Goal: Answer question/provide support: Share knowledge or assist other users

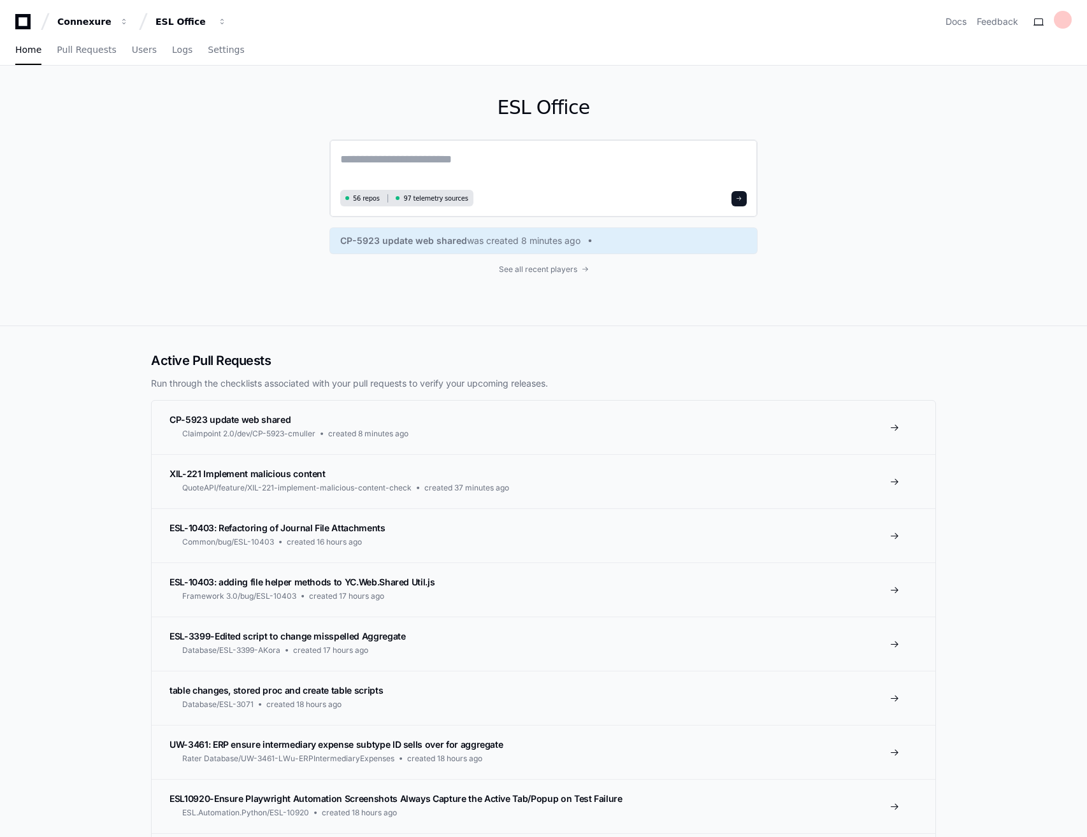
click at [464, 166] on textarea at bounding box center [543, 168] width 406 height 36
click at [491, 154] on textarea at bounding box center [543, 168] width 406 height 36
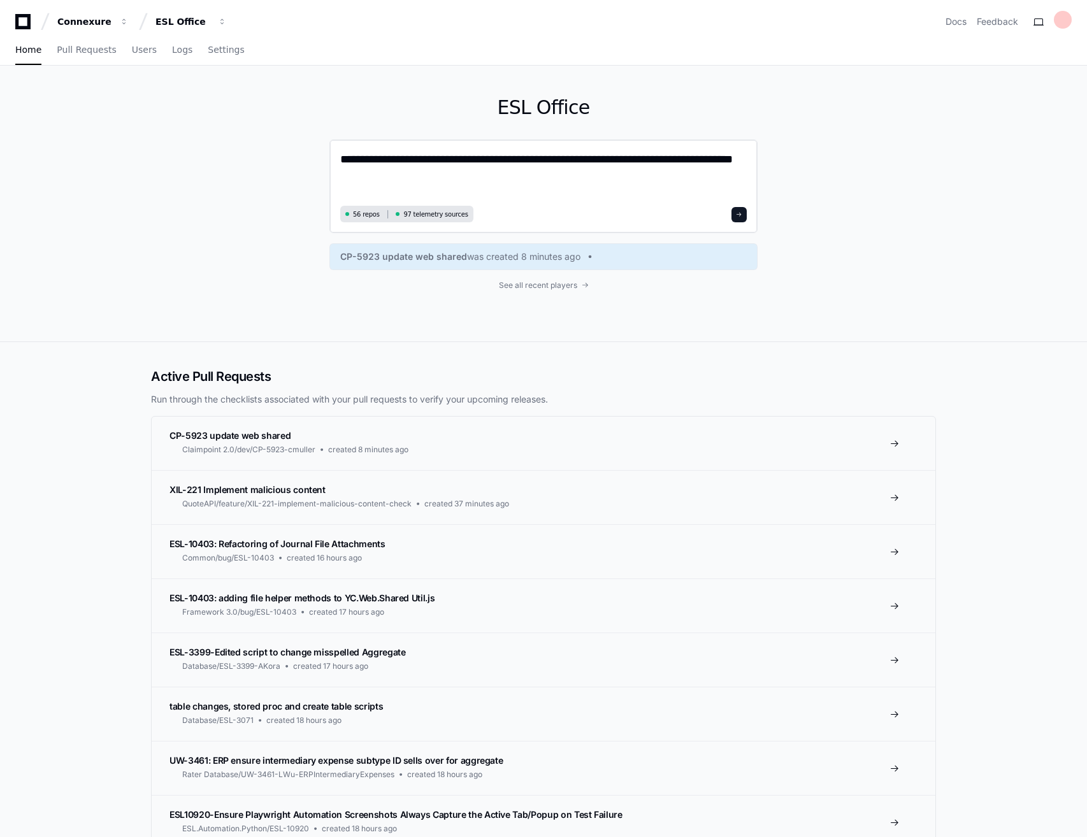
click at [420, 183] on textarea "**********" at bounding box center [543, 176] width 406 height 52
paste textarea "**********"
click at [492, 181] on textarea "**********" at bounding box center [543, 176] width 406 height 52
click at [575, 180] on textarea "**********" at bounding box center [543, 176] width 406 height 52
paste textarea "**********"
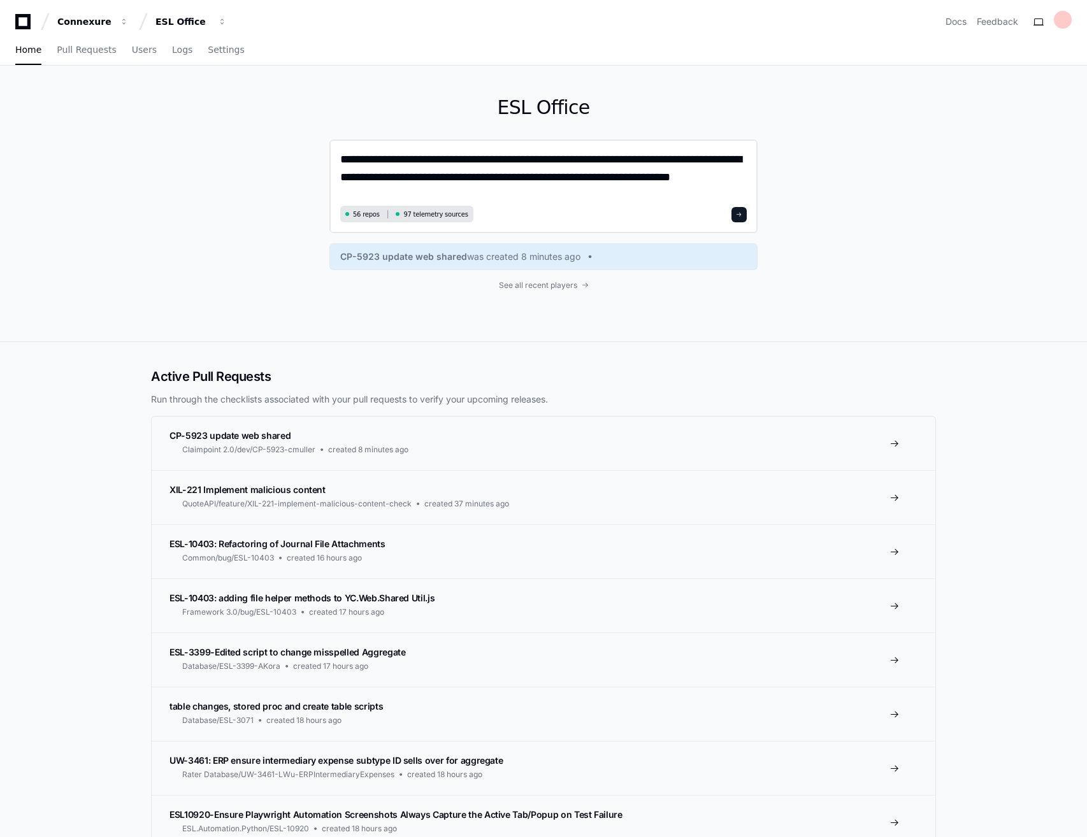
click at [494, 179] on textarea "**********" at bounding box center [543, 176] width 406 height 52
click at [563, 178] on textarea "**********" at bounding box center [543, 176] width 406 height 52
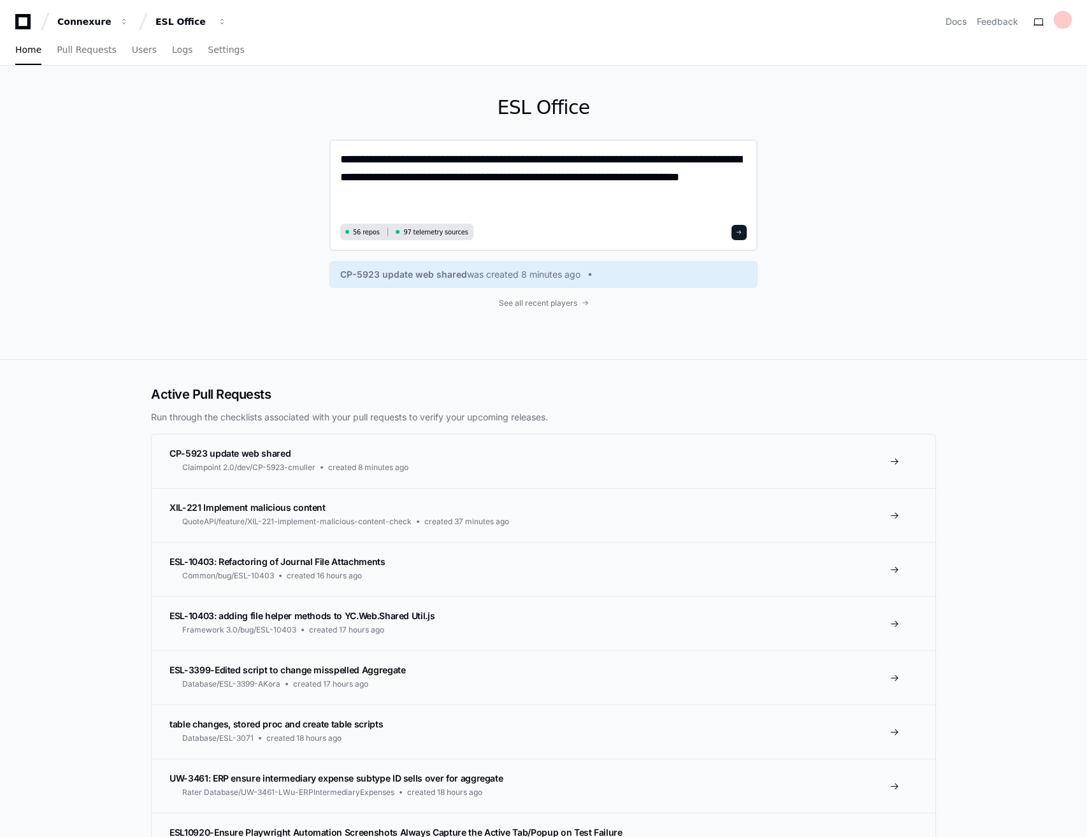
click at [394, 157] on textarea "**********" at bounding box center [543, 184] width 406 height 69
click at [352, 155] on textarea "**********" at bounding box center [543, 184] width 406 height 69
click at [367, 161] on textarea "**********" at bounding box center [543, 184] width 406 height 69
drag, startPoint x: 559, startPoint y: 160, endPoint x: 512, endPoint y: 157, distance: 47.2
click at [512, 157] on textarea "**********" at bounding box center [543, 184] width 406 height 69
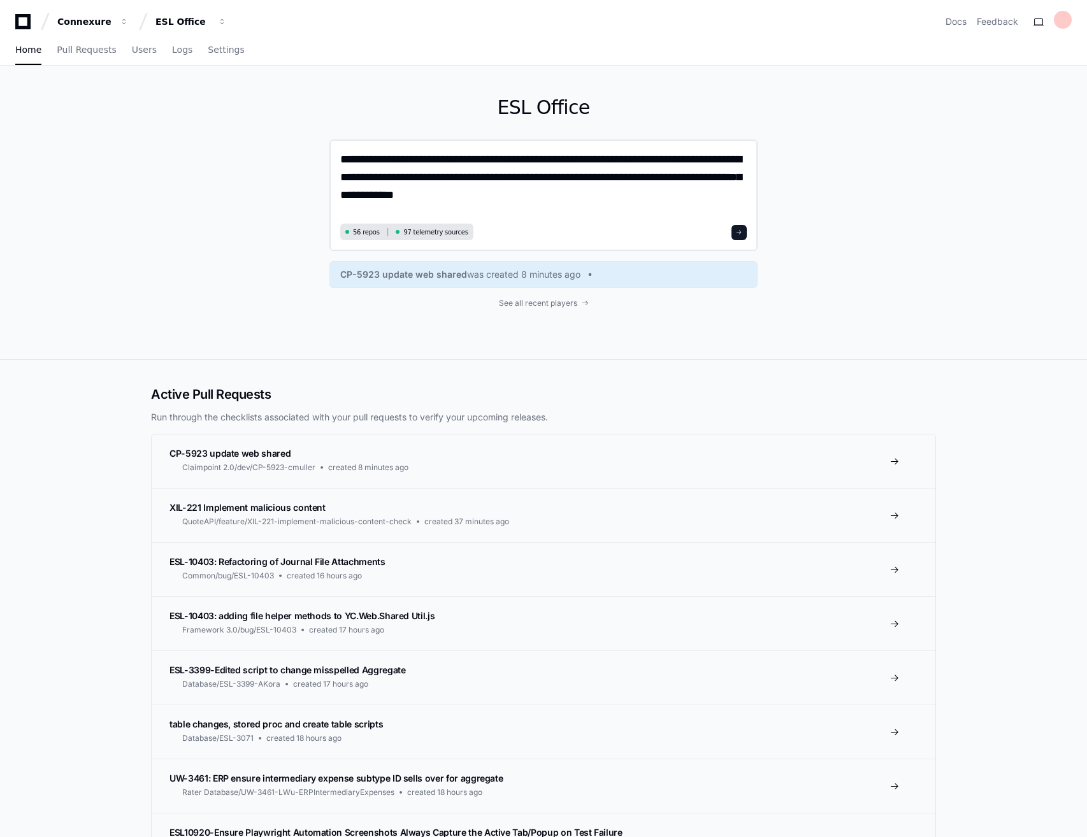
click at [676, 178] on textarea "**********" at bounding box center [543, 184] width 406 height 69
drag, startPoint x: 510, startPoint y: 199, endPoint x: 441, endPoint y: 196, distance: 68.9
click at [441, 196] on textarea "**********" at bounding box center [543, 184] width 406 height 69
click at [679, 179] on textarea "**********" at bounding box center [543, 184] width 406 height 69
paste textarea "**********"
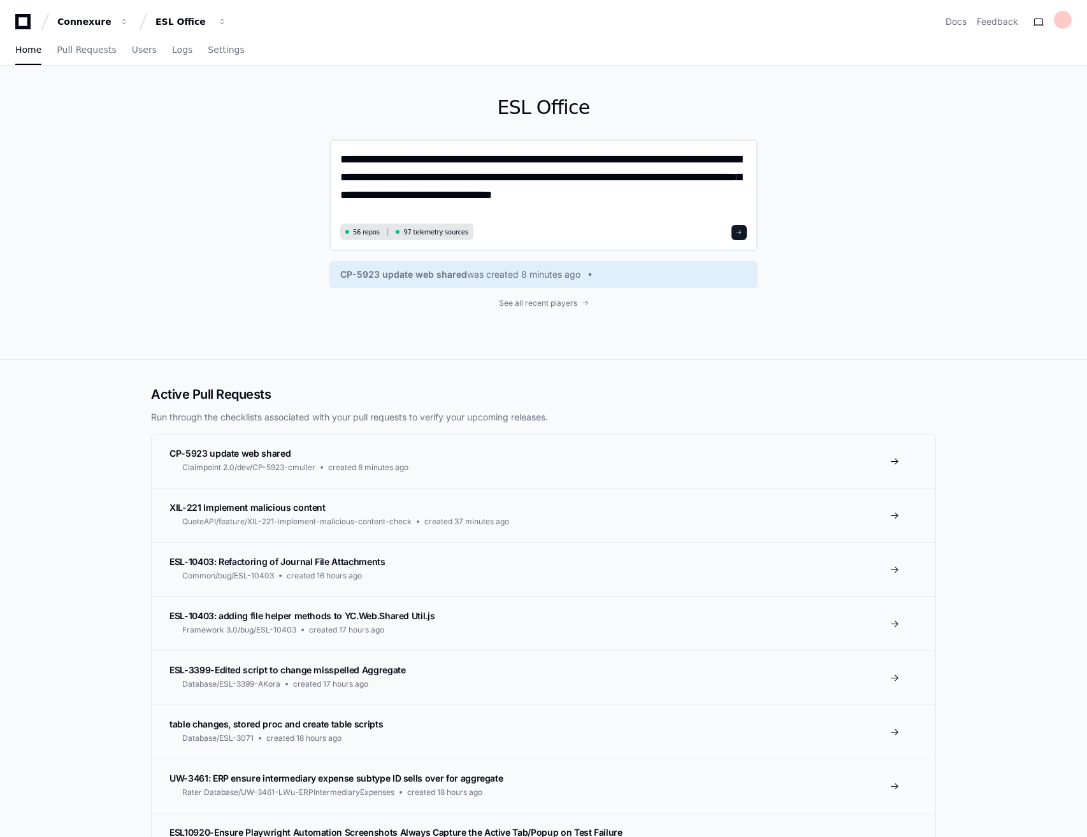
drag, startPoint x: 560, startPoint y: 197, endPoint x: 515, endPoint y: 197, distance: 45.2
click at [515, 197] on textarea "**********" at bounding box center [543, 184] width 406 height 69
click at [577, 196] on textarea "**********" at bounding box center [543, 184] width 406 height 69
drag, startPoint x: 655, startPoint y: 194, endPoint x: 635, endPoint y: 194, distance: 19.8
click at [635, 194] on textarea "**********" at bounding box center [543, 184] width 406 height 69
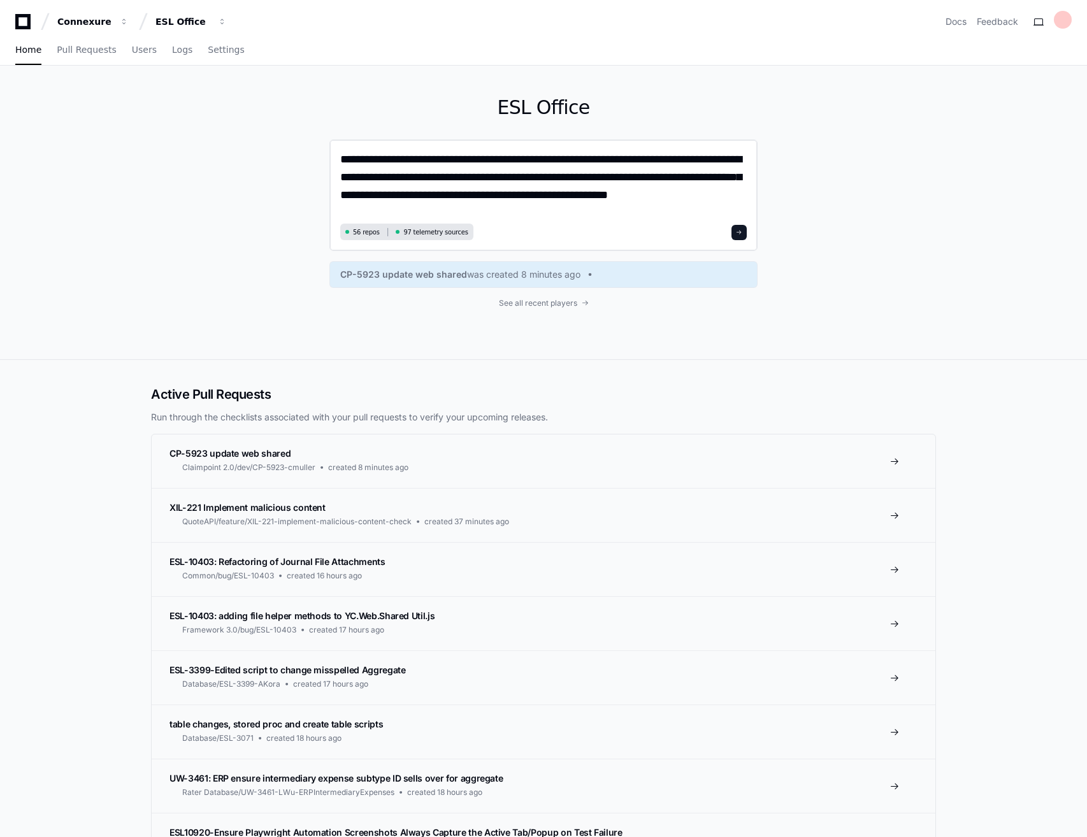
click at [606, 199] on textarea "**********" at bounding box center [543, 184] width 406 height 69
click at [710, 197] on textarea "**********" at bounding box center [543, 184] width 406 height 69
paste textarea "*********"
click at [591, 193] on textarea "**********" at bounding box center [543, 184] width 406 height 69
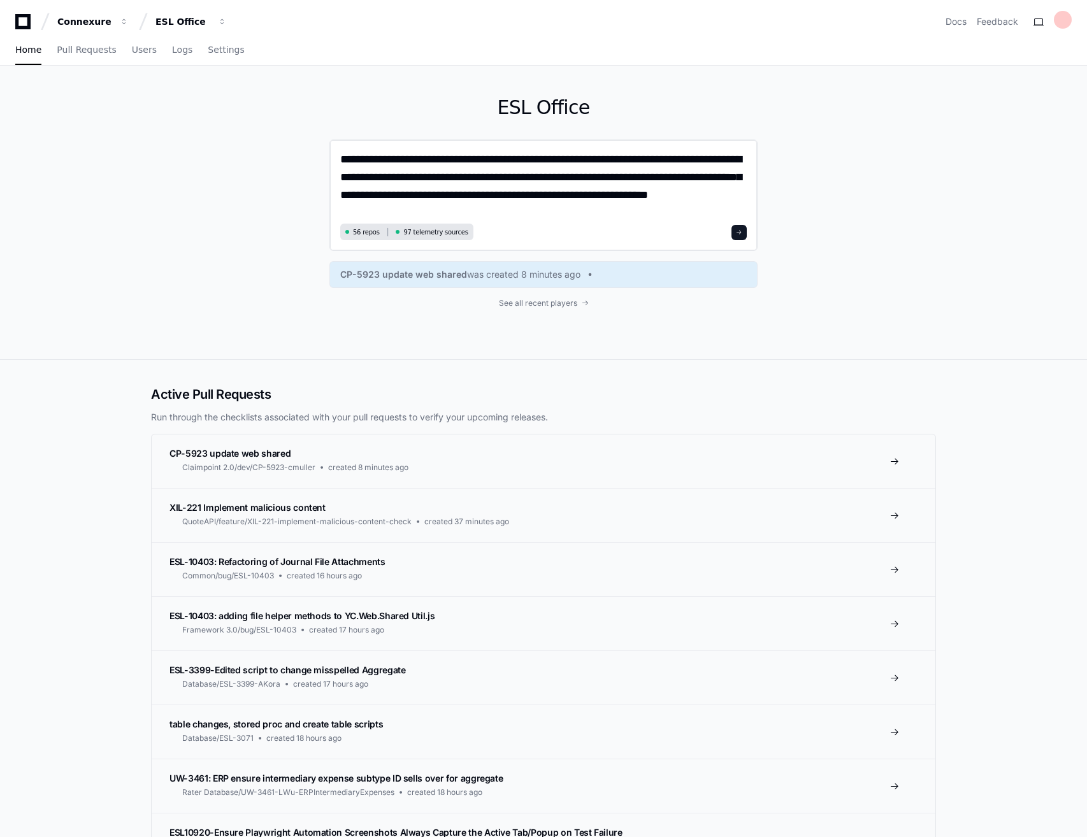
drag, startPoint x: 631, startPoint y: 195, endPoint x: 585, endPoint y: 195, distance: 46.5
click at [585, 195] on textarea "**********" at bounding box center [543, 184] width 406 height 69
click at [636, 199] on textarea "**********" at bounding box center [543, 184] width 406 height 69
click at [697, 199] on textarea "**********" at bounding box center [543, 184] width 406 height 69
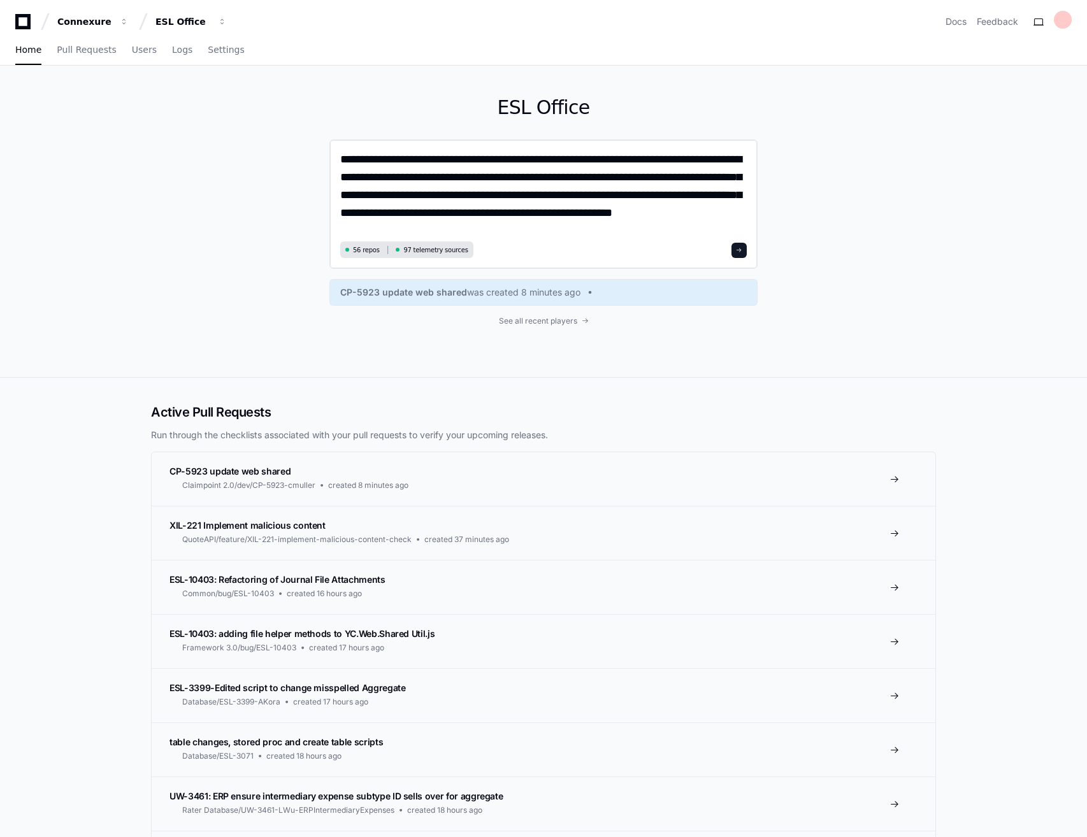
type textarea "**********"
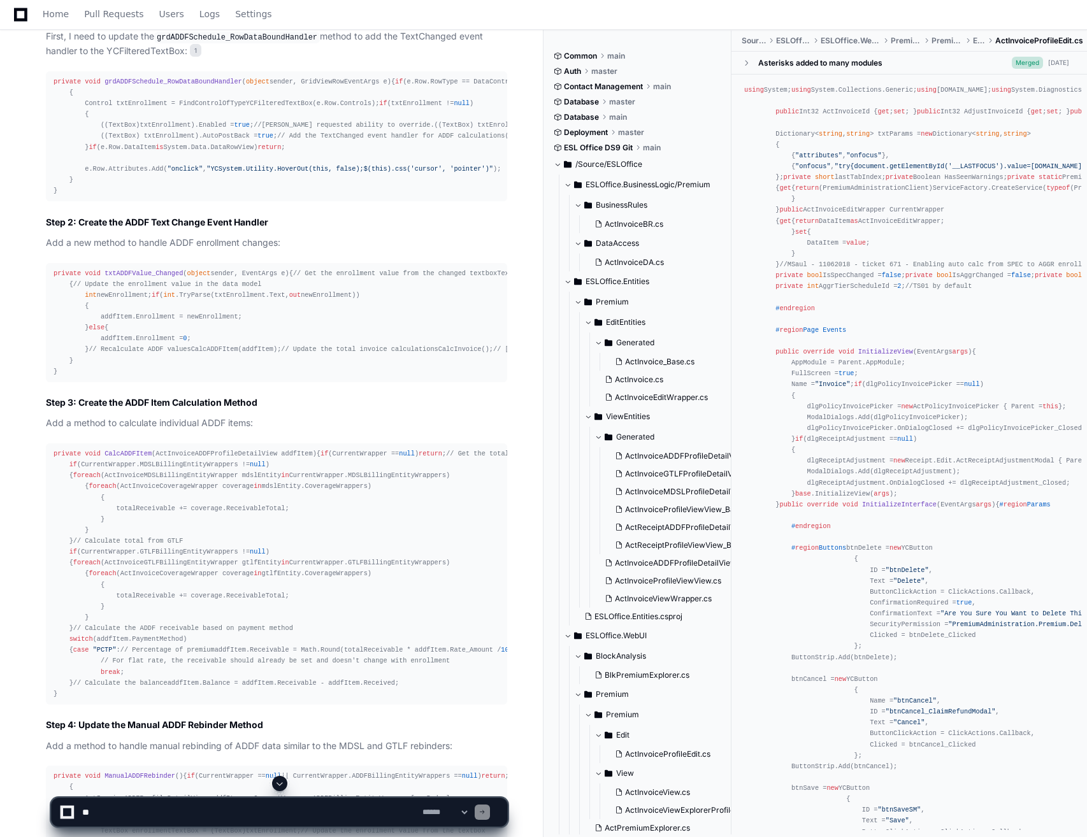
scroll to position [616, 0]
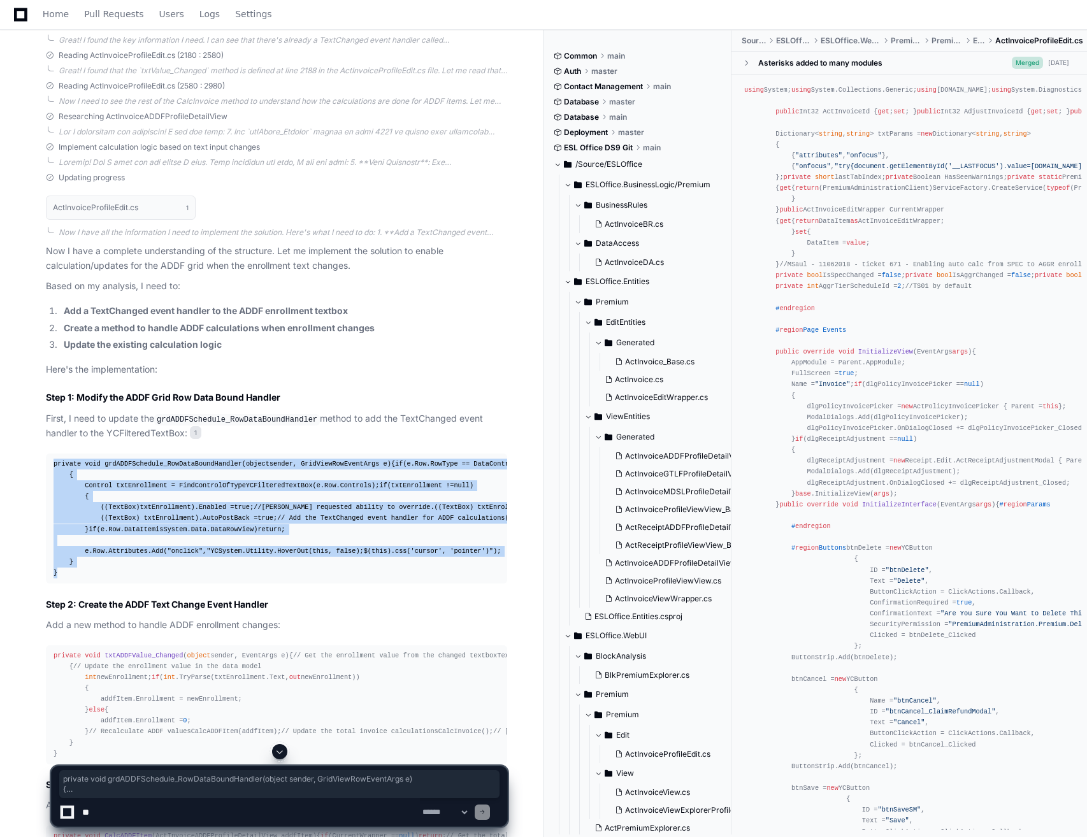
drag, startPoint x: 69, startPoint y: 692, endPoint x: 50, endPoint y: 466, distance: 227.0
click at [50, 466] on pre "private void grdADDFSchedule_RowDataBoundHandler ( object sender, GridViewRowEv…" at bounding box center [276, 519] width 461 height 130
copy div "private void grdADDFSchedule_RowDataBoundHandler ( object sender, GridViewRowEv…"
click at [358, 513] on div "private void grdADDFSchedule_RowDataBoundHandler ( object sender, GridViewRowEv…" at bounding box center [277, 519] width 446 height 120
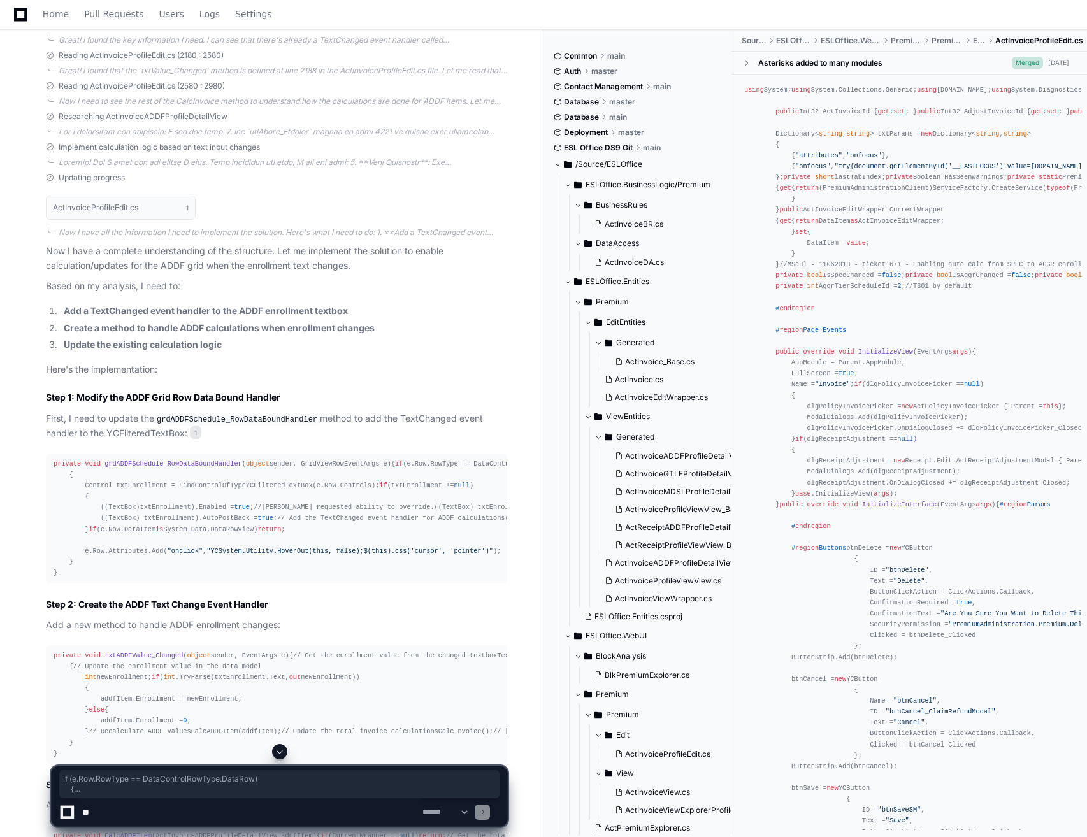
drag, startPoint x: 73, startPoint y: 678, endPoint x: 27, endPoint y: 485, distance: 198.9
copy div "if (e.Row.RowType == DataControlRowType.DataRow) { Control txtEnrollment = Find…"
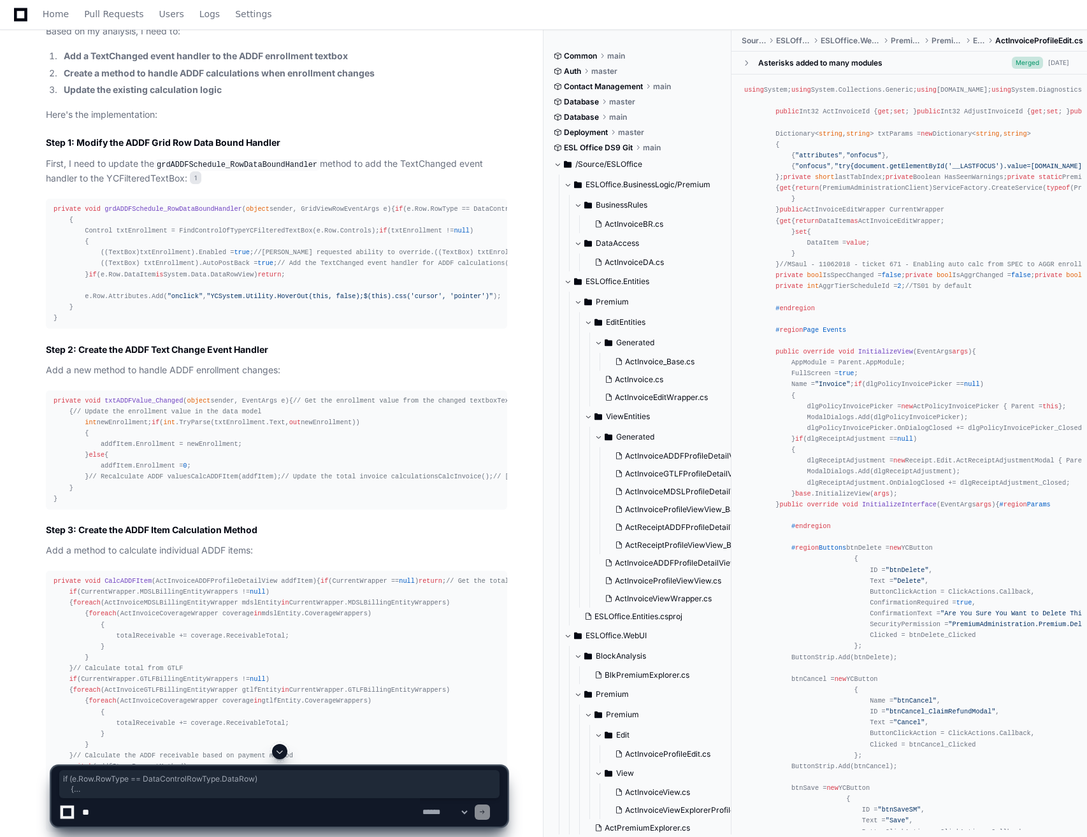
scroll to position [1062, 0]
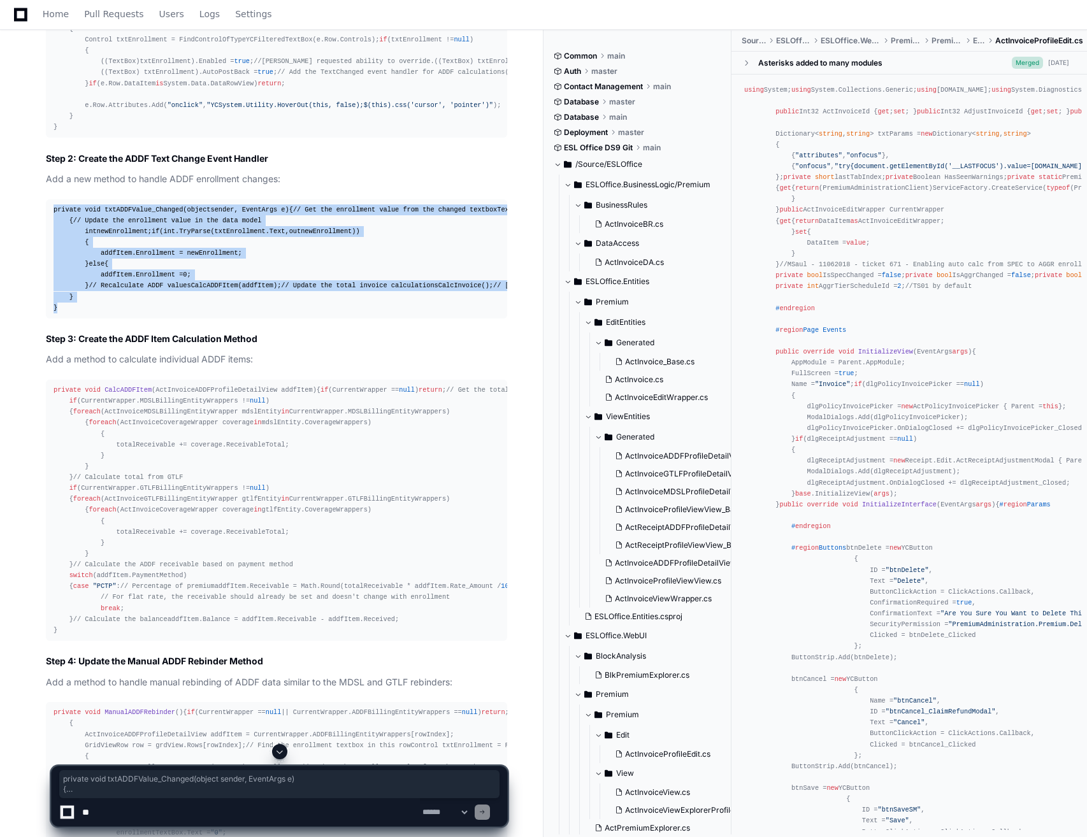
drag, startPoint x: 68, startPoint y: 657, endPoint x: 39, endPoint y: 329, distance: 329.4
click at [39, 329] on div "Updating progress ActInvoiceProfileEdit.cs 1 Now I have all the information I n…" at bounding box center [263, 651] width 487 height 1848
copy div "private void txtADDFValue_Changed ( object sender, EventArgs e ) { // Get the e…"
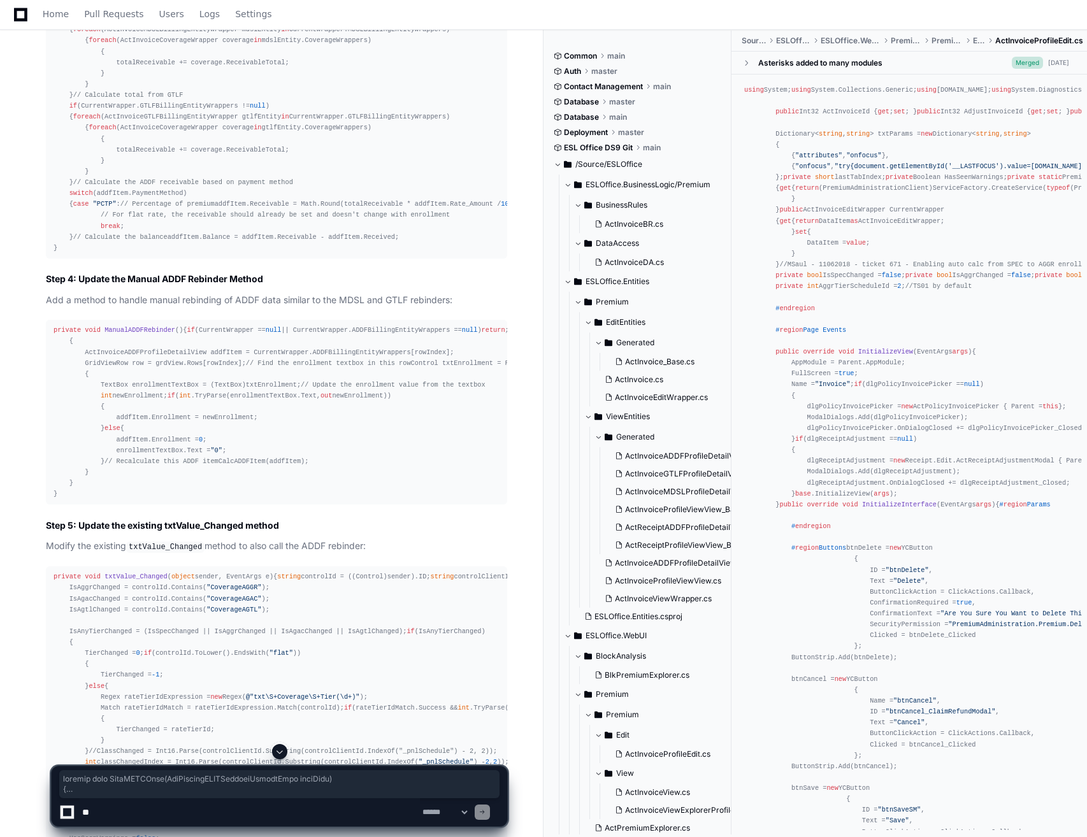
scroll to position [1699, 0]
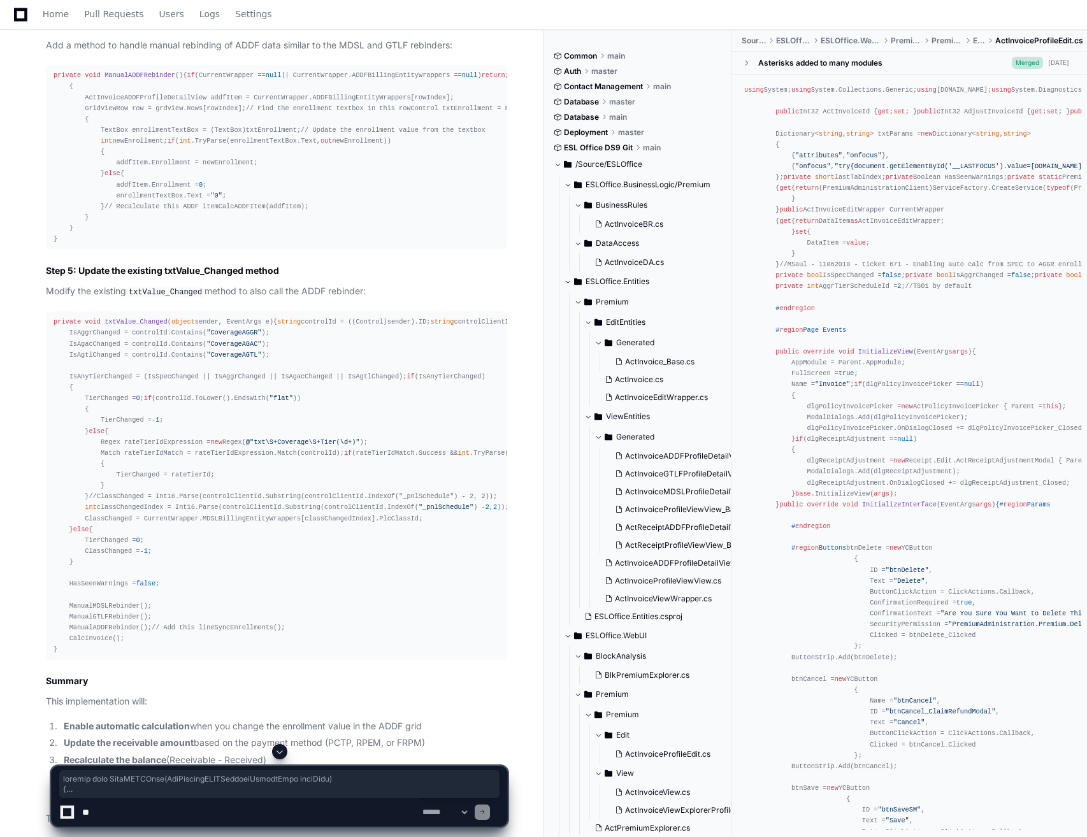
drag, startPoint x: 52, startPoint y: 352, endPoint x: 171, endPoint y: 621, distance: 294.3
copy div "private void CalcADDFItem ( ActInvoiceADDFProfileDetailView addfItem ) { if (Cu…"
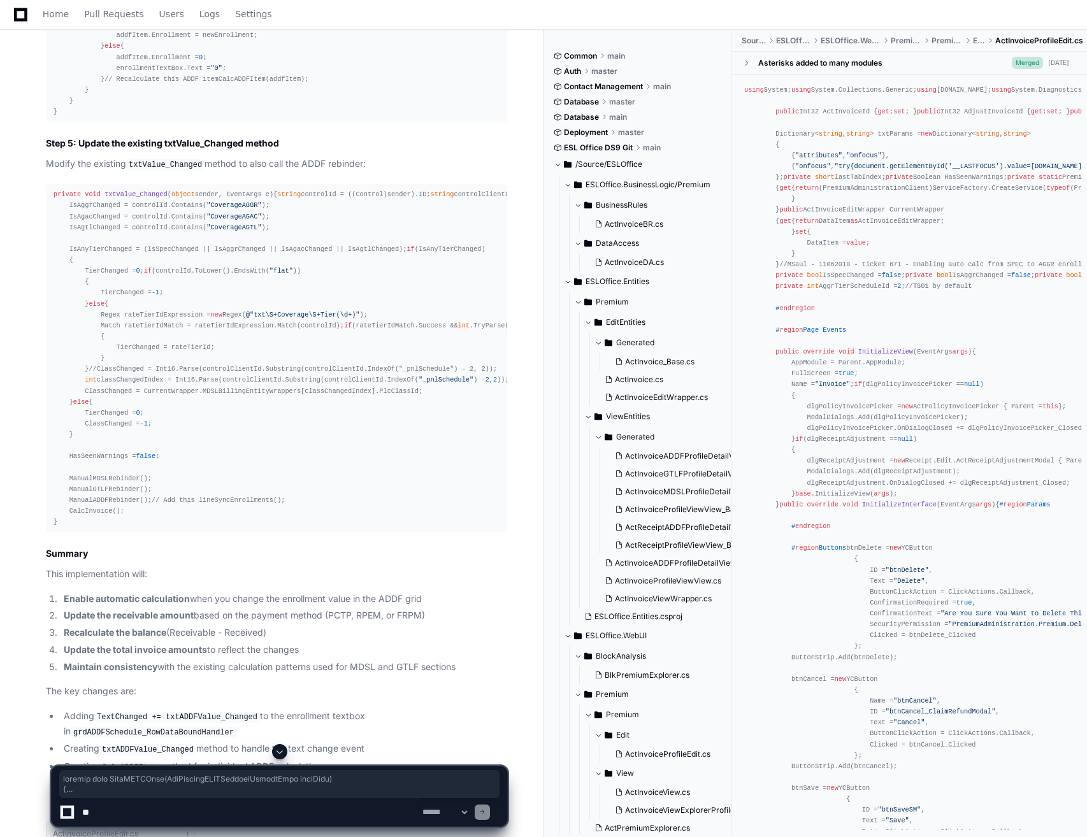
scroll to position [2018, 0]
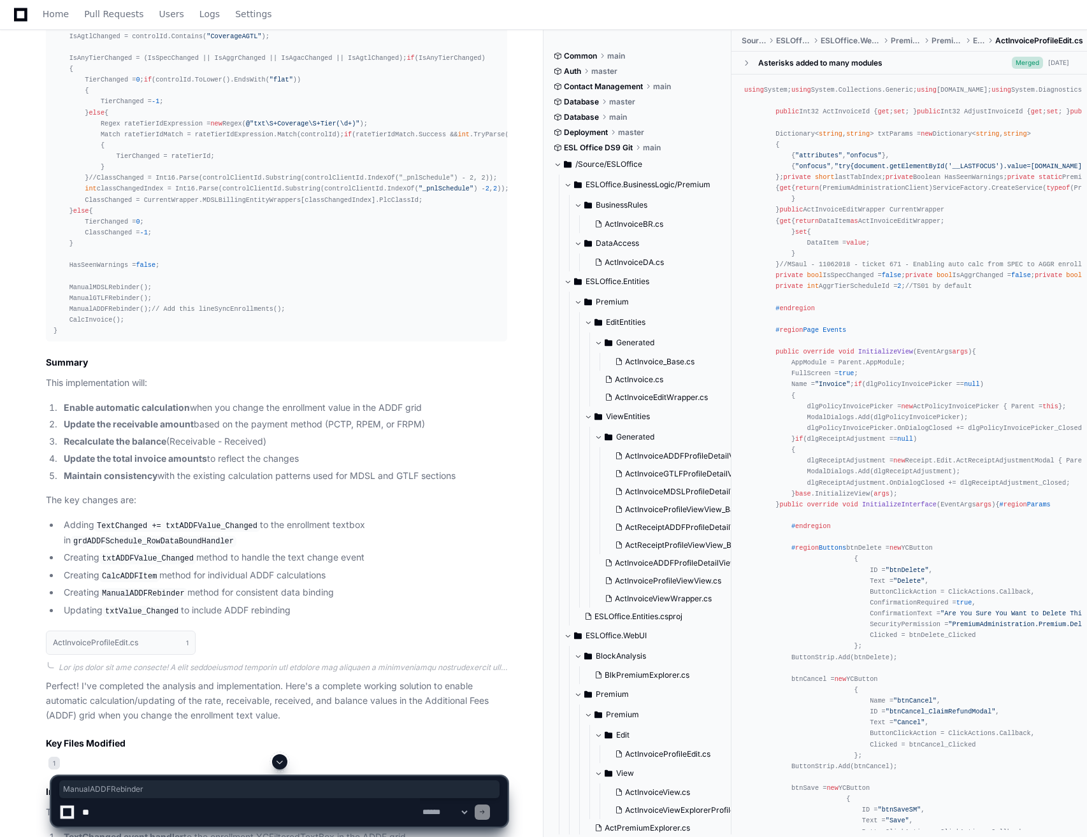
copy span "ManualADDFRebinder"
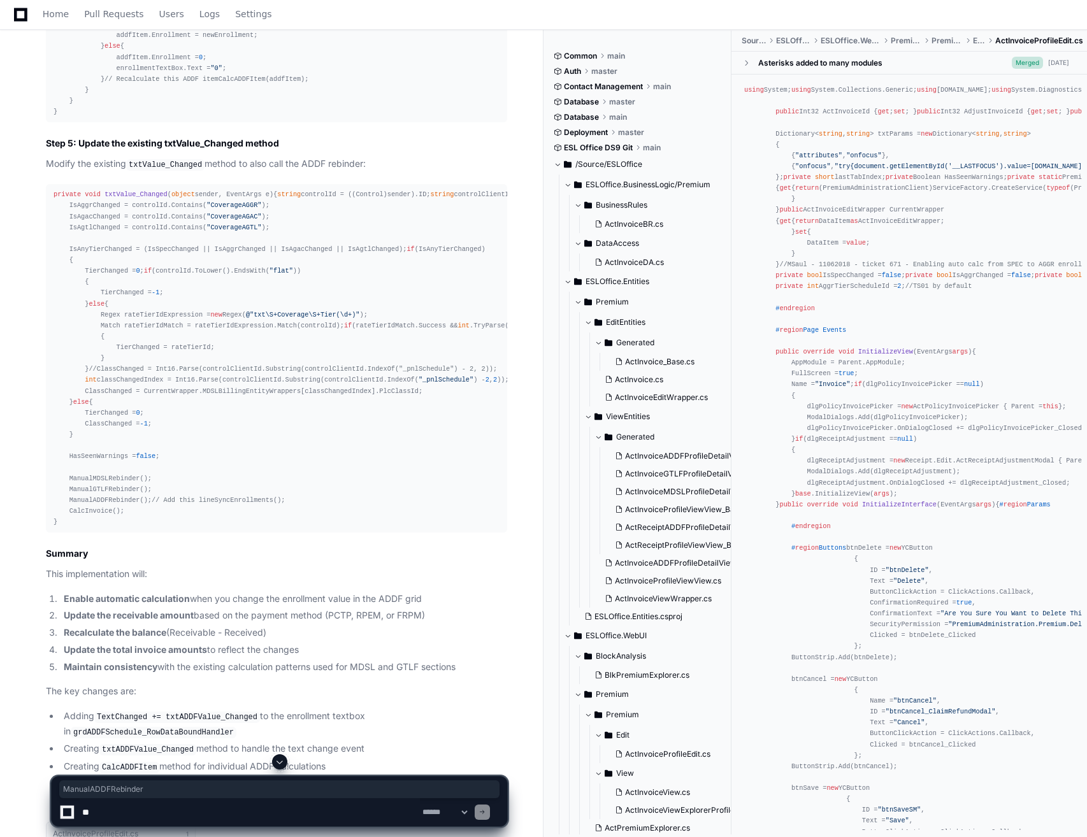
scroll to position [1763, 0]
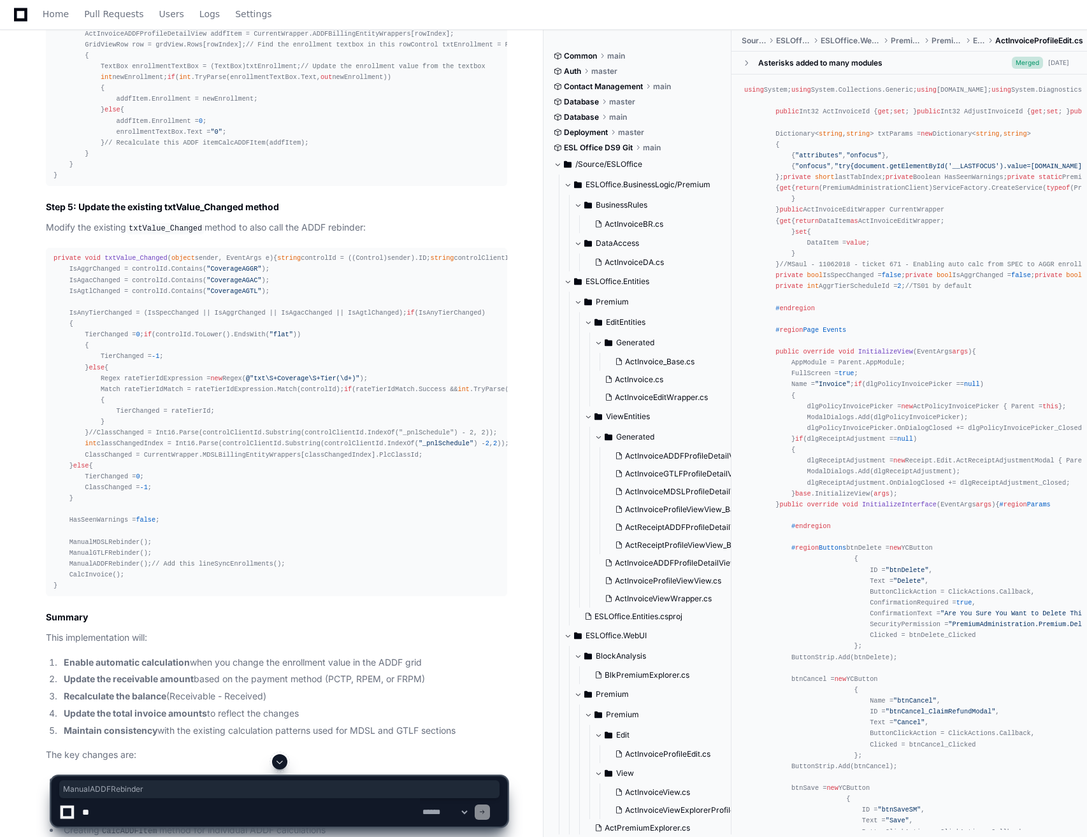
click at [134, 15] on span "ManualADDFRebinder" at bounding box center [139, 12] width 71 height 8
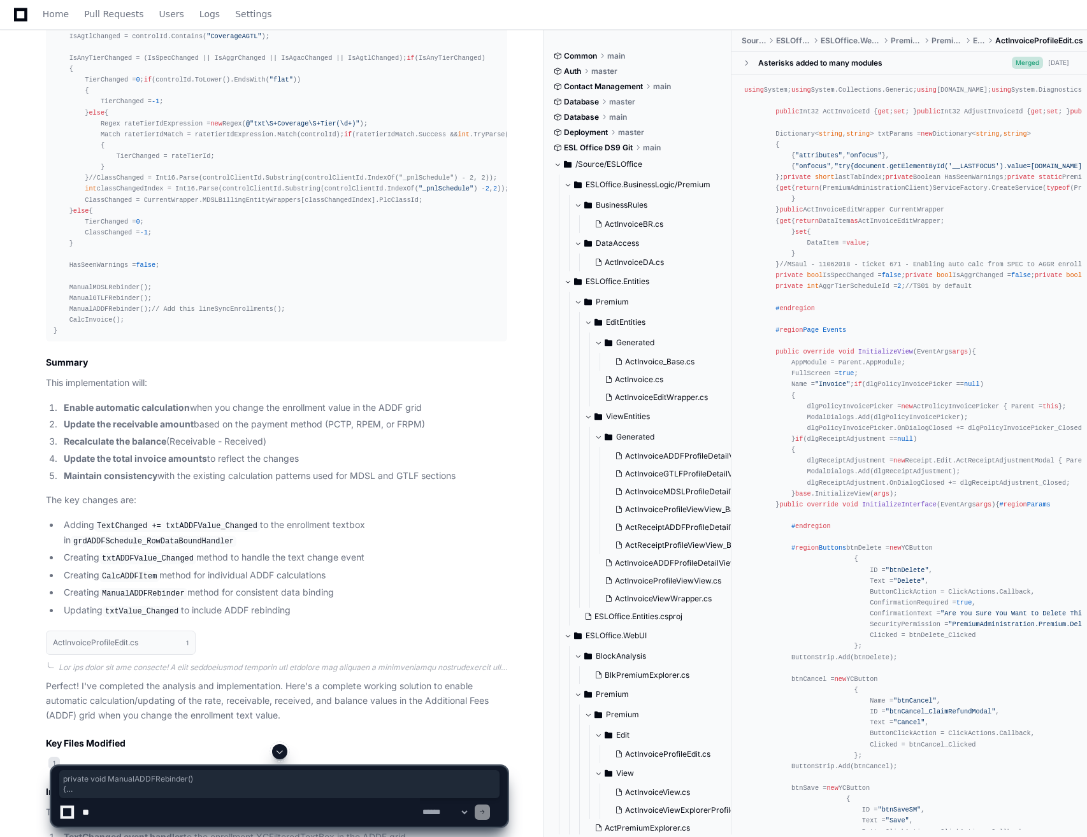
scroll to position [2209, 0]
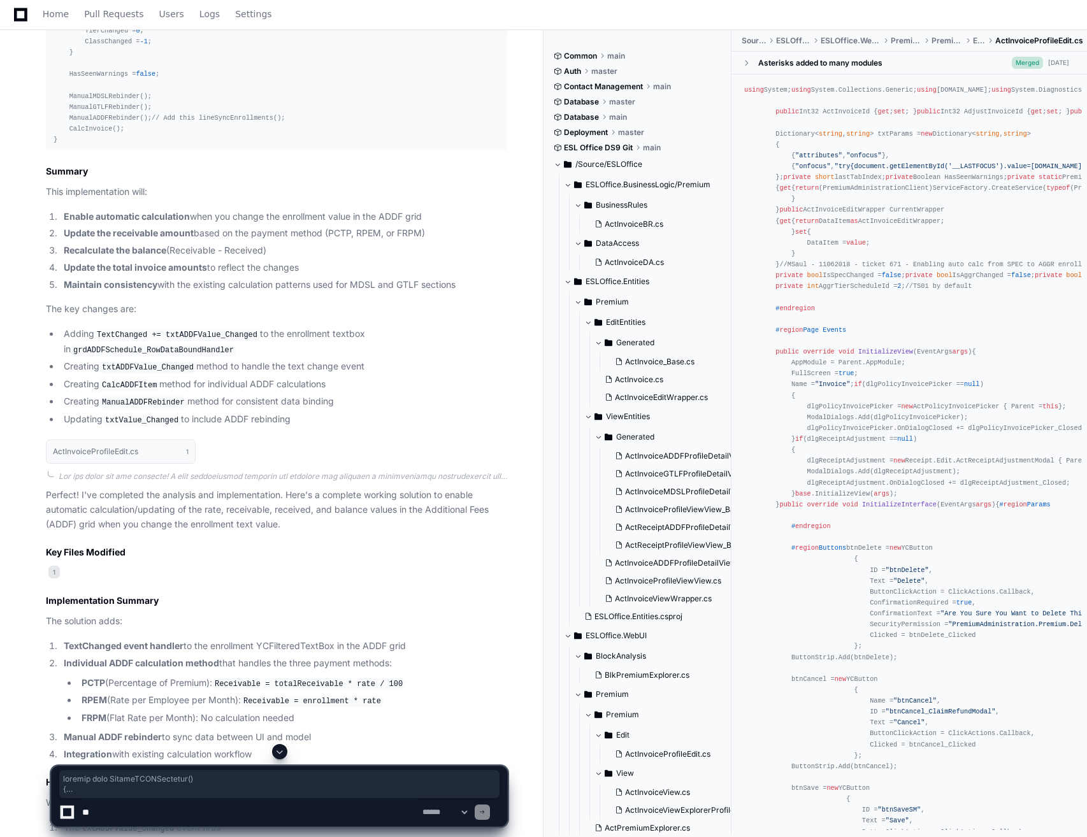
drag, startPoint x: 50, startPoint y: 385, endPoint x: 90, endPoint y: 589, distance: 208.4
copy div "private void ManualADDFRebinder () { if (CurrentWrapper == null || CurrentWrapp…"
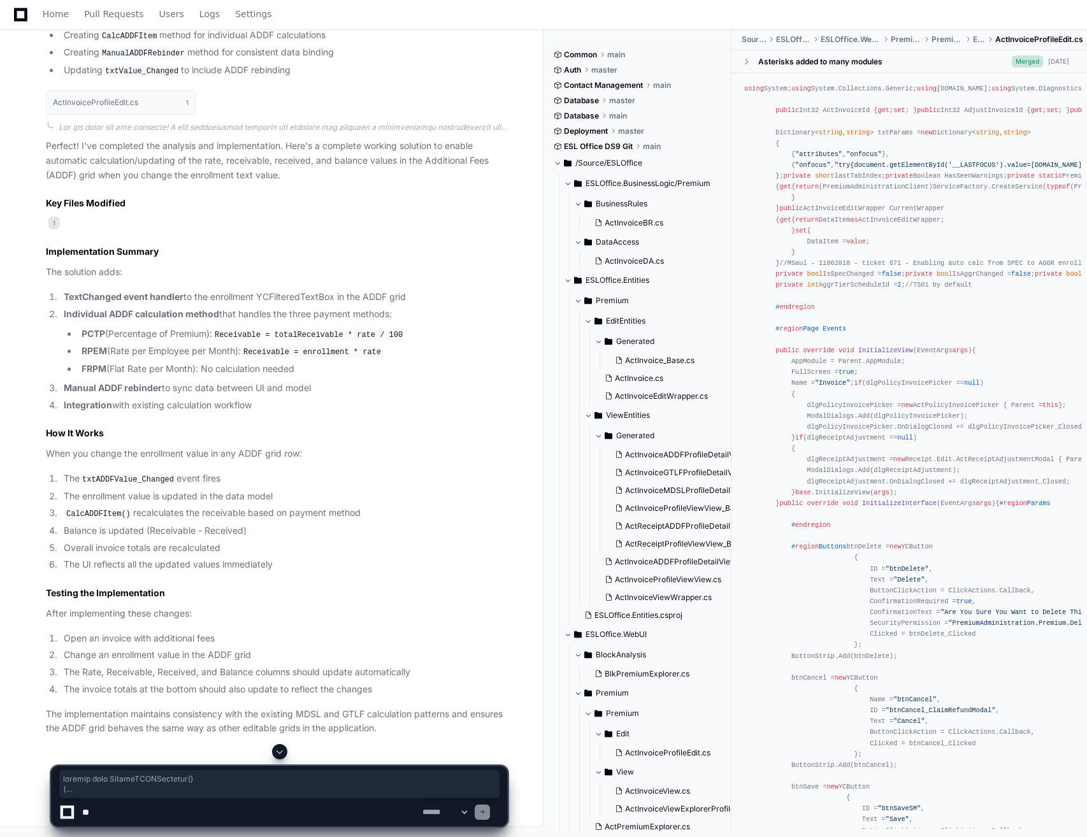
scroll to position [2846, 0]
drag, startPoint x: 143, startPoint y: 513, endPoint x: 66, endPoint y: 517, distance: 76.5
copy div "ManualADDFRebinder();"
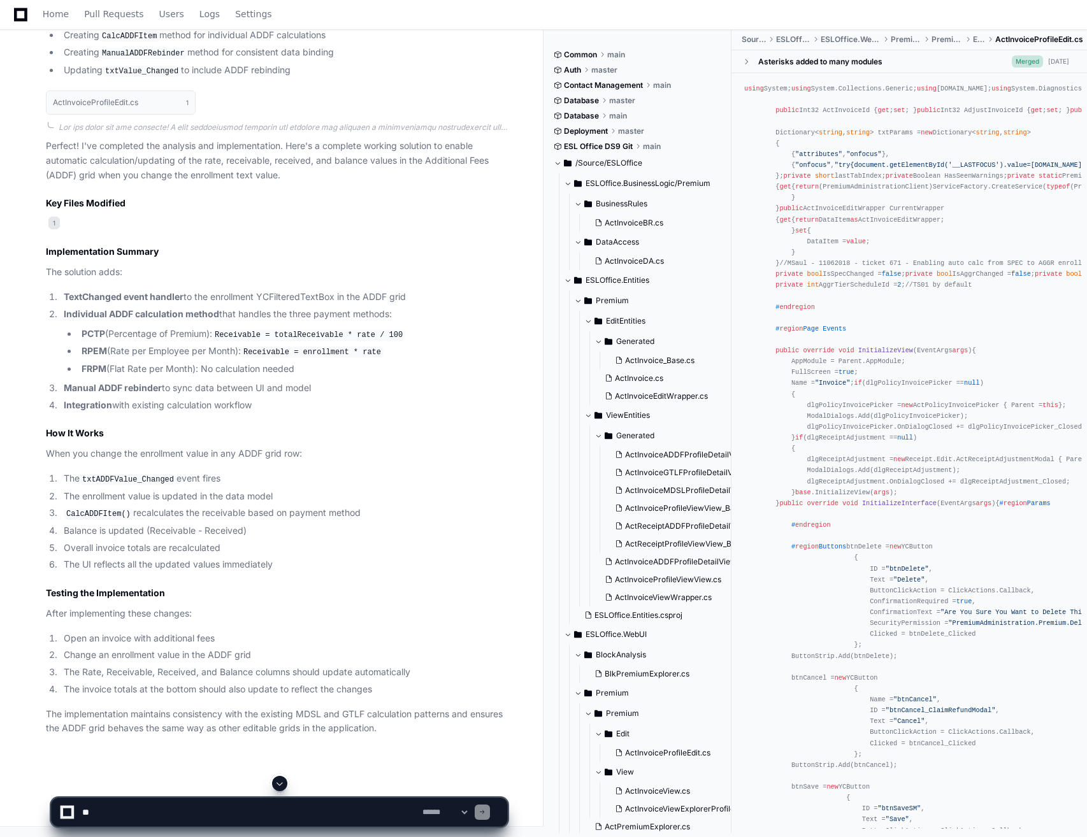
scroll to position [2718, 0]
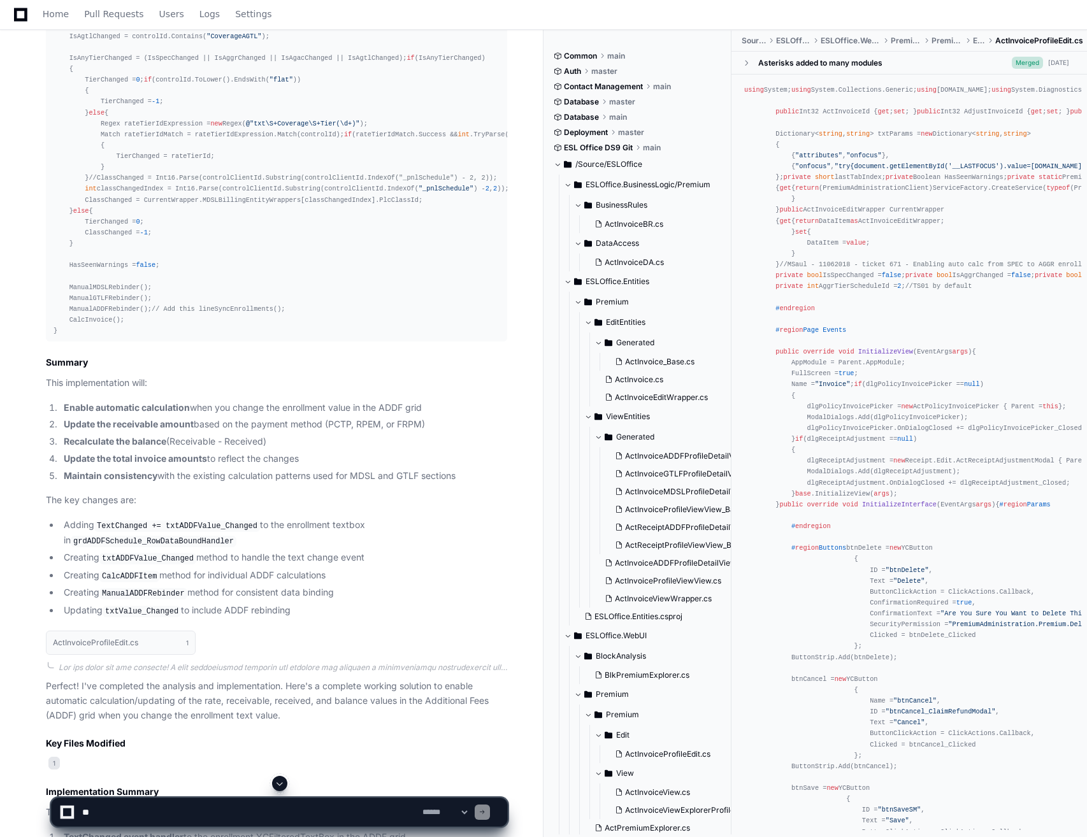
scroll to position [2081, 0]
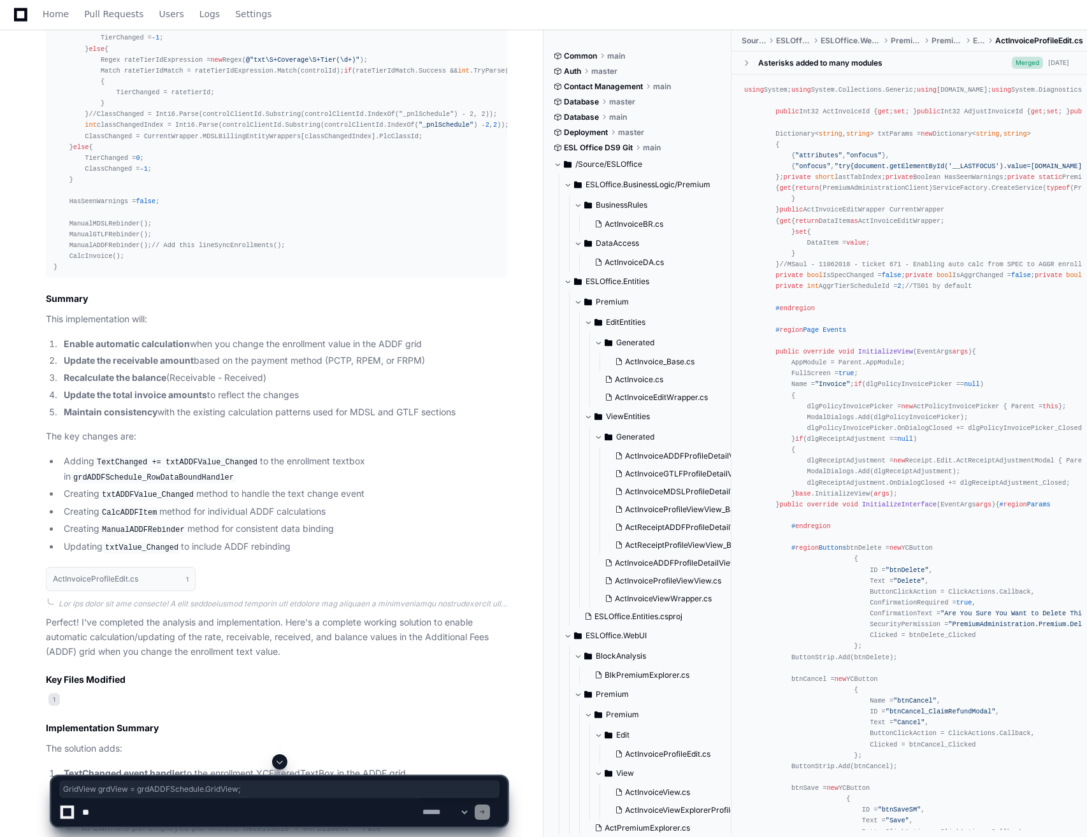
drag, startPoint x: 229, startPoint y: 391, endPoint x: 67, endPoint y: 389, distance: 162.5
click at [165, 822] on textarea at bounding box center [250, 812] width 340 height 28
type textarea "**********"
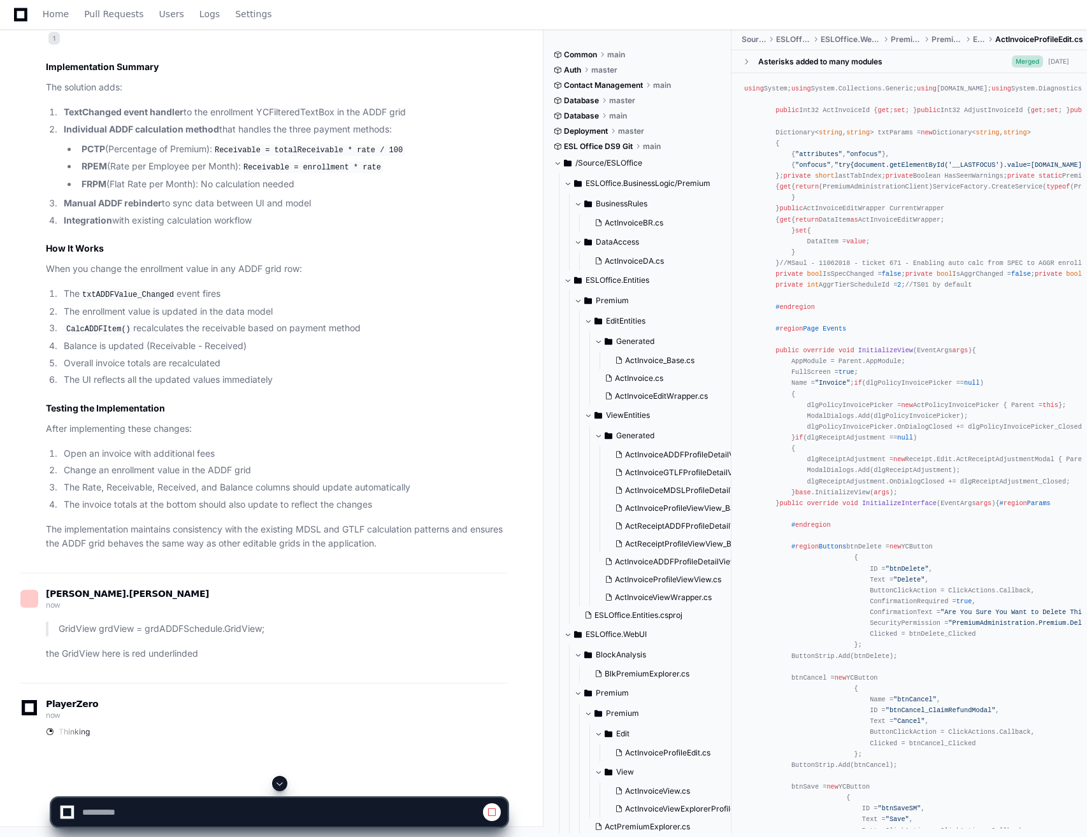
click at [282, 791] on button at bounding box center [279, 783] width 15 height 15
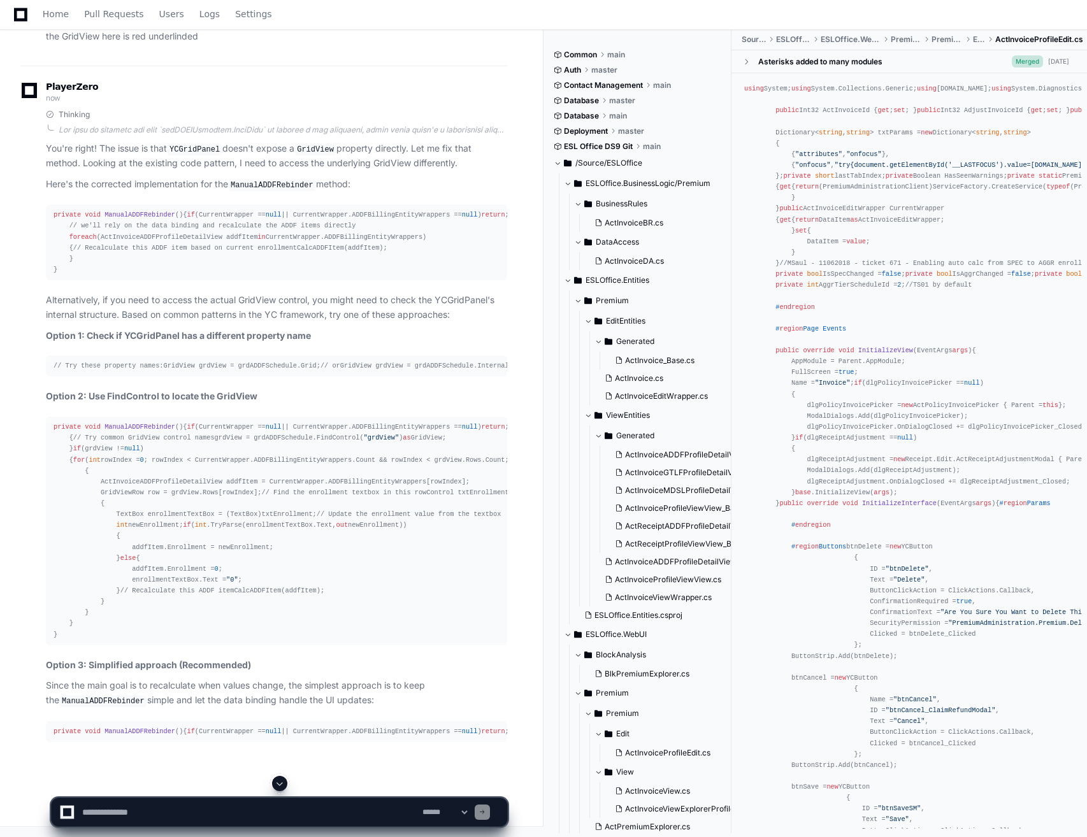
scroll to position [4432, 0]
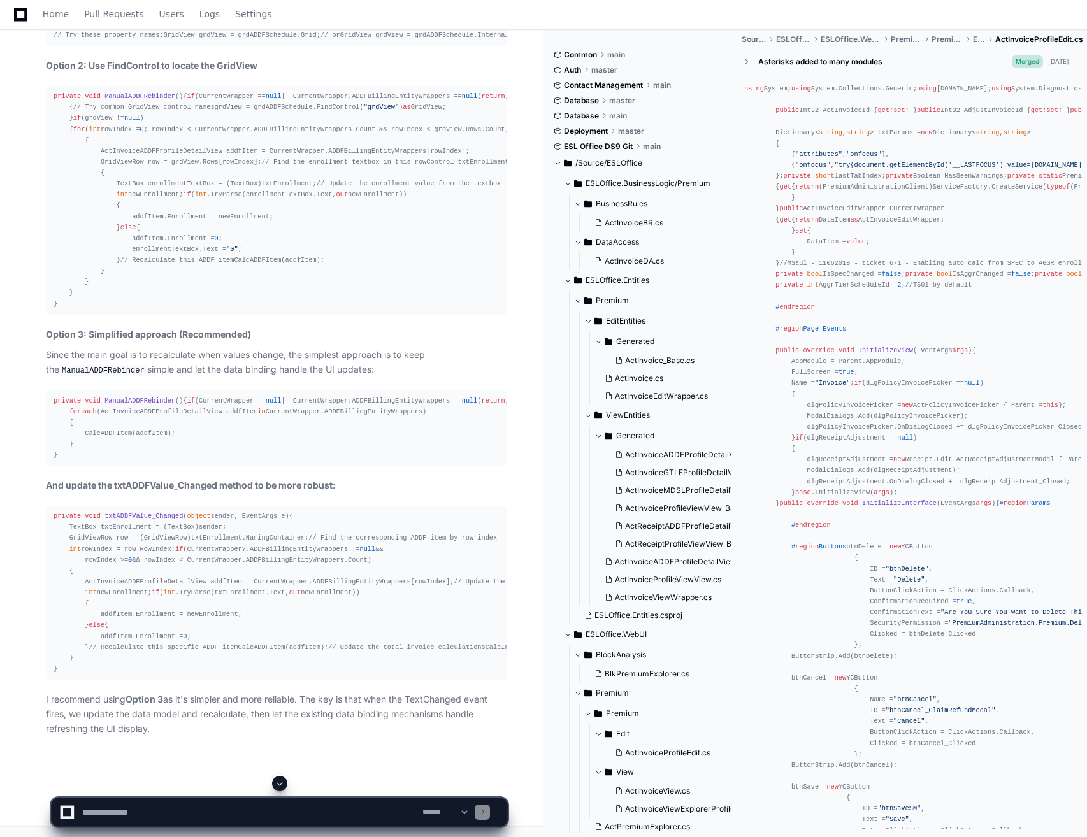
click at [231, 41] on div "// Try these property names: GridView grdView = grdADDFSchedule.Grid; // or Gri…" at bounding box center [277, 35] width 446 height 11
click at [290, 310] on div "private void ManualADDFRebinder () { if (CurrentWrapper == null || CurrentWrapp…" at bounding box center [277, 200] width 446 height 219
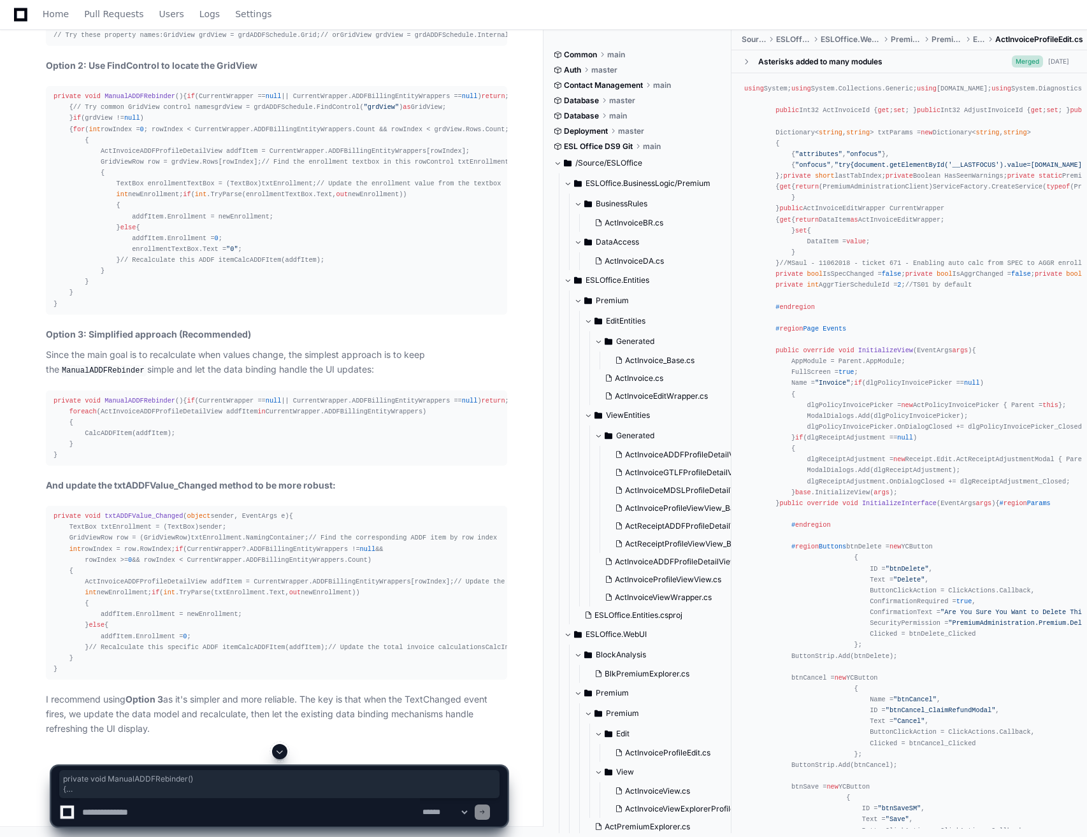
drag, startPoint x: 64, startPoint y: 441, endPoint x: 45, endPoint y: 322, distance: 121.4
click at [45, 322] on div "Thinking You're right! The issue is that YCGridPanel doesn't expose a GridView …" at bounding box center [263, 258] width 487 height 958
copy div "private void ManualADDFRebinder () { if (CurrentWrapper == null || CurrentWrapp…"
click at [151, 512] on span "txtADDFValue_Changed" at bounding box center [143, 516] width 78 height 8
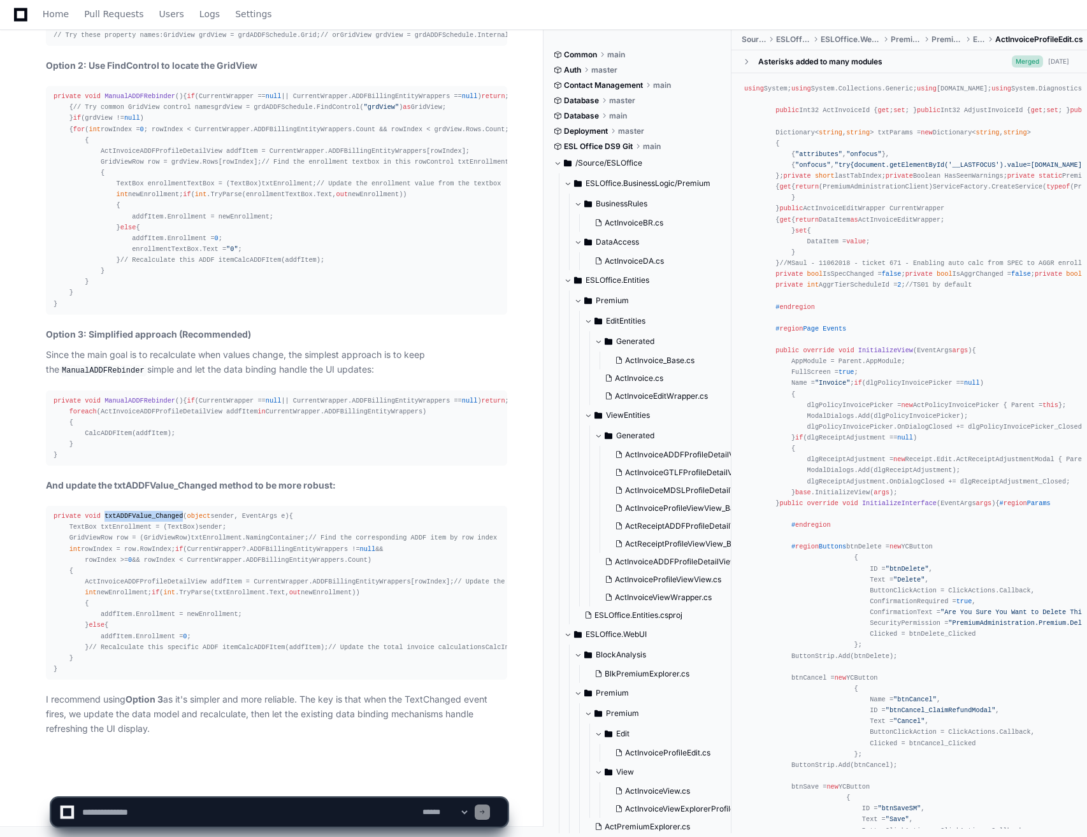
click at [151, 512] on span "txtADDFValue_Changed" at bounding box center [143, 516] width 78 height 8
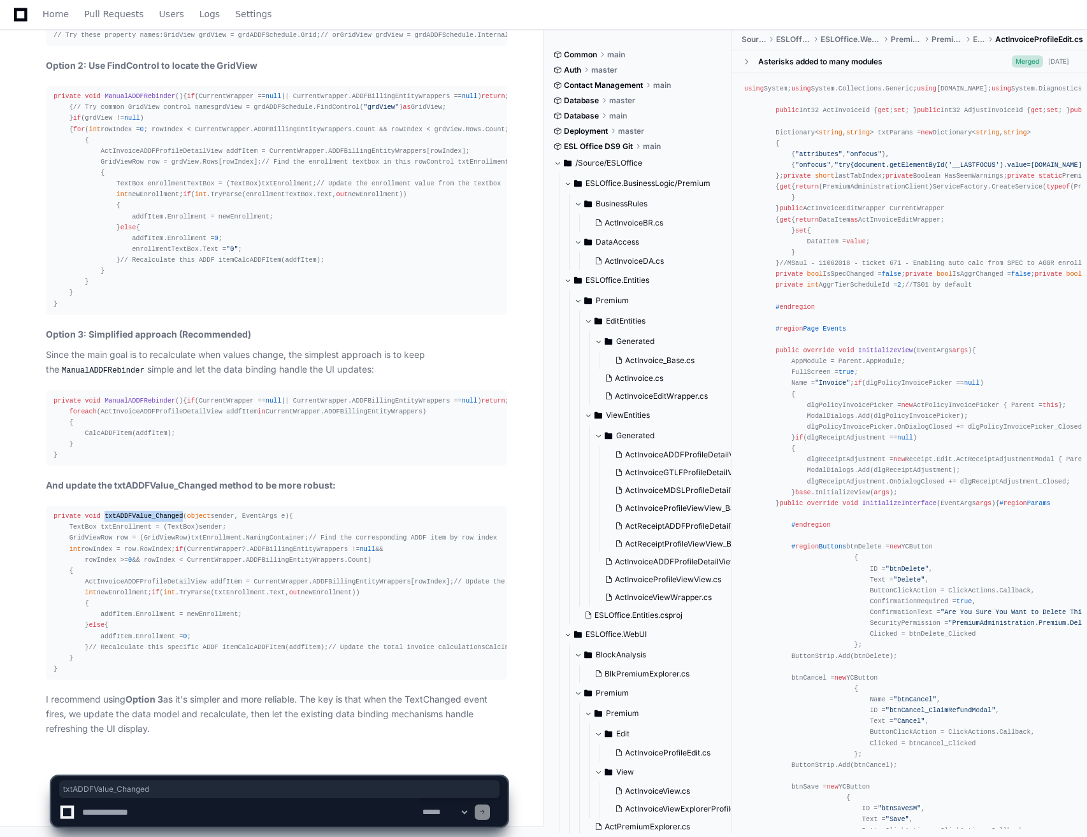
copy span "txtADDFValue_Changed"
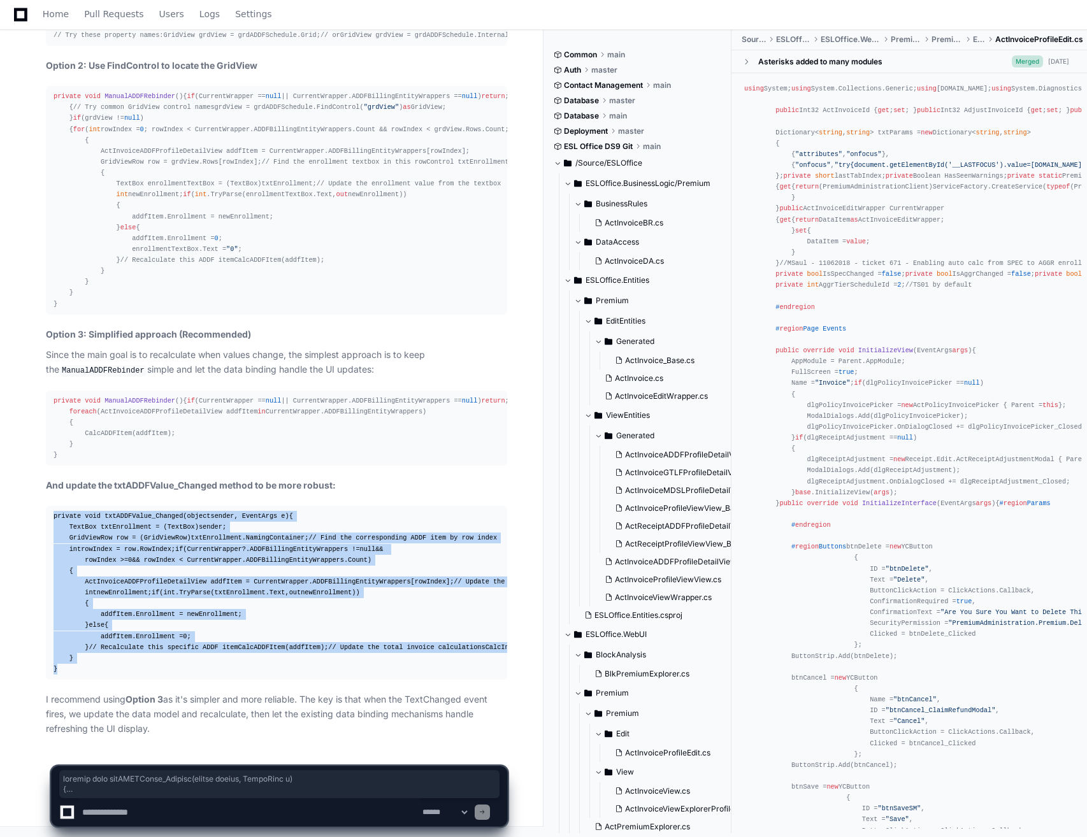
drag, startPoint x: 55, startPoint y: 306, endPoint x: 159, endPoint y: 672, distance: 380.7
click at [159, 672] on div "private void txtADDFValue_Changed ( object sender, EventArgs e ) { TextBox txtE…" at bounding box center [277, 593] width 446 height 164
copy div "private void txtADDFValue_Changed ( object sender, EventArgs e ) { TextBox txtE…"
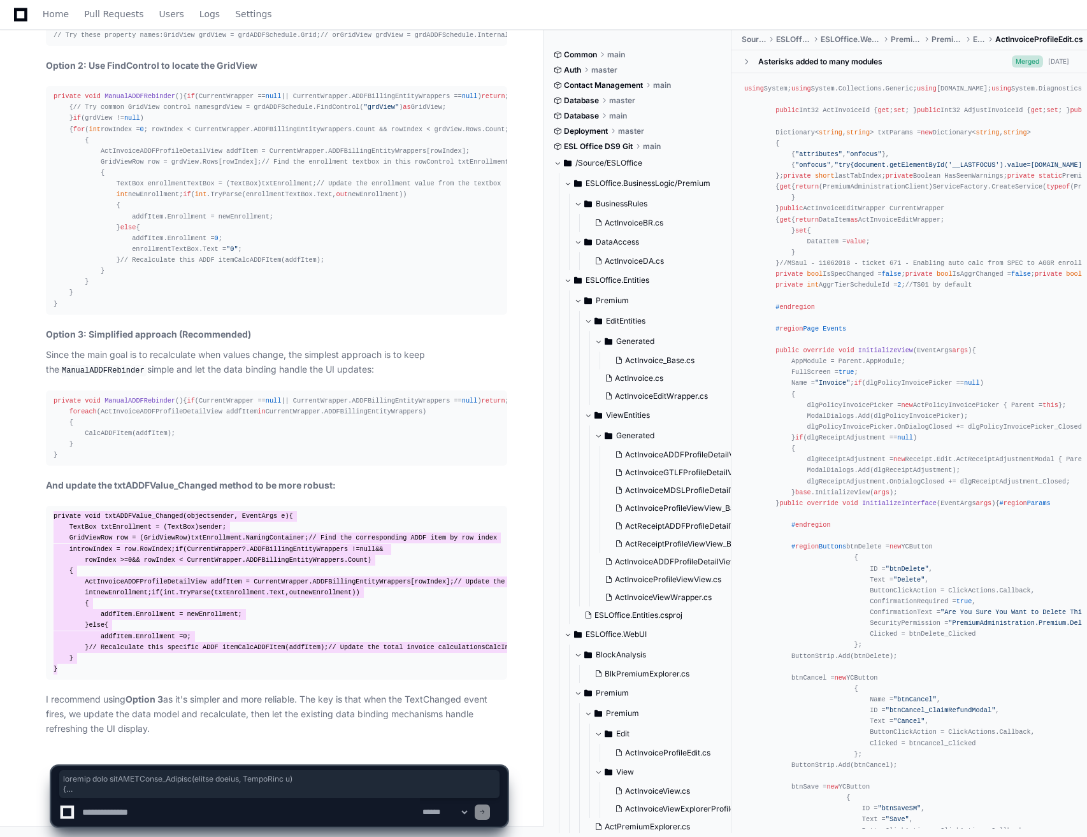
scroll to position [5195, 0]
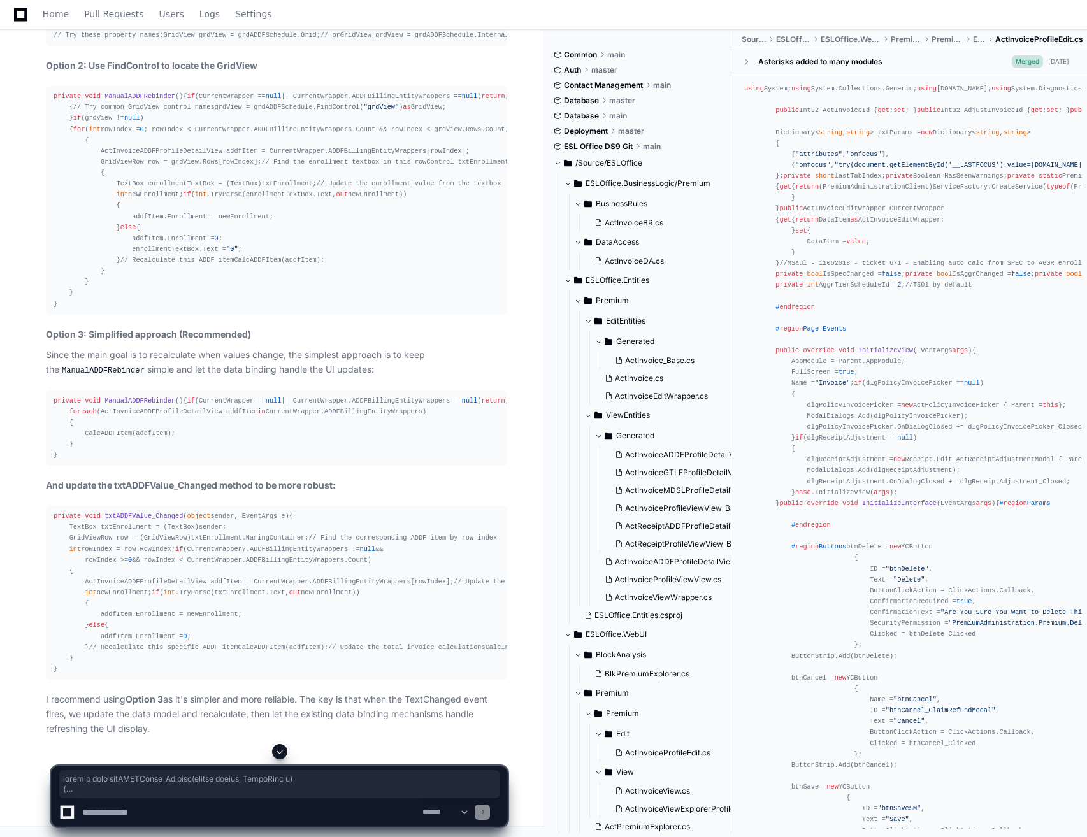
click at [248, 814] on textarea at bounding box center [250, 812] width 340 height 28
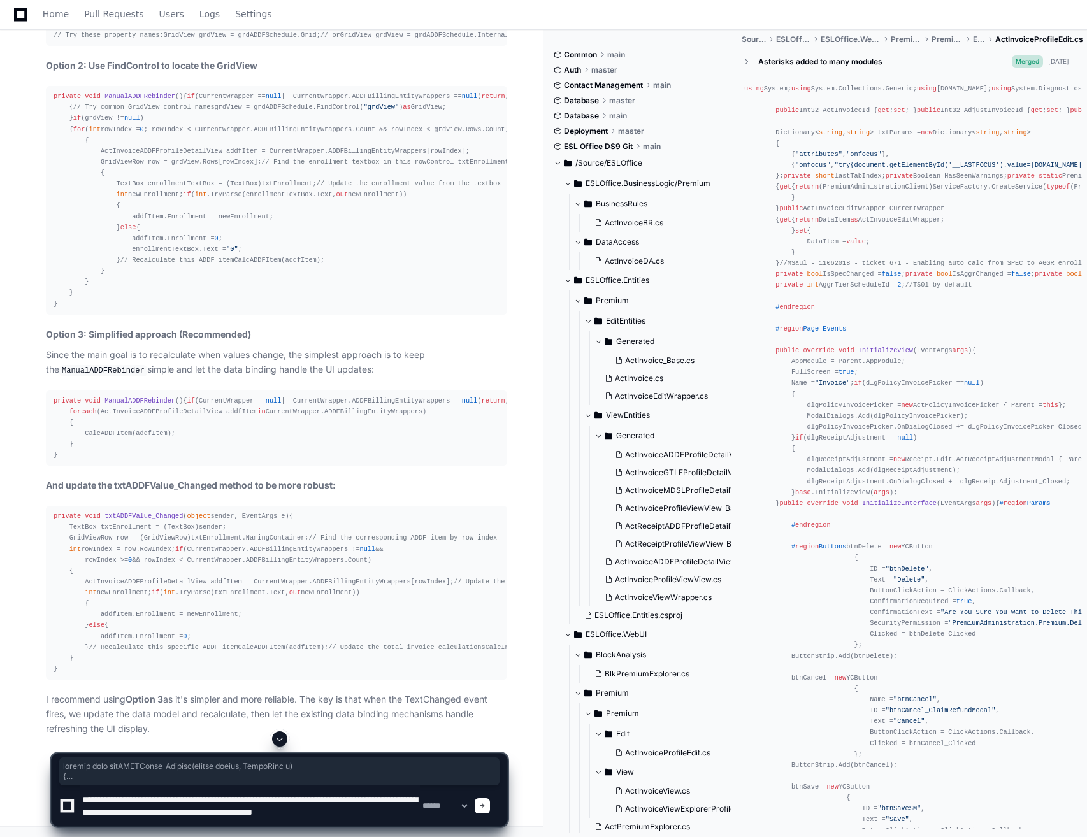
scroll to position [4, 0]
type textarea "**********"
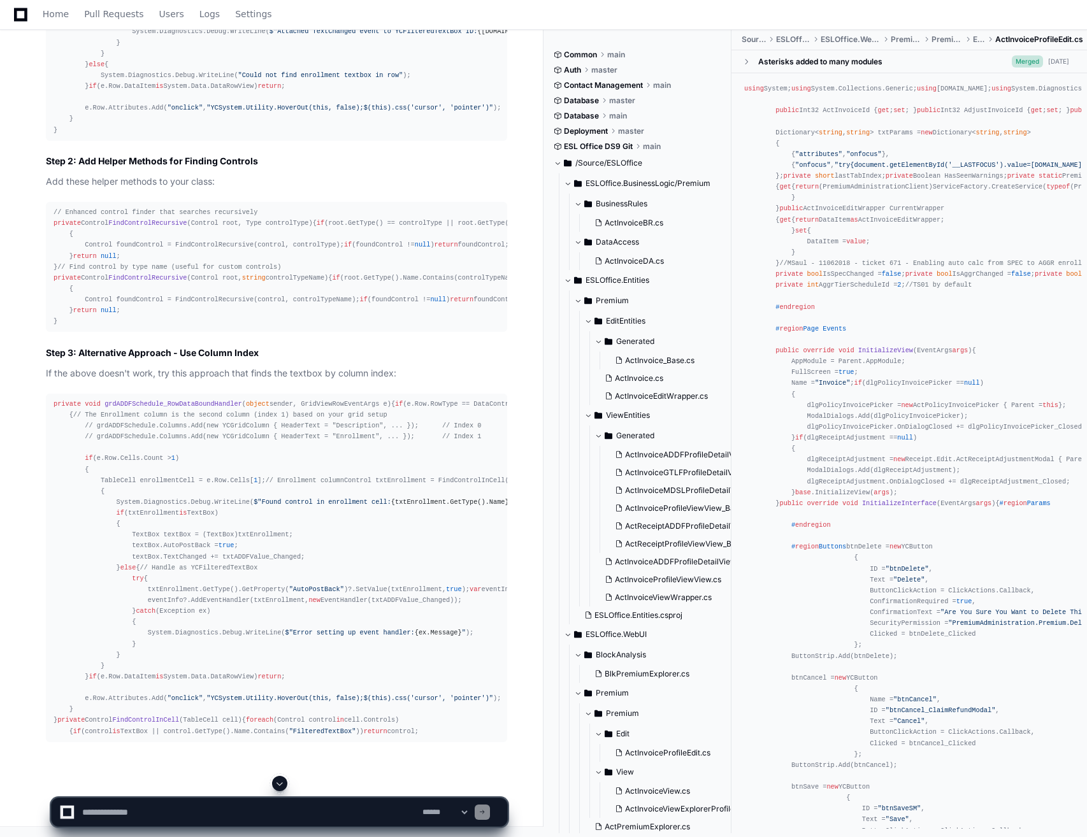
scroll to position [6732, 0]
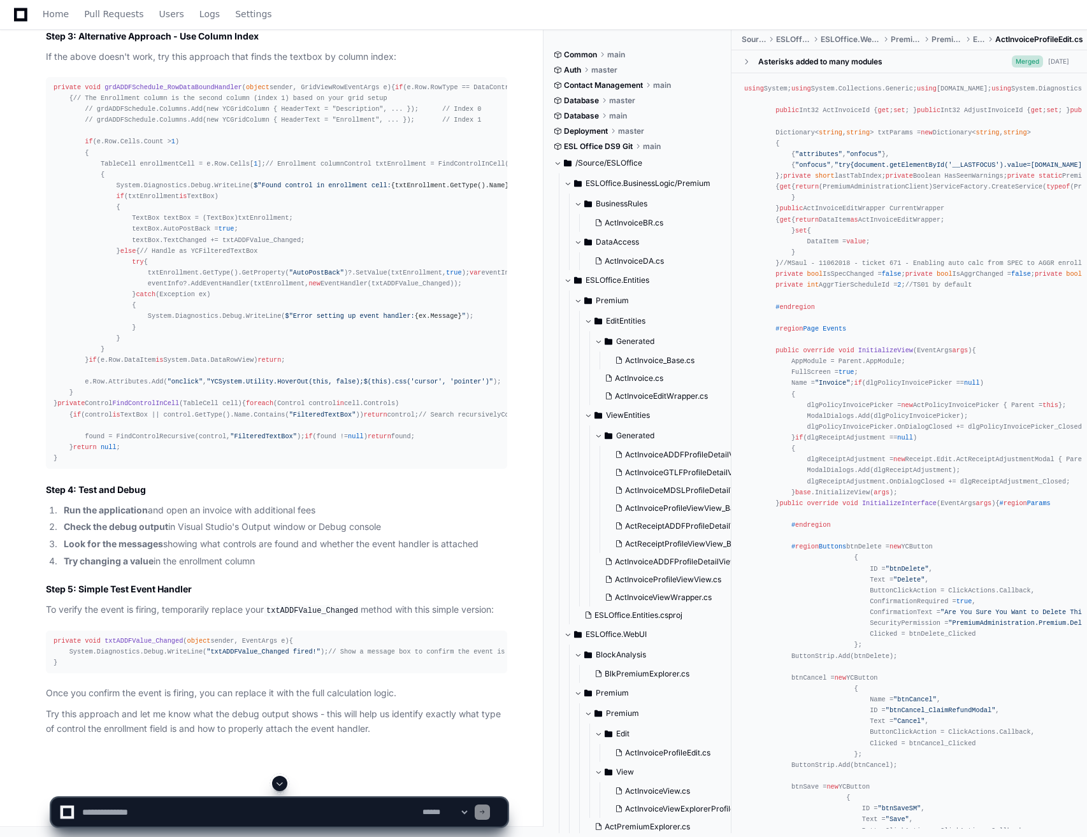
drag, startPoint x: 133, startPoint y: 201, endPoint x: 142, endPoint y: 200, distance: 8.9
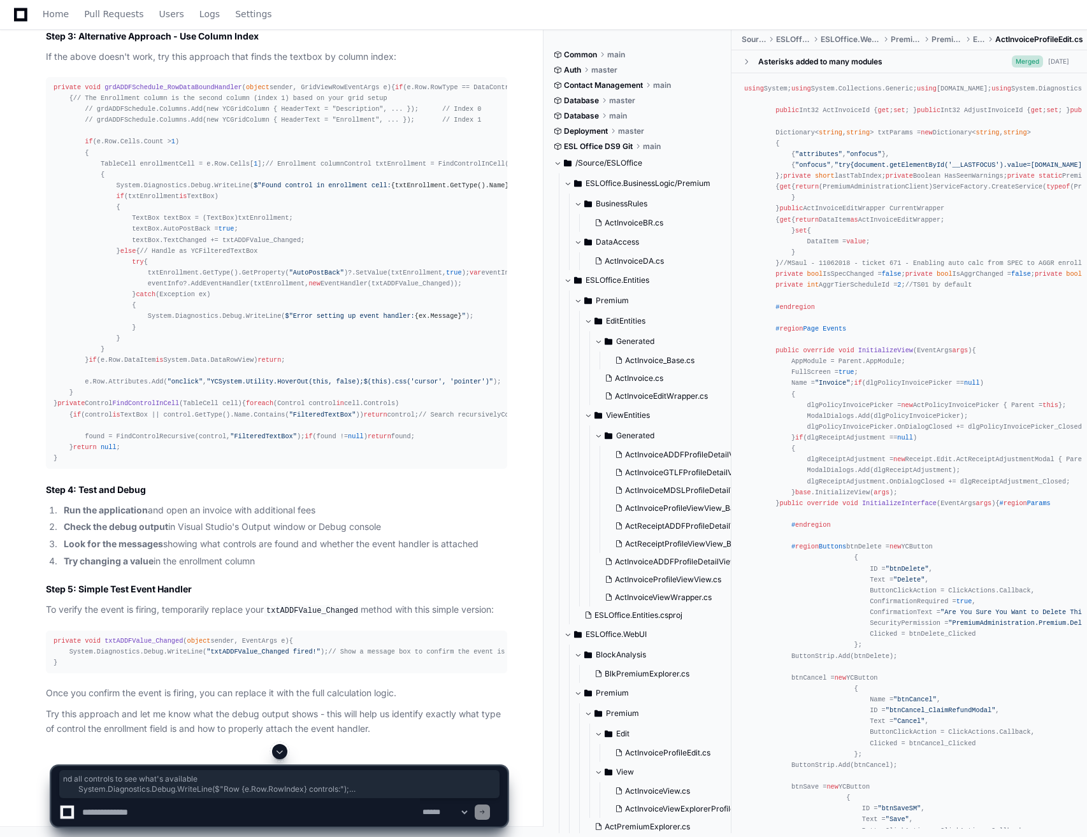
drag, startPoint x: 254, startPoint y: 312, endPoint x: 144, endPoint y: 241, distance: 130.4
drag, startPoint x: 144, startPoint y: 241, endPoint x: 213, endPoint y: 236, distance: 69.0
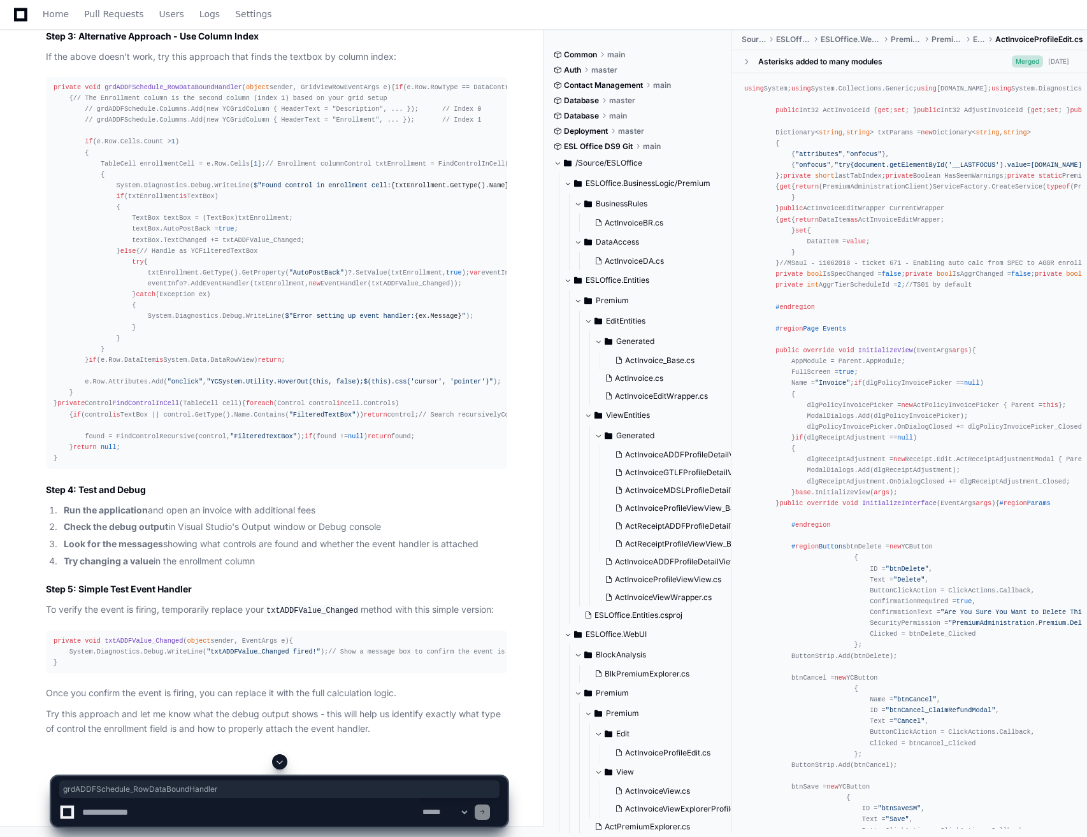
drag, startPoint x: 225, startPoint y: 200, endPoint x: 99, endPoint y: 200, distance: 125.5
drag, startPoint x: 50, startPoint y: 197, endPoint x: 112, endPoint y: 660, distance: 466.6
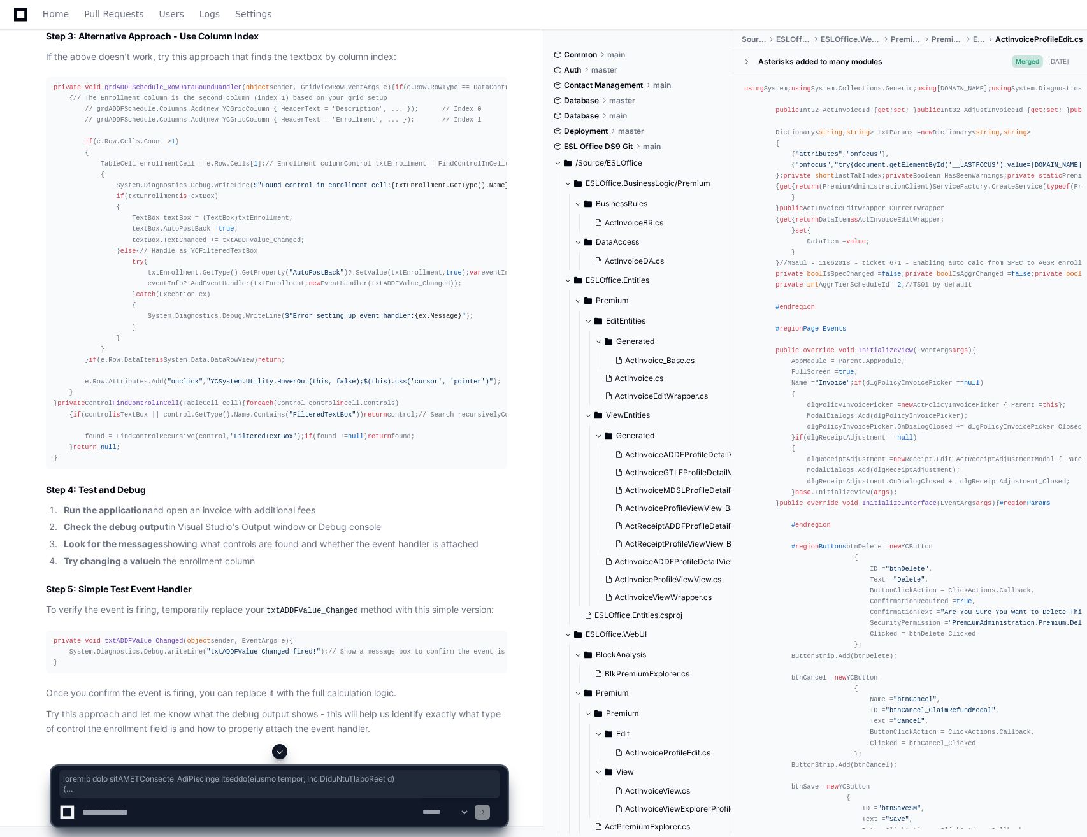
scroll to position [7433, 0]
drag, startPoint x: 69, startPoint y: 684, endPoint x: 43, endPoint y: 355, distance: 330.4
click at [115, 201] on div "private void grdADDFSchedule_RowDataBoundHandler ( object sender, GridViewRowEv…" at bounding box center [277, 273] width 446 height 382
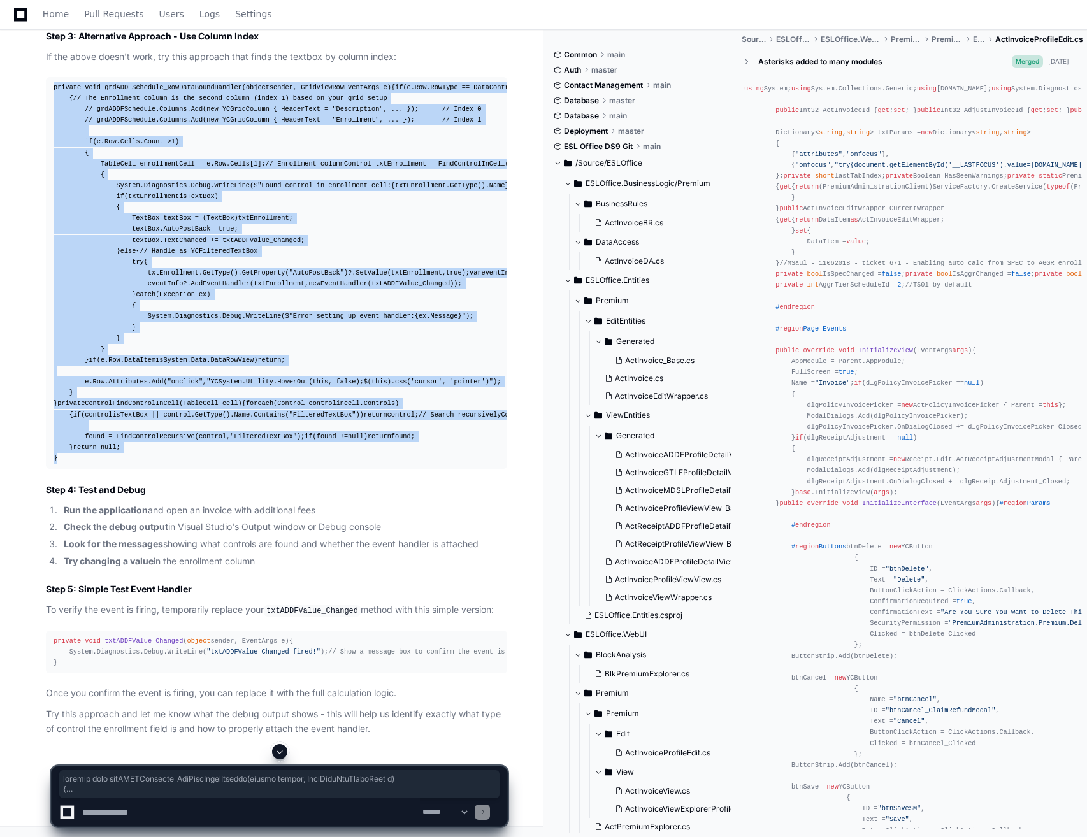
drag, startPoint x: 67, startPoint y: 613, endPoint x: 48, endPoint y: 177, distance: 436.8
click at [48, 177] on pre "private void grdADDFSchedule_RowDataBoundHandler ( object sender, GridViewRowEv…" at bounding box center [276, 273] width 461 height 392
click at [387, 326] on div "private void grdADDFSchedule_RowDataBoundHandler ( object sender, GridViewRowEv…" at bounding box center [277, 273] width 446 height 382
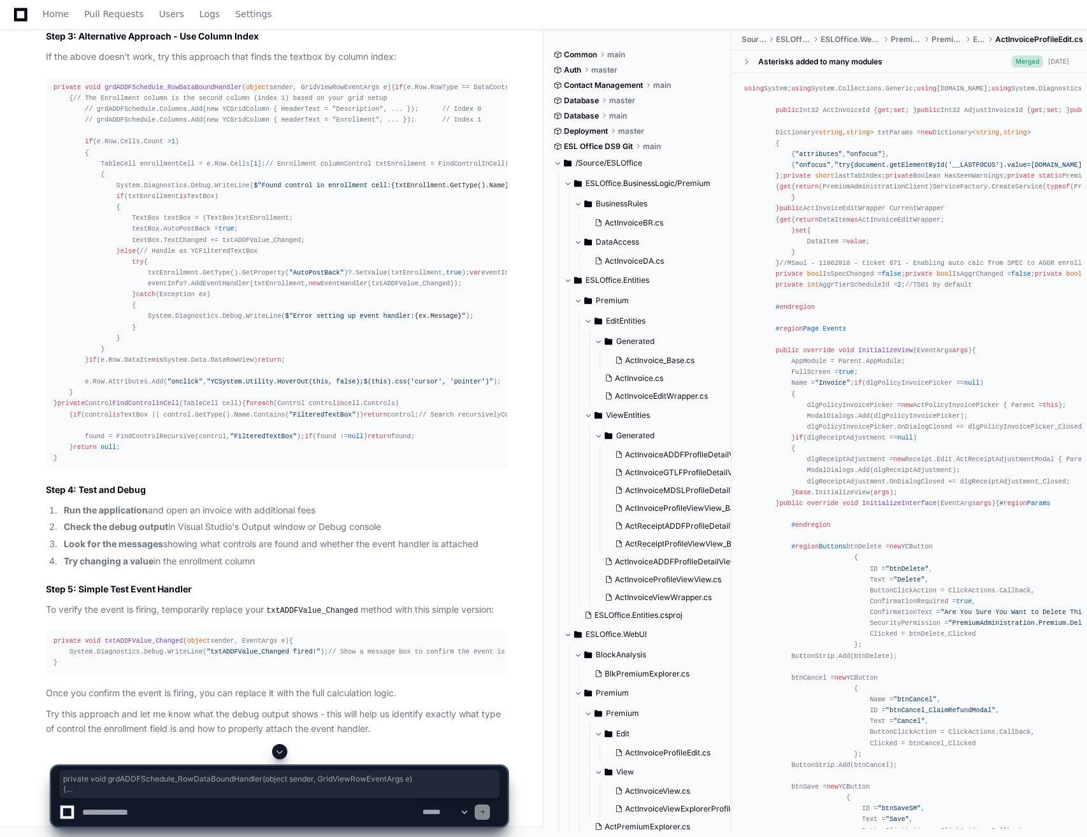
scroll to position [8209, 0]
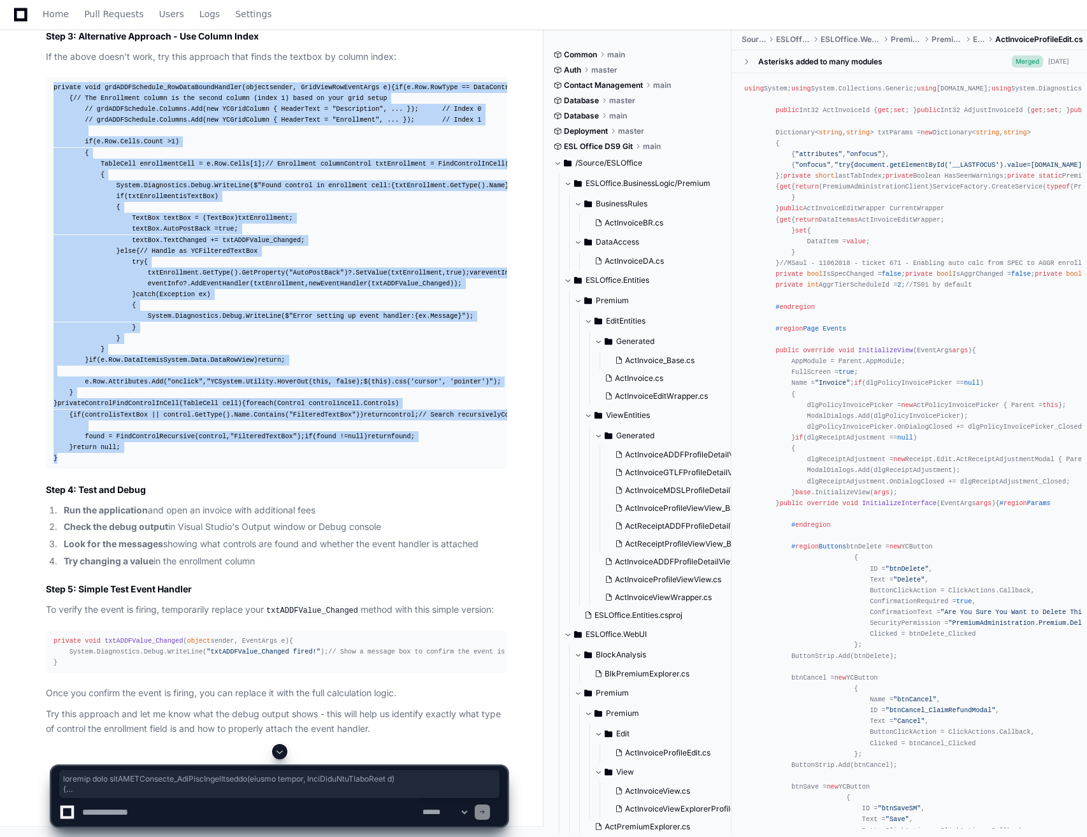
drag, startPoint x: 53, startPoint y: 180, endPoint x: 119, endPoint y: 673, distance: 498.2
click at [119, 469] on pre "private void grdADDFSchedule_RowDataBoundHandler ( object sender, GridViewRowEv…" at bounding box center [276, 273] width 461 height 392
click at [226, 414] on div "private void grdADDFSchedule_RowDataBoundHandler ( object sender, GridViewRowEv…" at bounding box center [277, 273] width 446 height 382
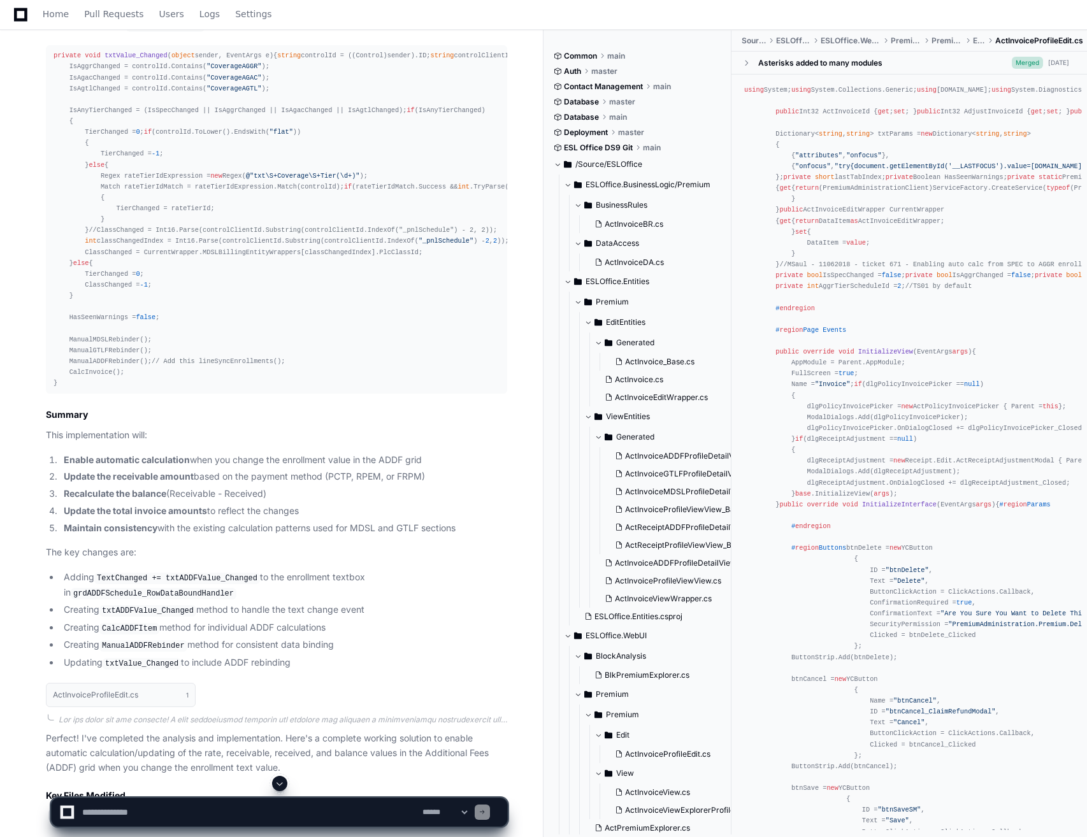
scroll to position [2475, 0]
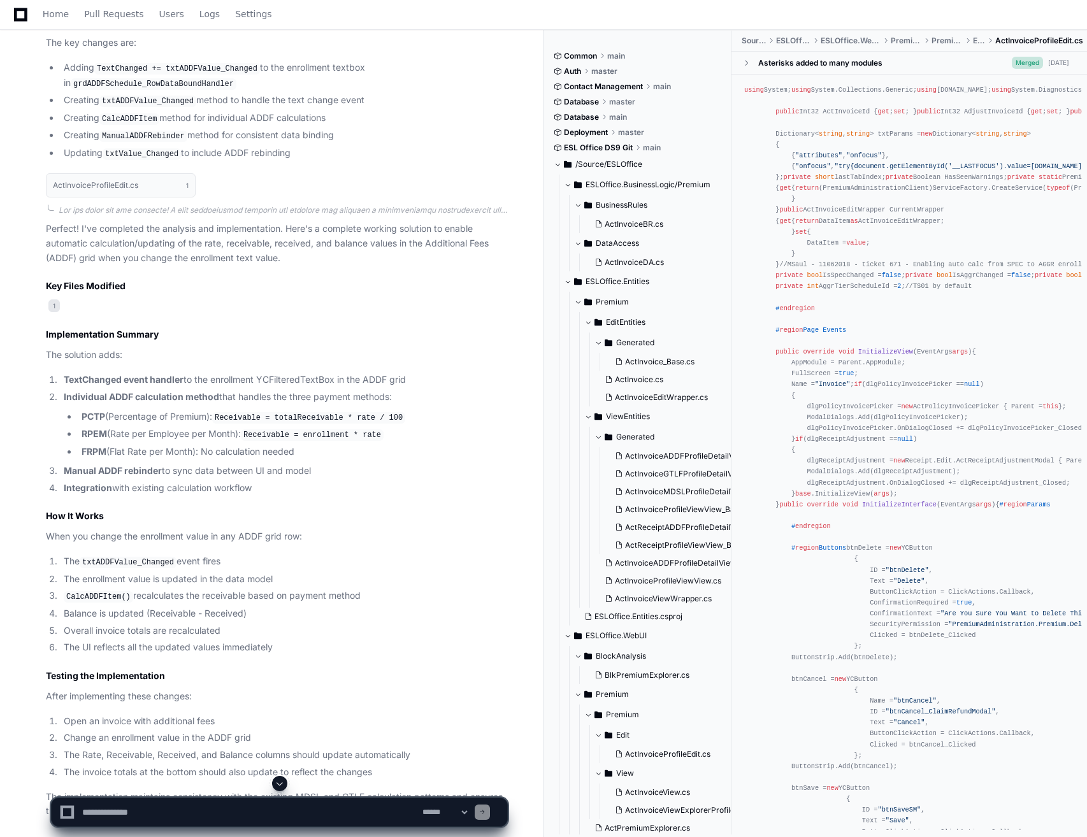
click at [192, 807] on textarea at bounding box center [250, 812] width 340 height 28
type textarea "**********"
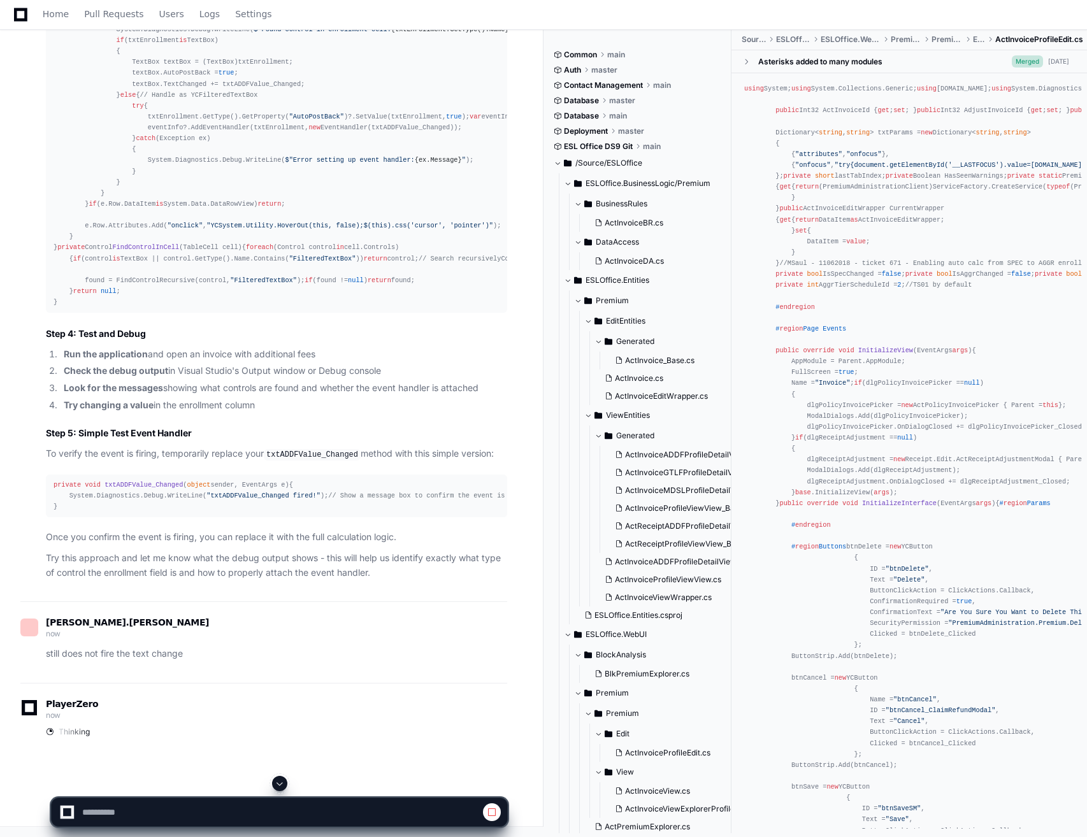
scroll to position [6871, 0]
click at [282, 789] on button at bounding box center [279, 783] width 15 height 15
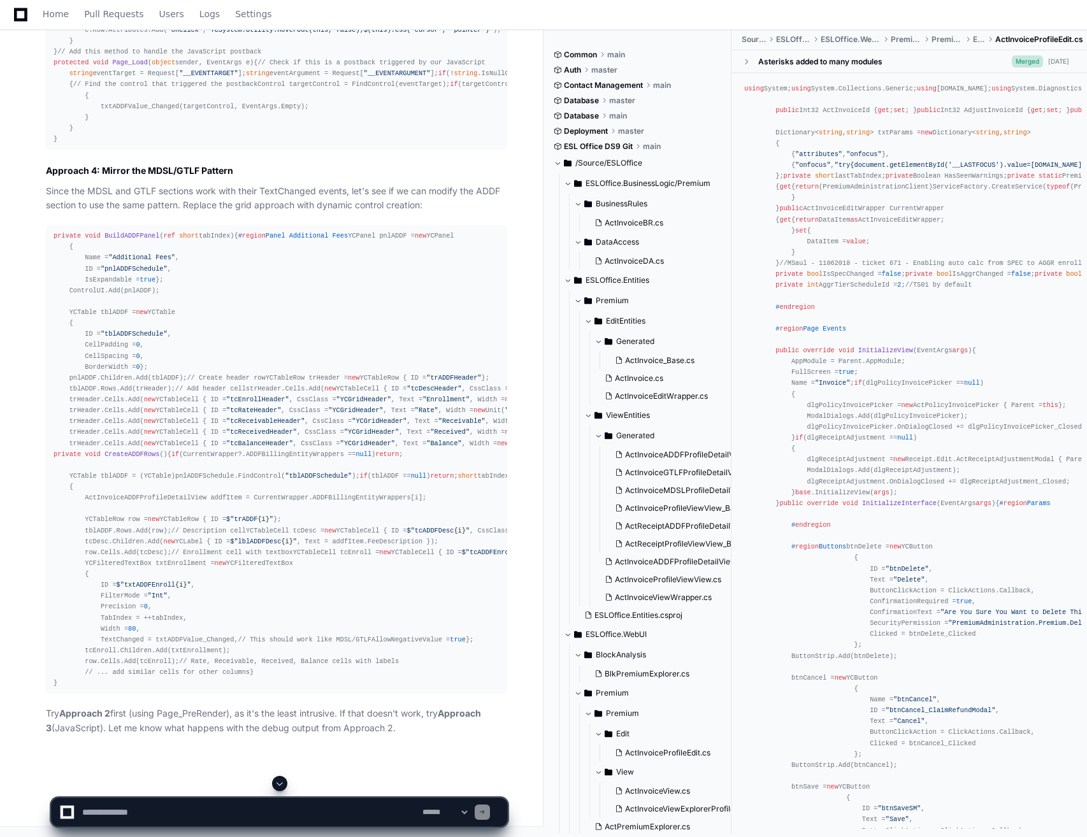
scroll to position [9256, 0]
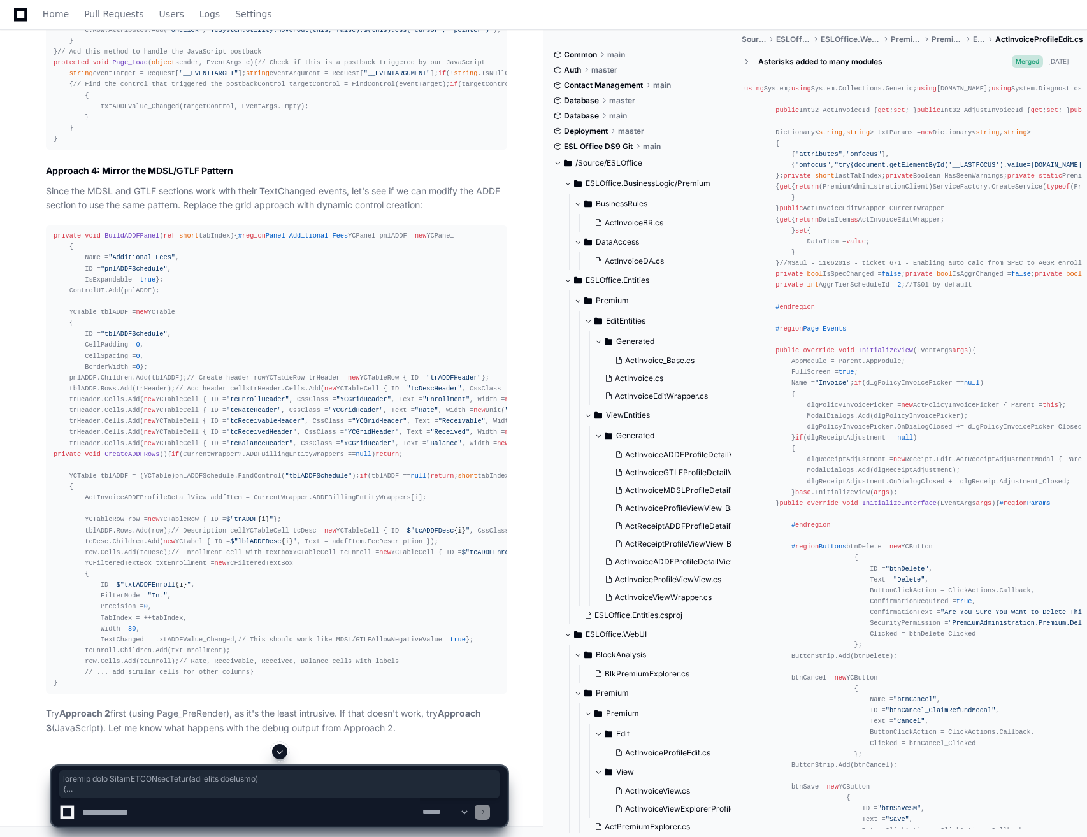
drag, startPoint x: 61, startPoint y: 668, endPoint x: 50, endPoint y: 228, distance: 439.7
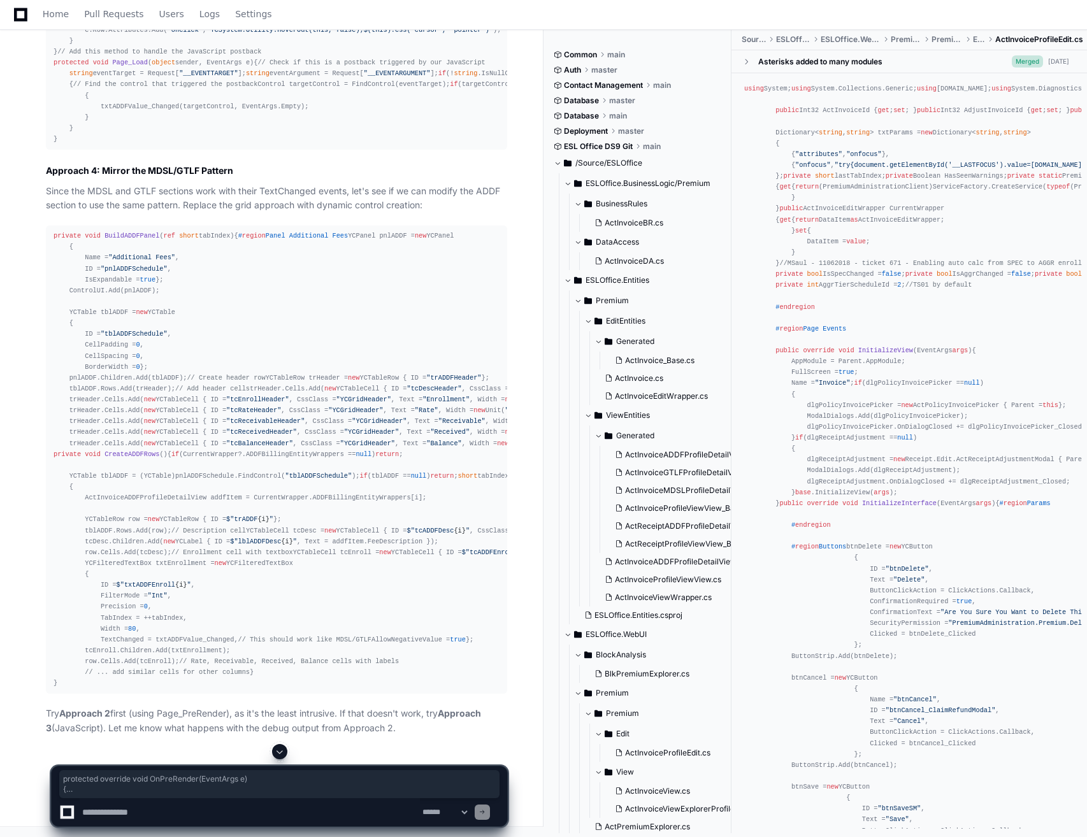
scroll to position [9893, 0]
drag, startPoint x: 51, startPoint y: 364, endPoint x: 130, endPoint y: 520, distance: 175.5
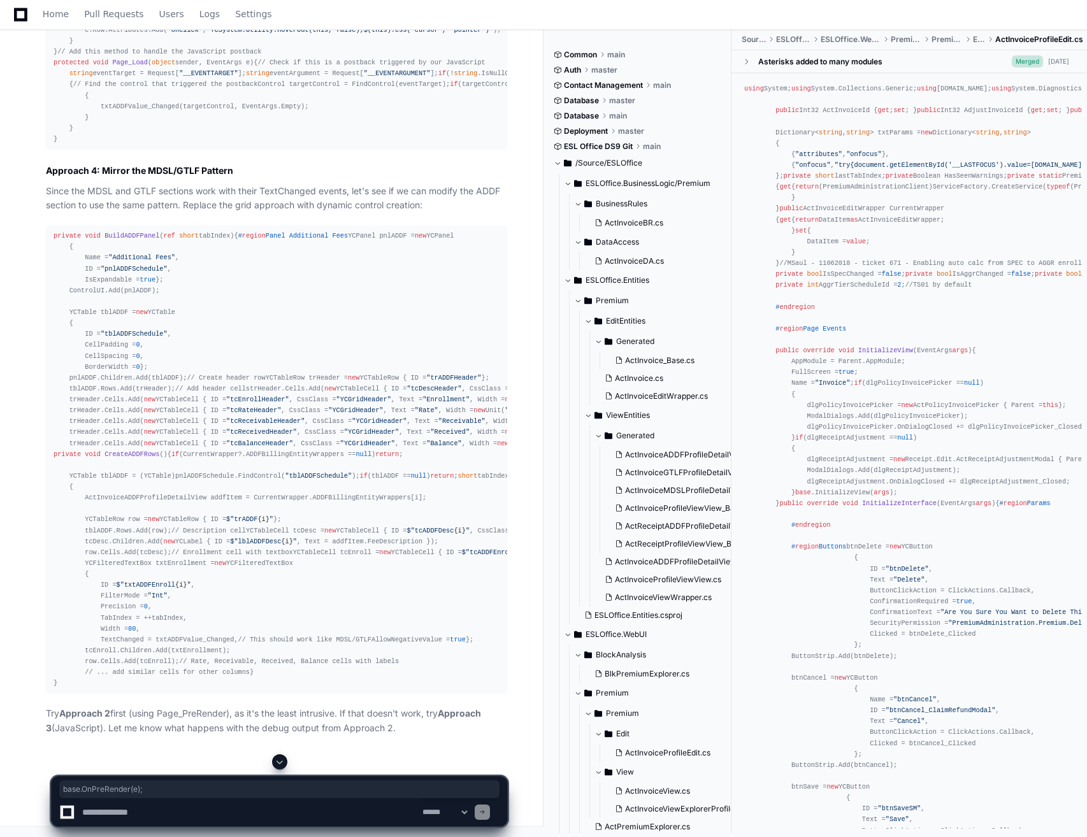
drag, startPoint x: 143, startPoint y: 195, endPoint x: 68, endPoint y: 194, distance: 75.8
click at [105, 810] on textarea at bounding box center [250, 812] width 340 height 28
type textarea "**********"
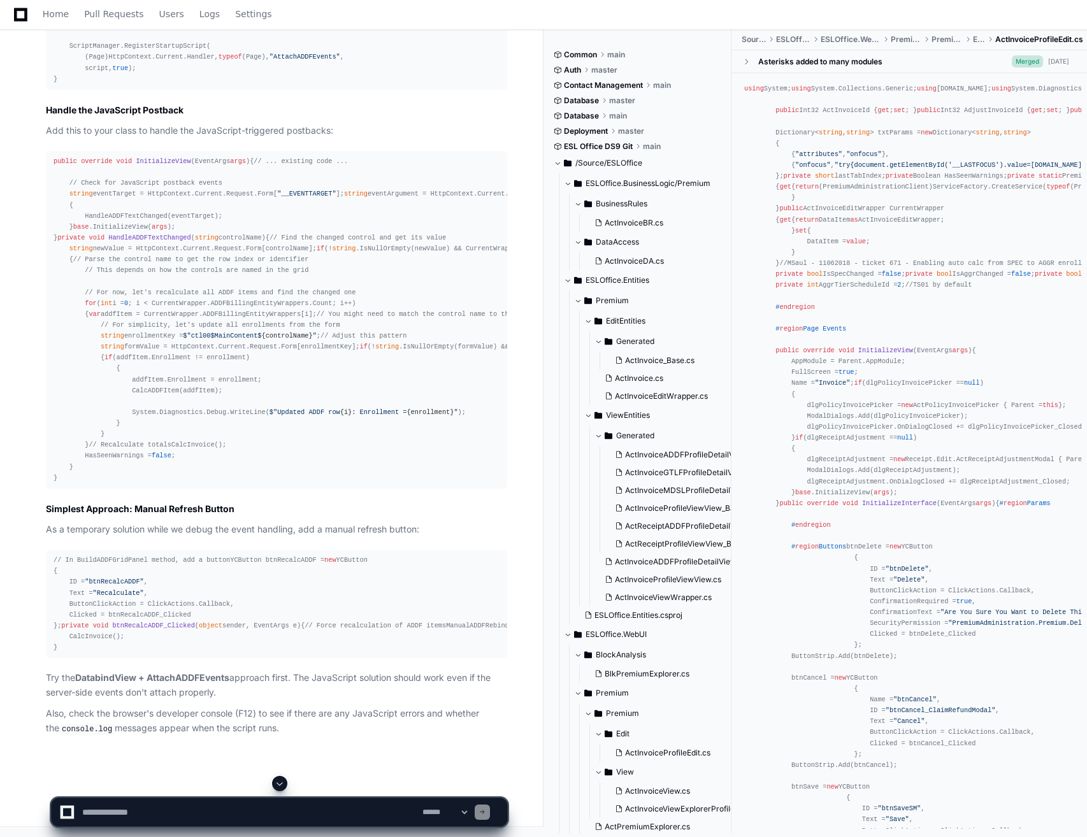
scroll to position [12027, 0]
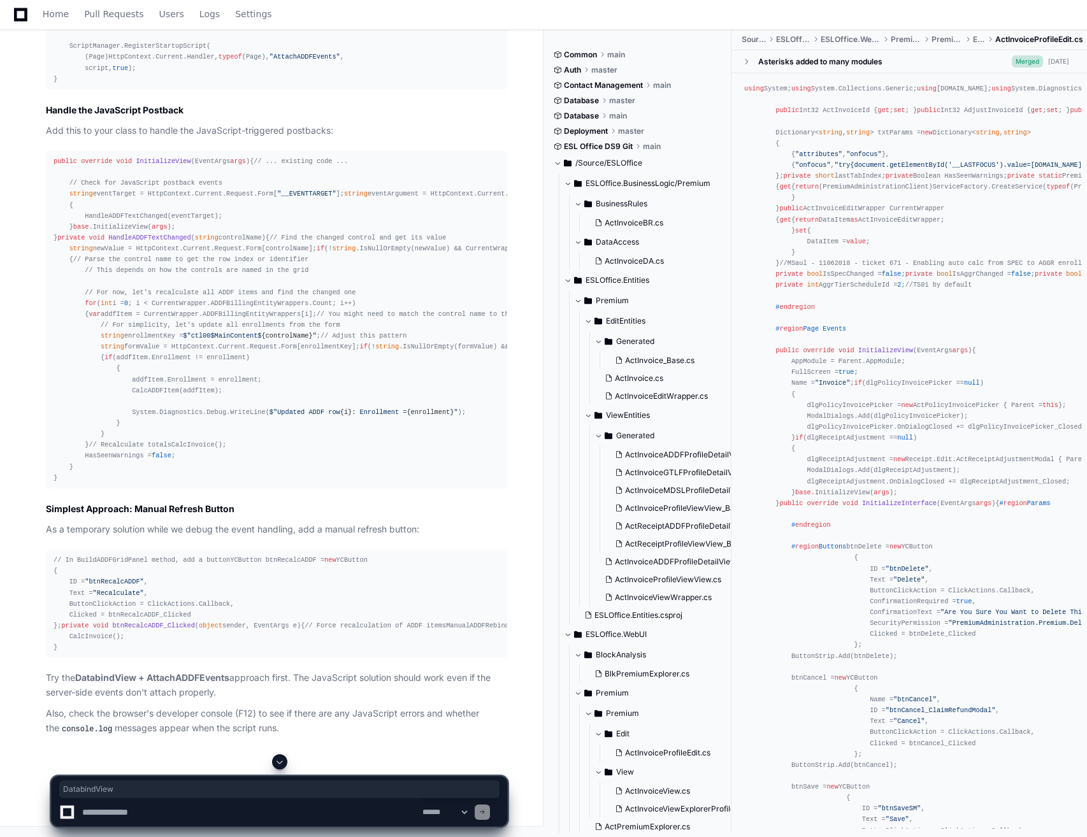
drag, startPoint x: 80, startPoint y: 493, endPoint x: 42, endPoint y: 185, distance: 310.0
click at [42, 185] on div "Thinking The user is getting a red squiggle on `base.OnPreRender(e)`. This is l…" at bounding box center [263, 46] width 487 height 1379
drag, startPoint x: 313, startPoint y: 252, endPoint x: 51, endPoint y: 208, distance: 266.2
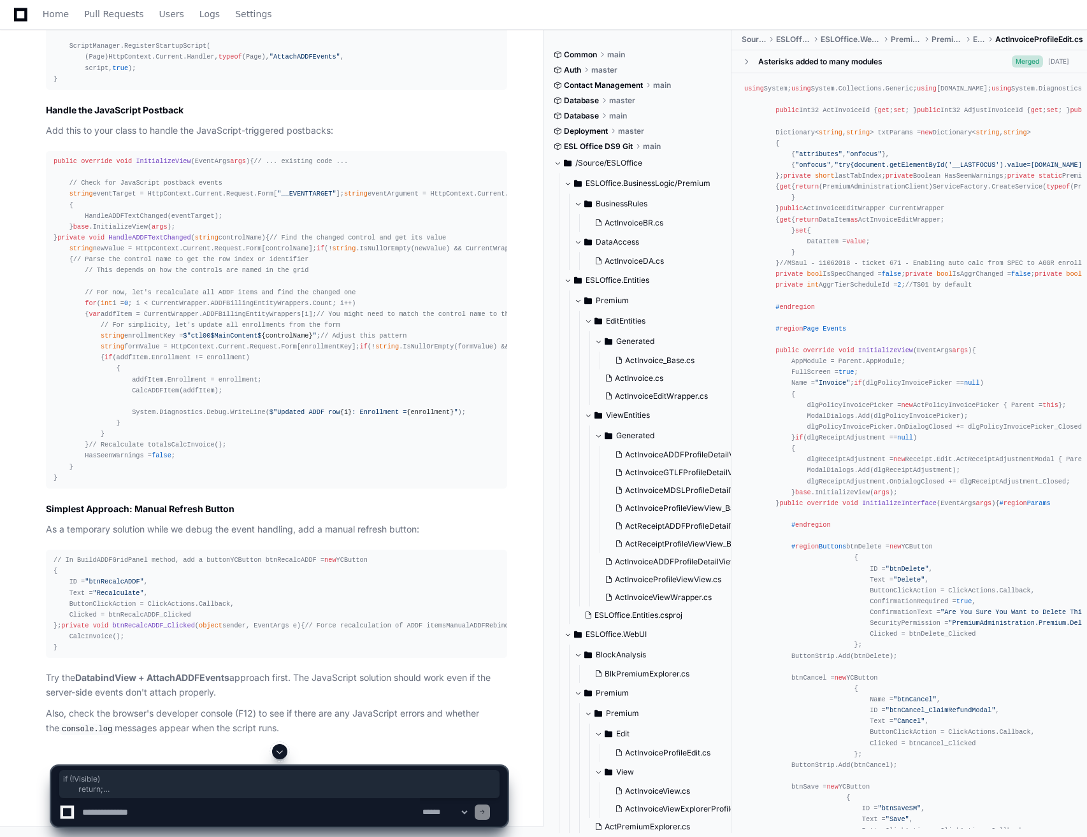
drag, startPoint x: 154, startPoint y: 477, endPoint x: 28, endPoint y: 354, distance: 175.7
click at [28, 354] on div "Thinking The user is getting a red squiggle on `base.OnPreRender(e)`. This is l…" at bounding box center [263, 46] width 487 height 1379
drag, startPoint x: 28, startPoint y: 354, endPoint x: 148, endPoint y: 355, distance: 119.8
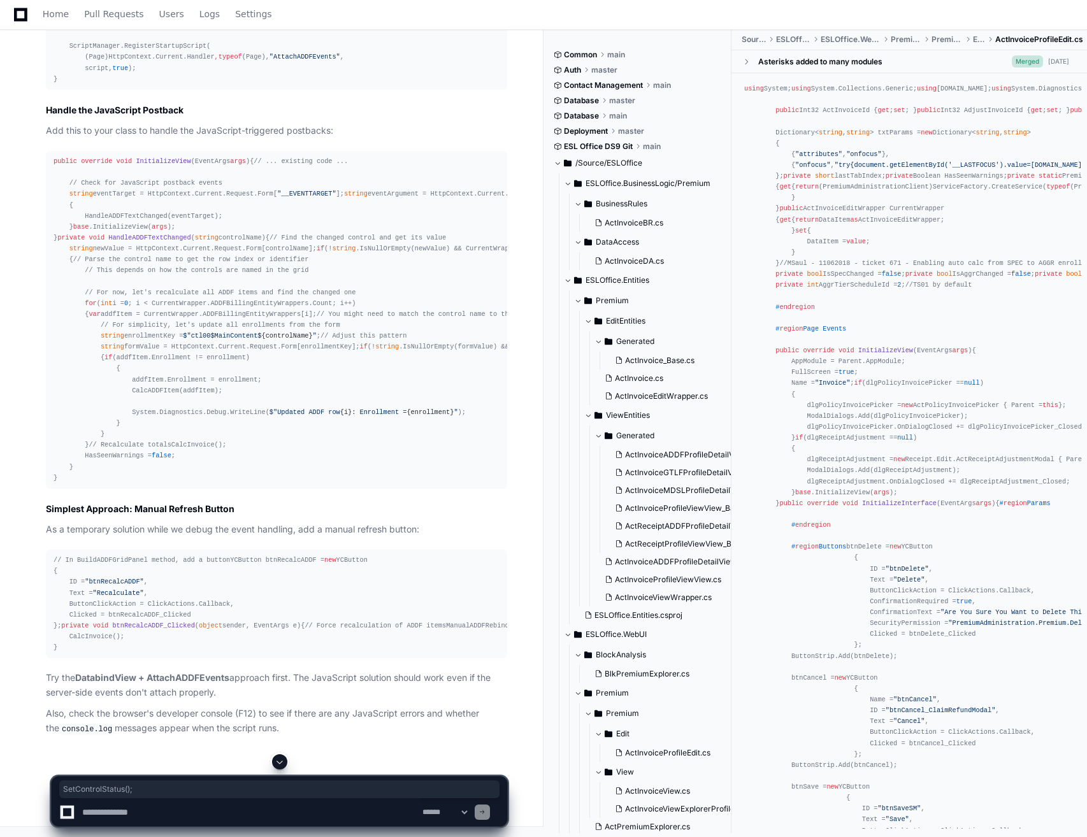
drag, startPoint x: 149, startPoint y: 319, endPoint x: 41, endPoint y: 316, distance: 107.7
click at [41, 316] on div "Thinking The user is getting a red squiggle on `base.OnPreRender(e)`. This is l…" at bounding box center [263, 46] width 487 height 1379
drag, startPoint x: 144, startPoint y: 348, endPoint x: 29, endPoint y: 355, distance: 114.9
click at [29, 355] on div "Thinking The user is getting a red squiggle on `base.OnPreRender(e)`. This is l…" at bounding box center [263, 46] width 487 height 1379
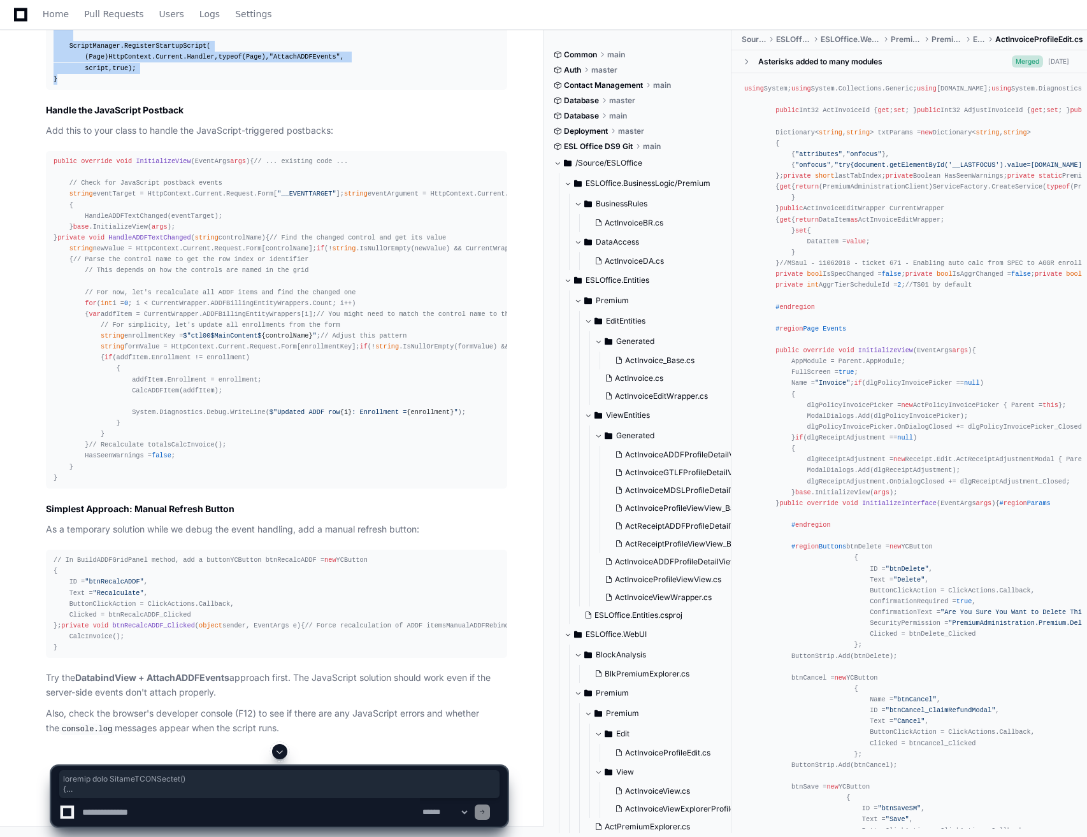
drag, startPoint x: 68, startPoint y: 592, endPoint x: 41, endPoint y: 143, distance: 449.9
click at [41, 143] on div "Thinking The user is getting a red squiggle on `base.OnPreRender(e)`. This is l…" at bounding box center [263, 46] width 487 height 1379
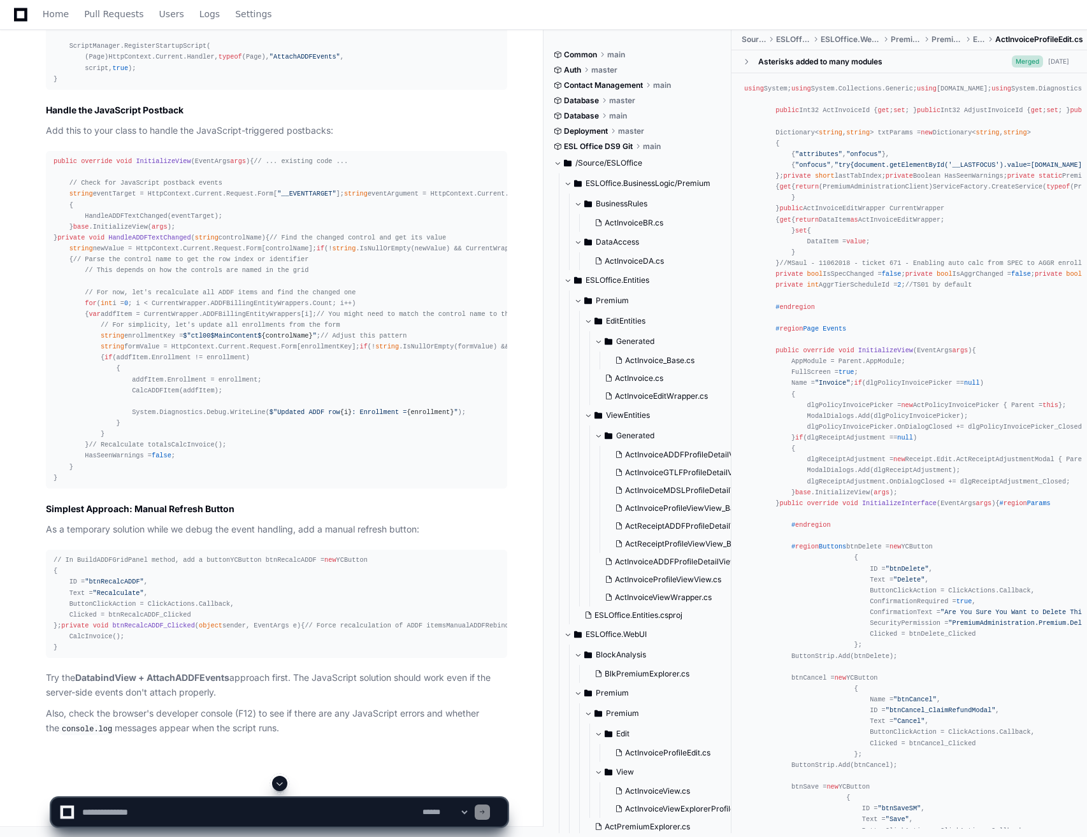
scroll to position [12409, 0]
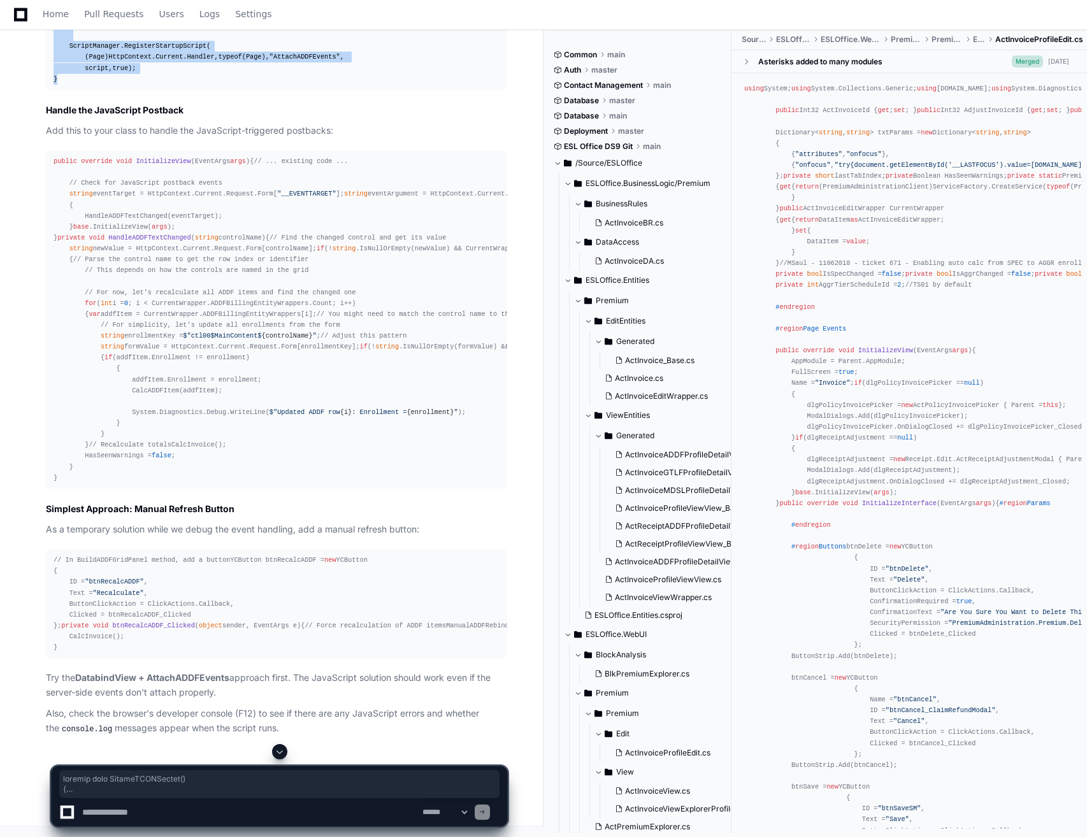
drag, startPoint x: 64, startPoint y: 656, endPoint x: 41, endPoint y: 212, distance: 444.6
click at [41, 212] on div "Thinking The user is getting a red squiggle on `base.OnPreRender(e)`. This is l…" at bounding box center [263, 46] width 487 height 1379
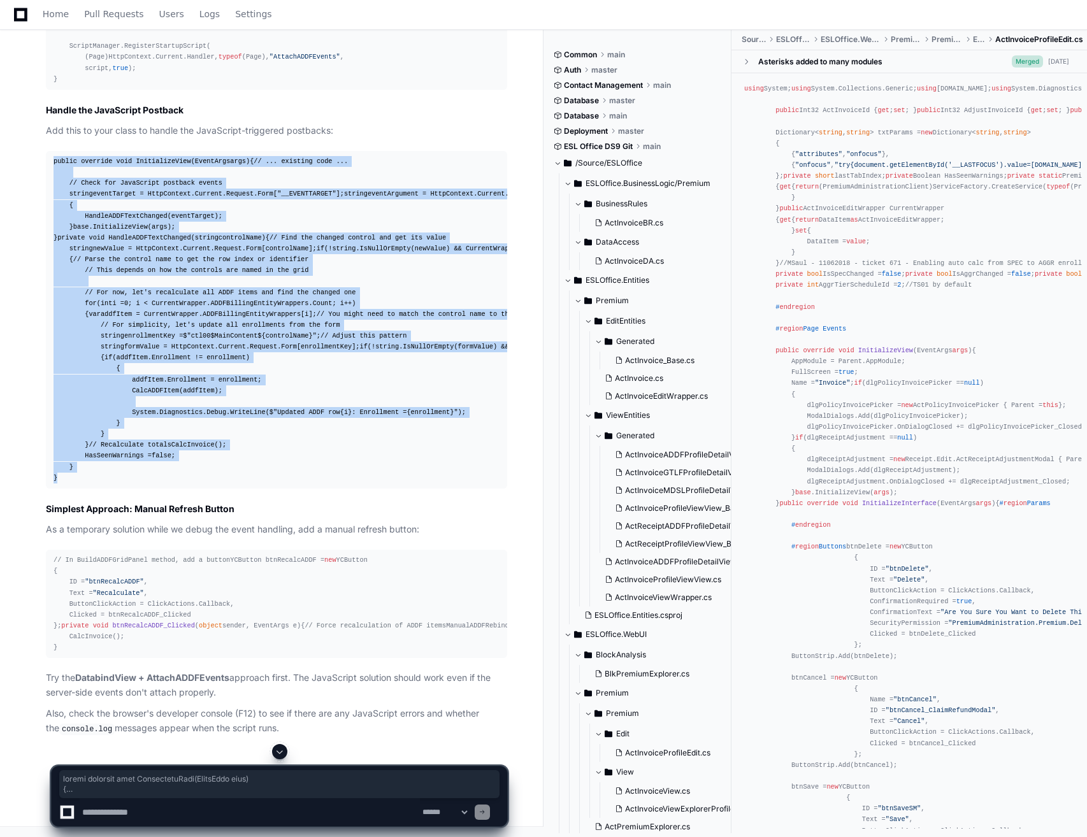
drag, startPoint x: 52, startPoint y: 290, endPoint x: 224, endPoint y: 673, distance: 420.0
click at [224, 489] on pre "public override void InitializeView ( EventArgs args ) { // ... existing code .…" at bounding box center [276, 320] width 461 height 338
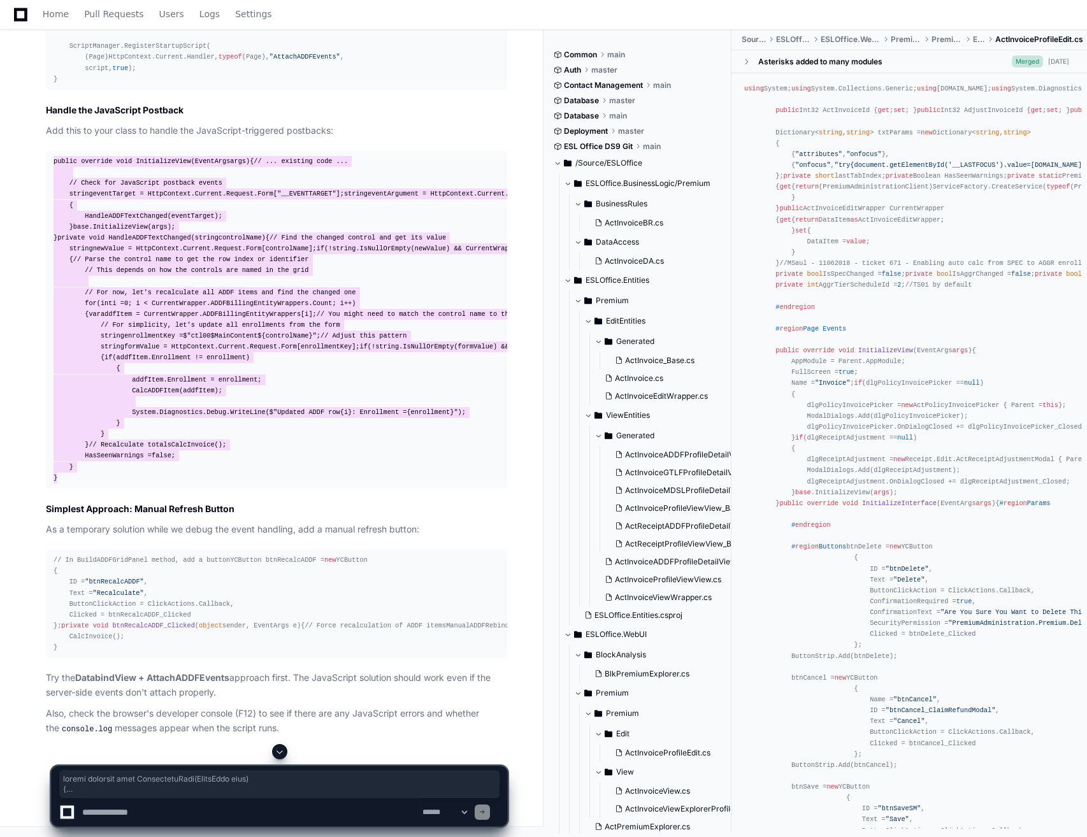
scroll to position [12983, 0]
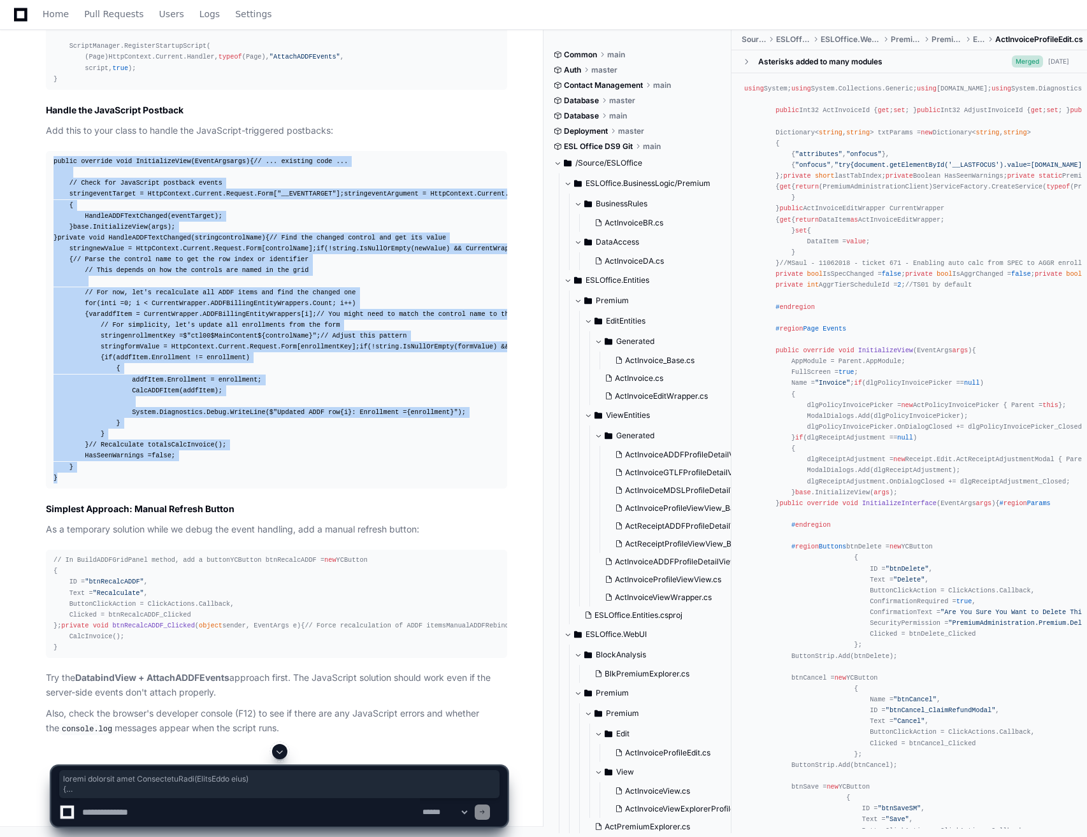
click at [338, 319] on div "public override void InitializeView ( EventArgs args ) { // ... existing code .…" at bounding box center [277, 319] width 446 height 327
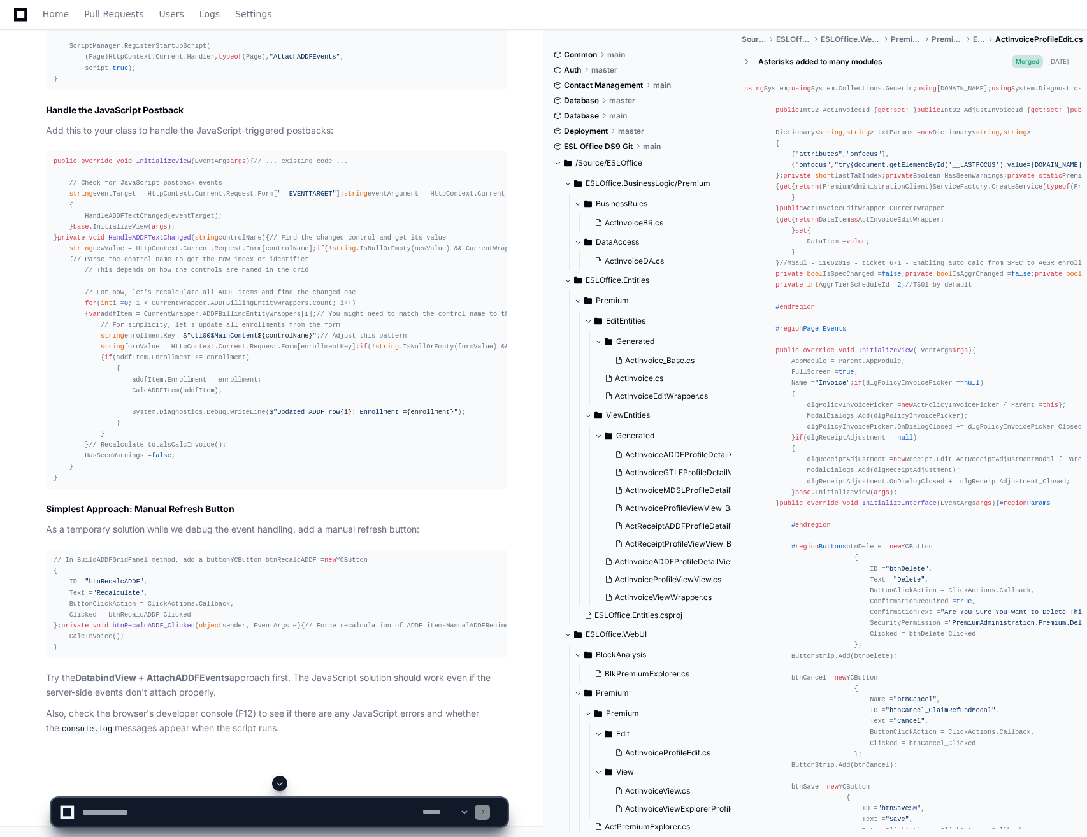
scroll to position [10371, 0]
click at [113, 806] on textarea at bounding box center [250, 812] width 340 height 28
type textarea "**********"
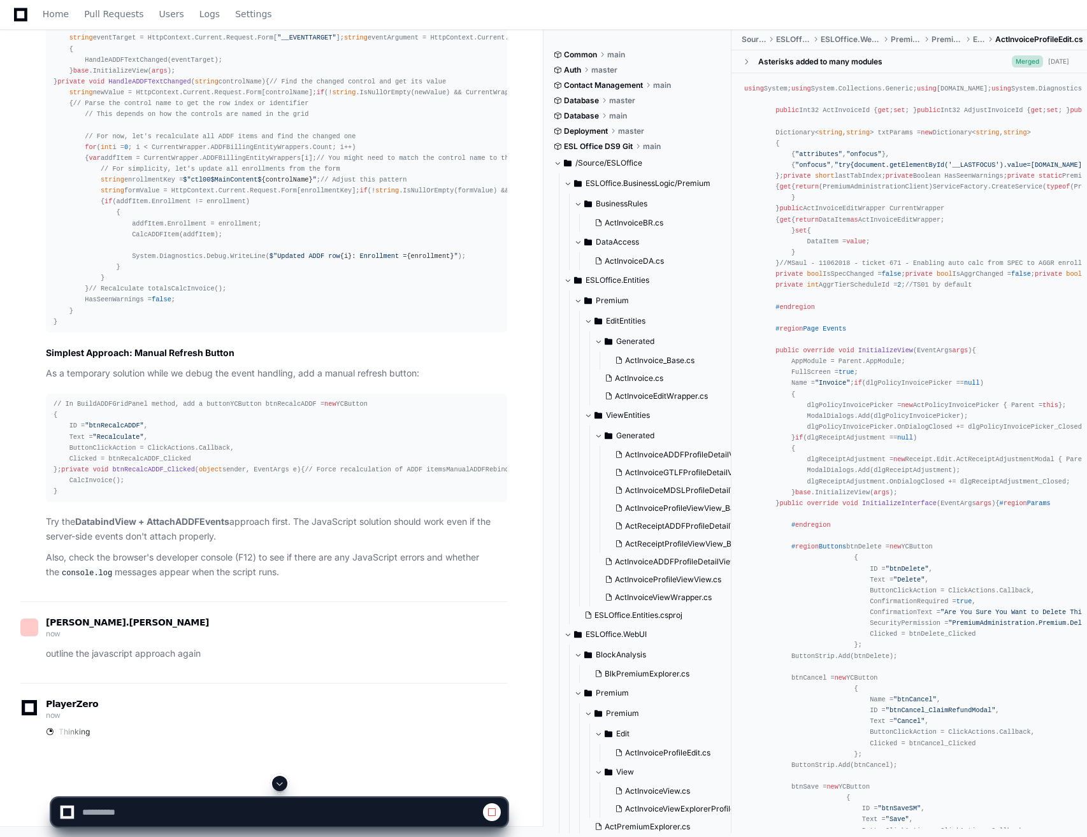
click at [293, 784] on div at bounding box center [279, 783] width 457 height 15
click at [277, 785] on span at bounding box center [280, 783] width 10 height 10
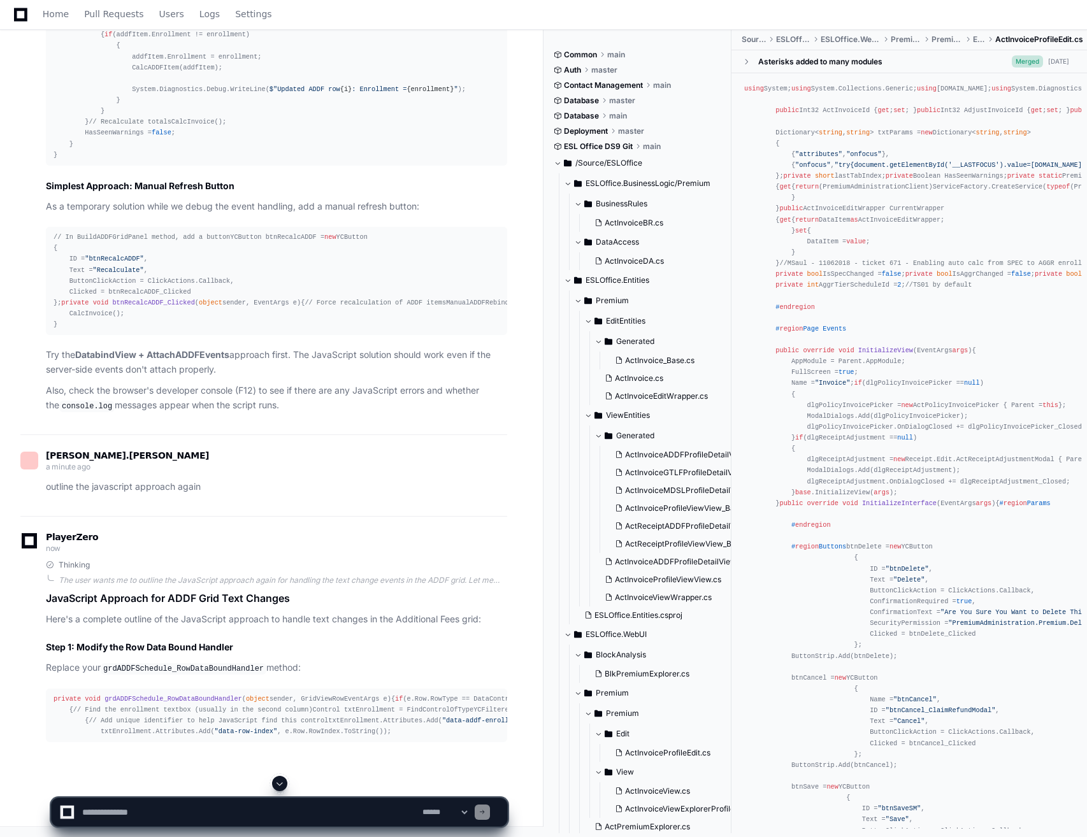
scroll to position [13722, 0]
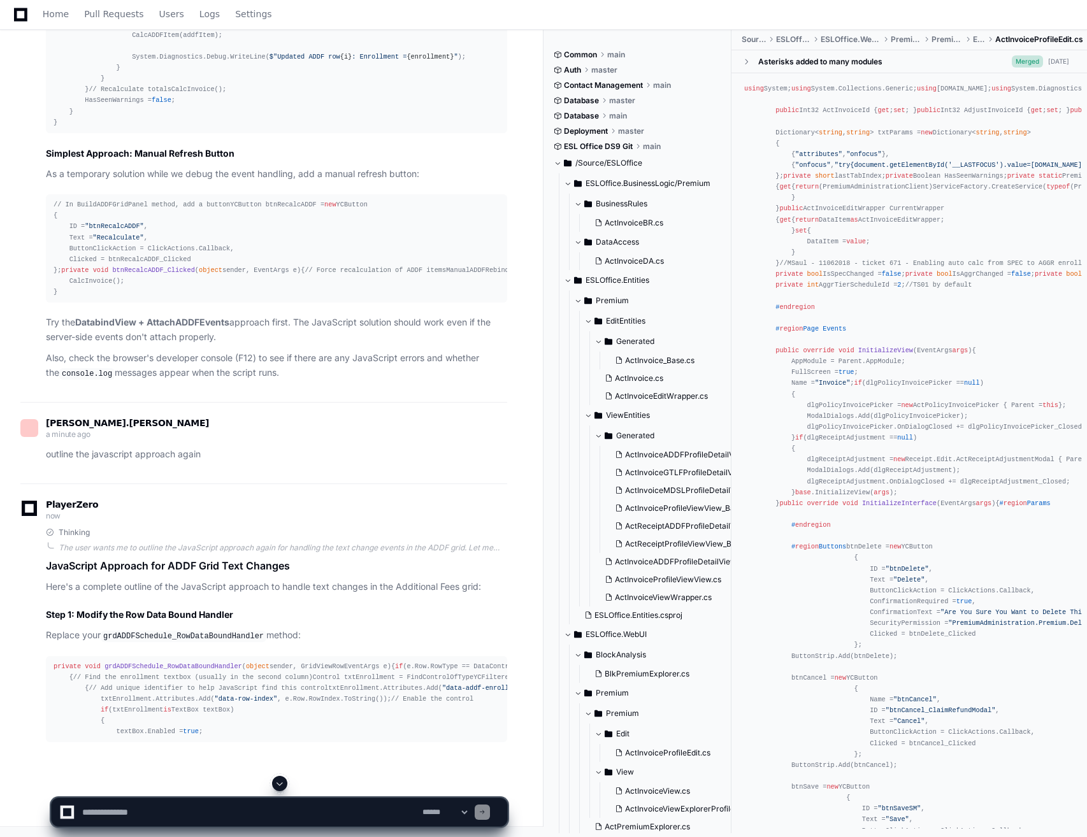
click at [277, 780] on span at bounding box center [280, 783] width 10 height 10
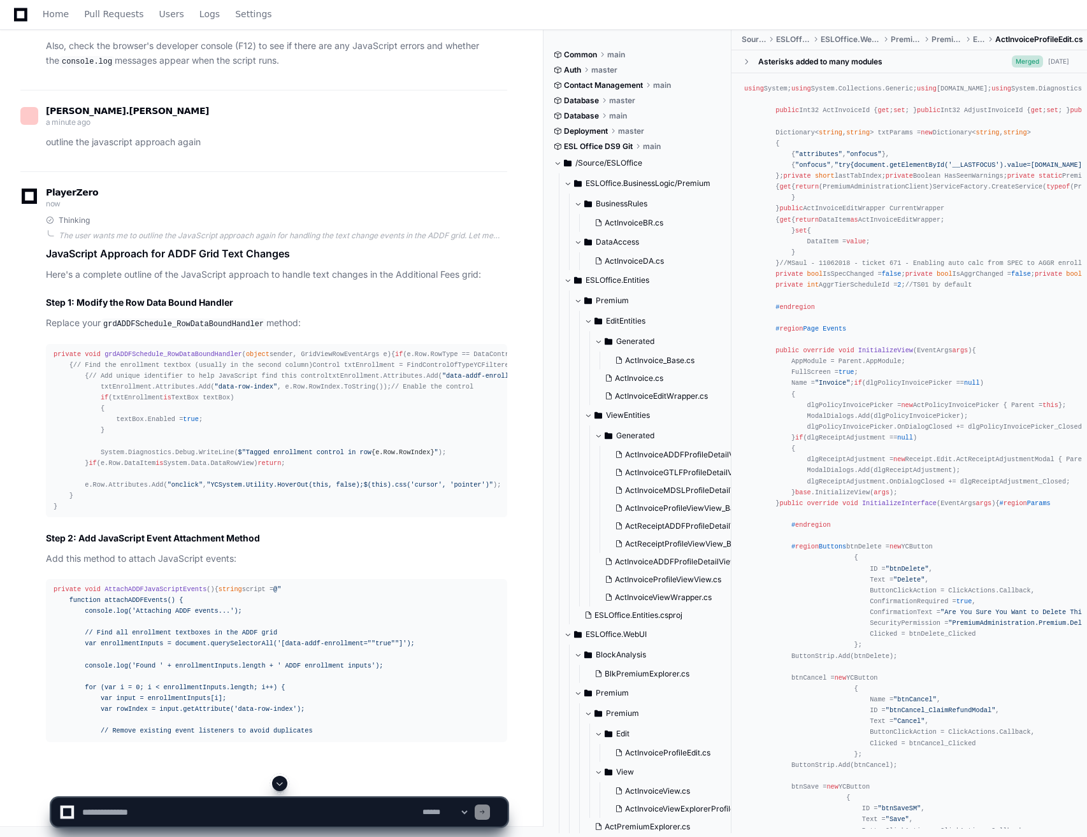
scroll to position [14021, 0]
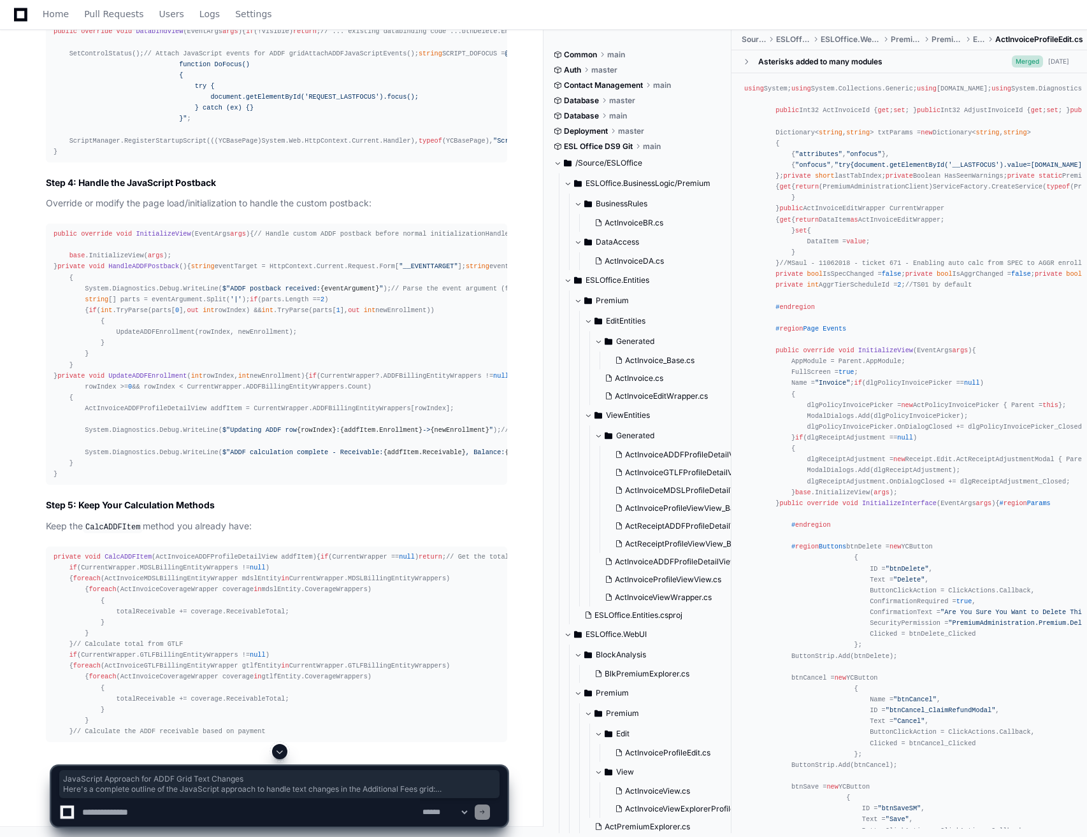
drag, startPoint x: 52, startPoint y: 291, endPoint x: 267, endPoint y: 288, distance: 214.7
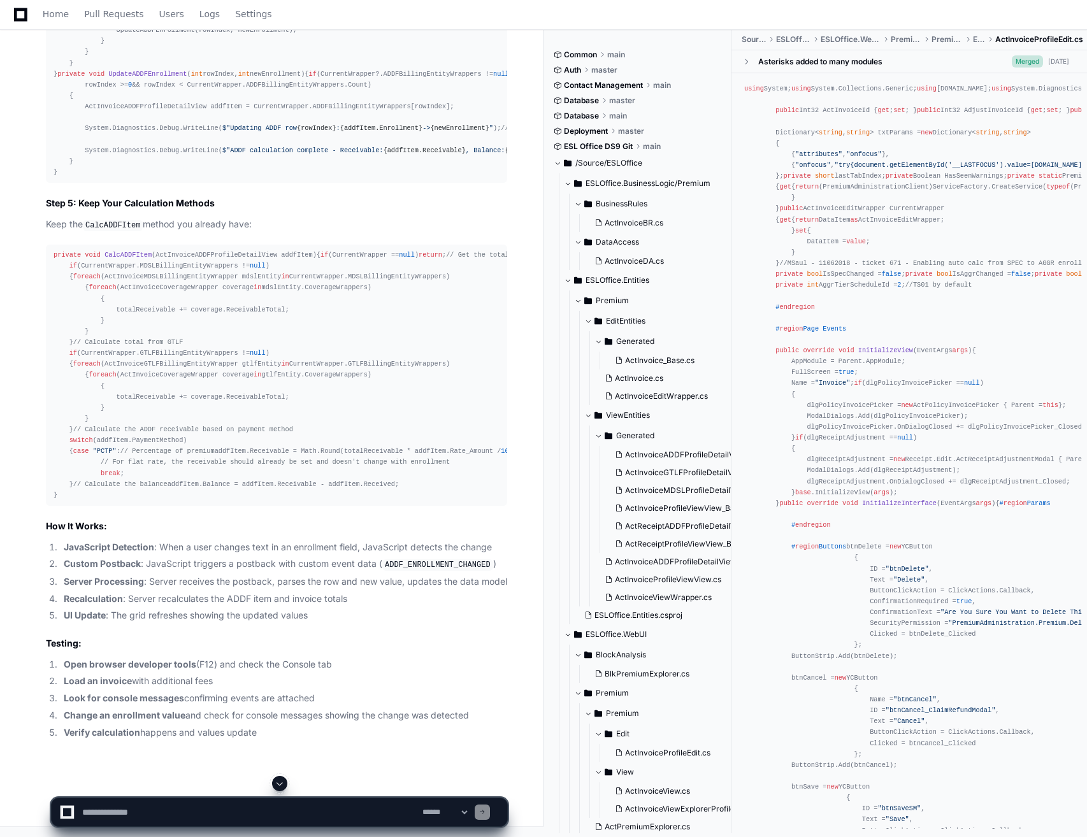
scroll to position [14212, 0]
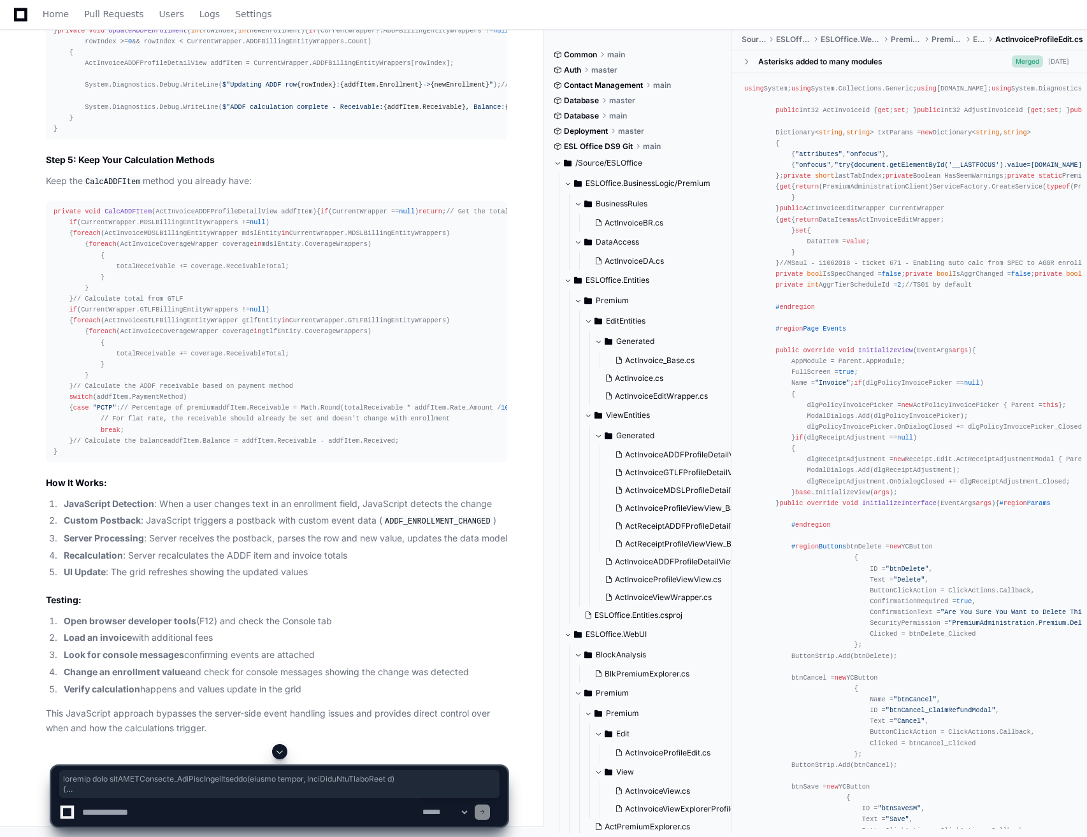
drag, startPoint x: 66, startPoint y: 405, endPoint x: 47, endPoint y: 112, distance: 293.1
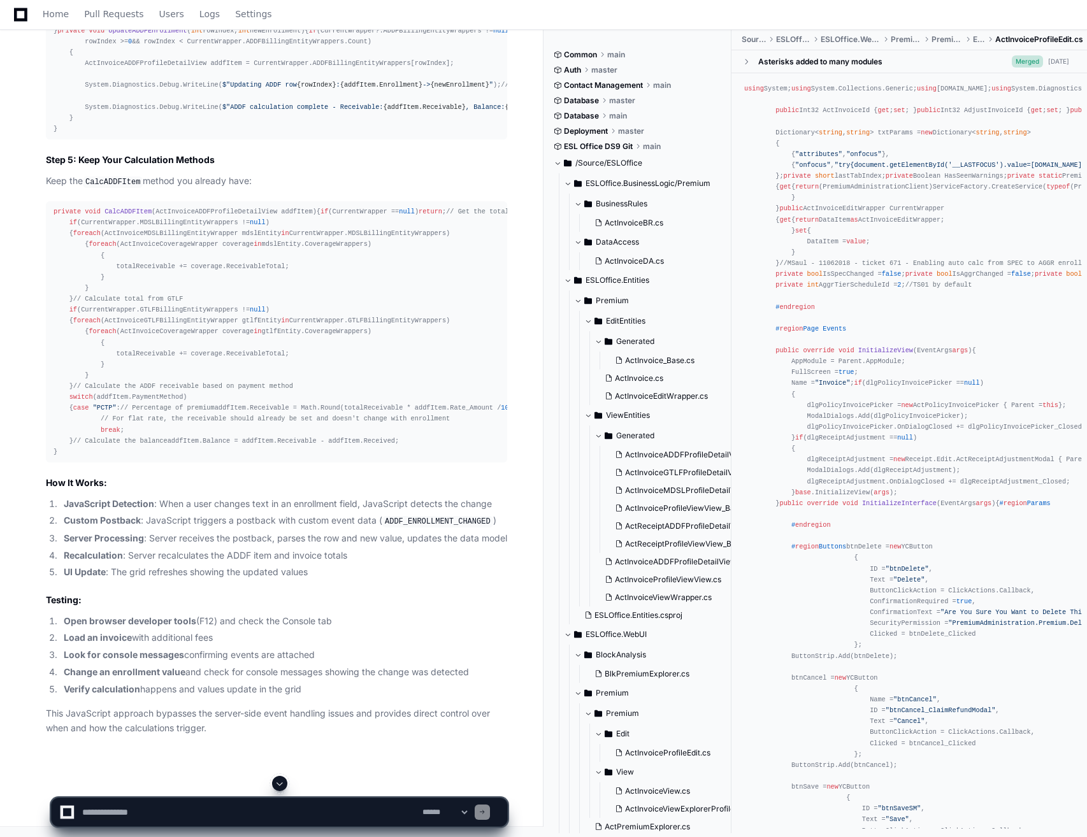
drag, startPoint x: 144, startPoint y: 296, endPoint x: 162, endPoint y: 328, distance: 36.5
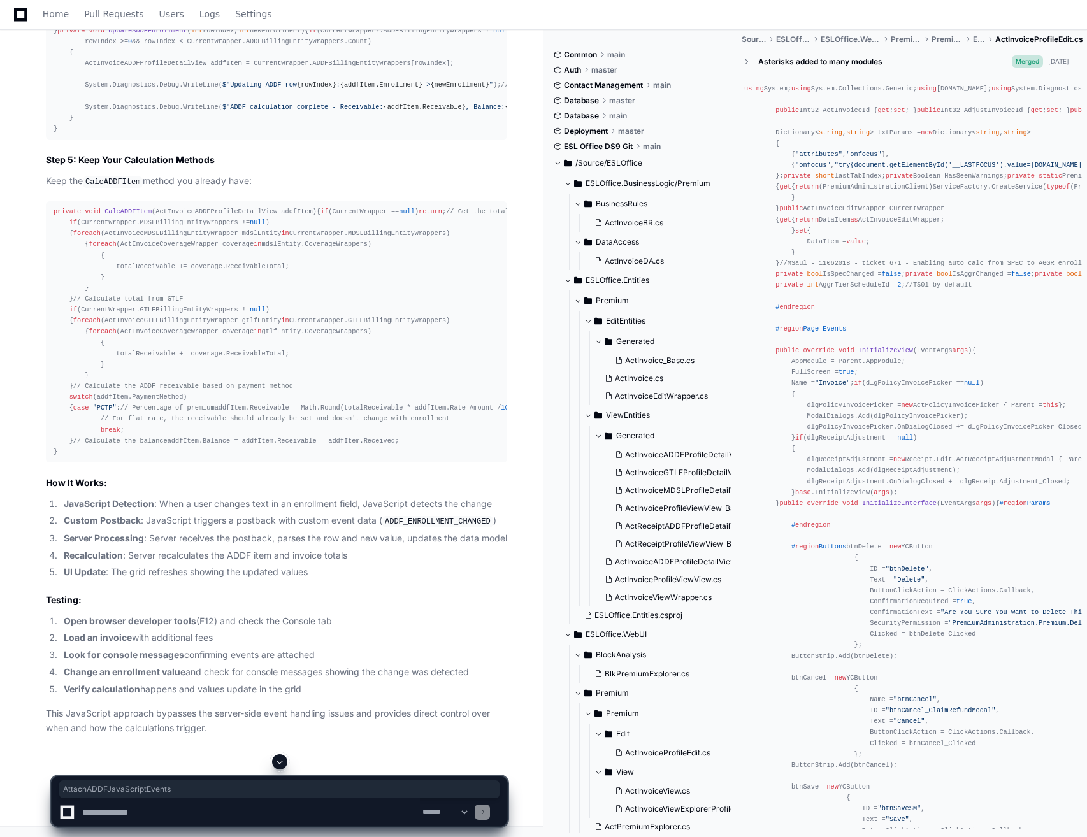
drag, startPoint x: 129, startPoint y: 340, endPoint x: 111, endPoint y: 333, distance: 19.2
drag, startPoint x: 54, startPoint y: 296, endPoint x: 134, endPoint y: 589, distance: 304.3
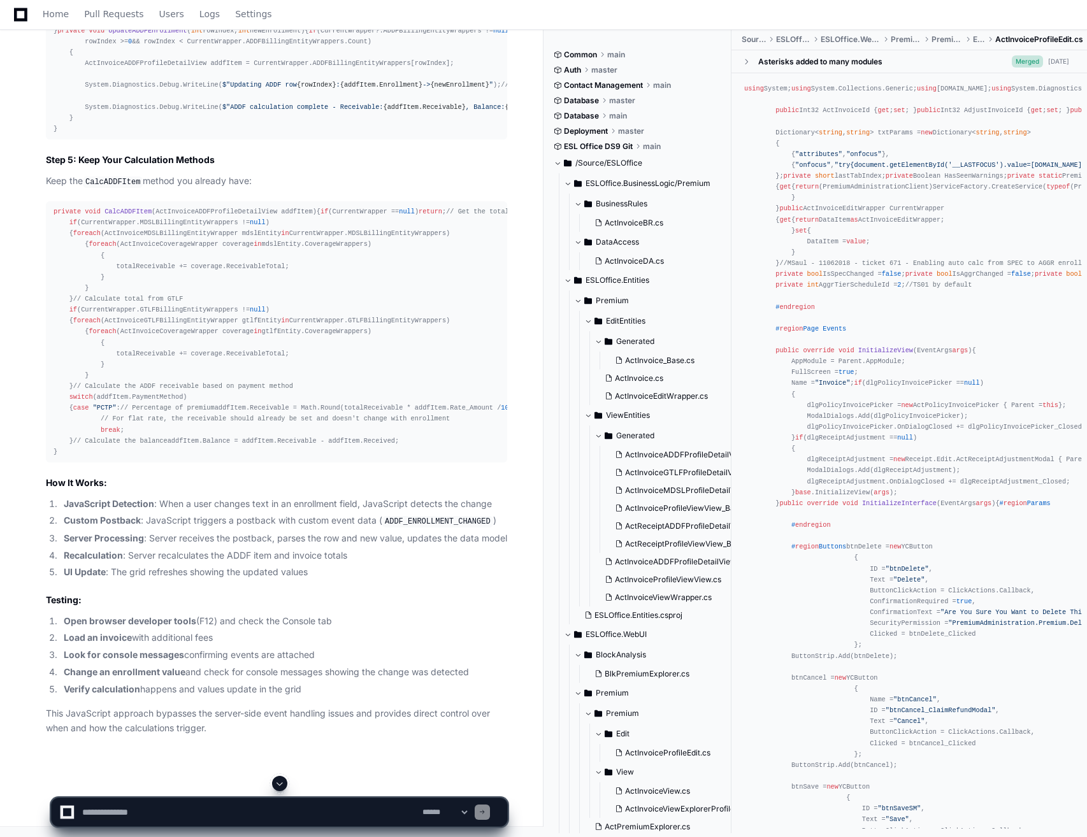
scroll to position [15040, 0]
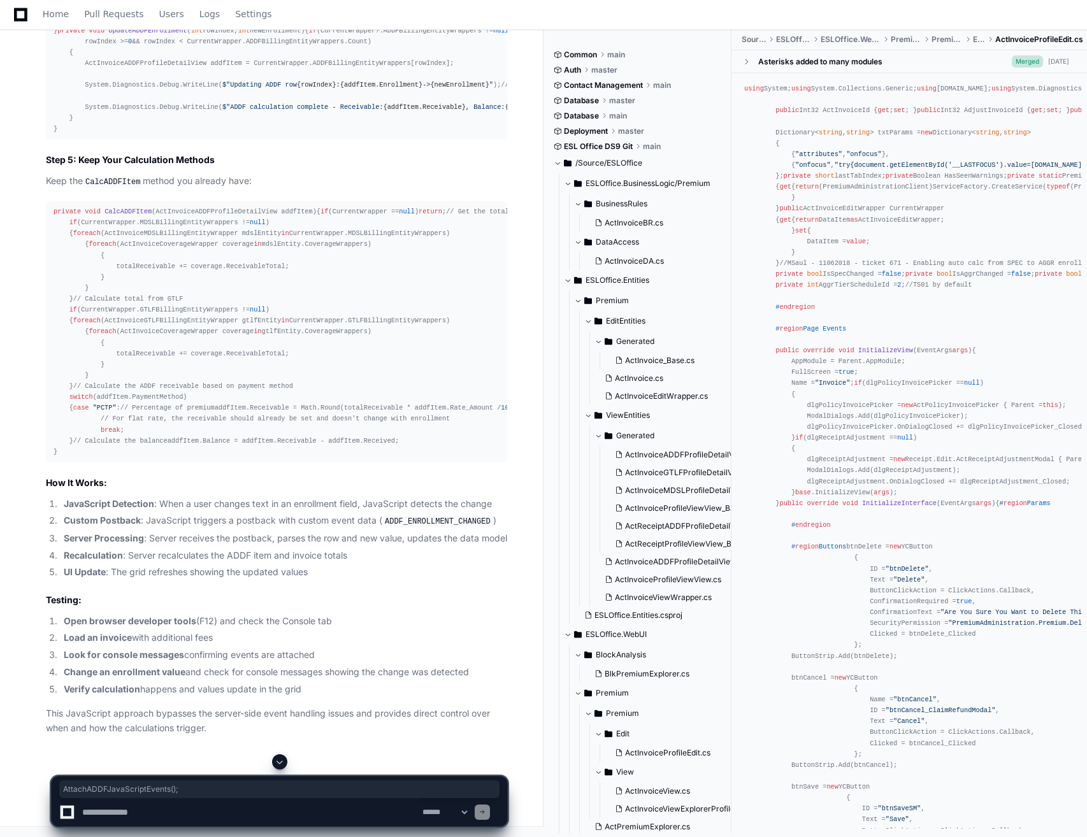
drag, startPoint x: 175, startPoint y: 482, endPoint x: 67, endPoint y: 485, distance: 107.7
drag, startPoint x: 146, startPoint y: 425, endPoint x: 68, endPoint y: 423, distance: 77.7
click at [68, 134] on div "public override void InitializeView ( EventArgs args ) { // Handle custom ADDF …" at bounding box center [277, 8] width 446 height 251
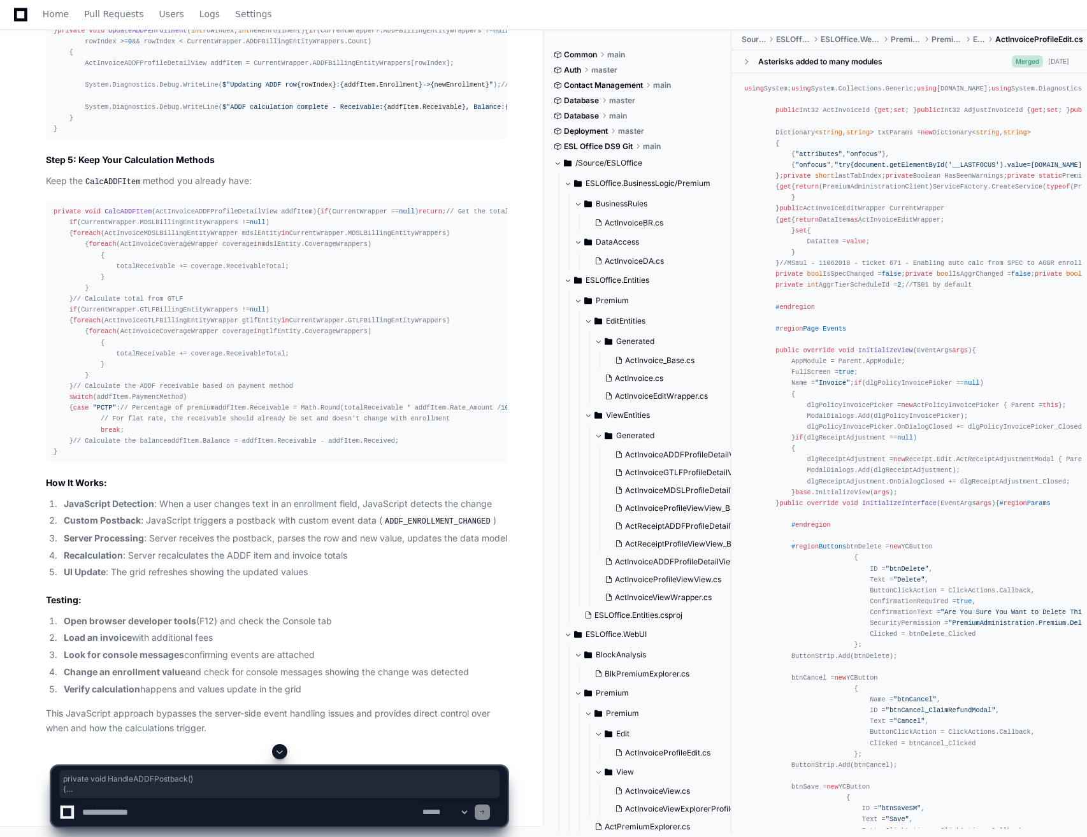
scroll to position [15677, 0]
drag, startPoint x: 54, startPoint y: 489, endPoint x: 95, endPoint y: 677, distance: 192.4
click at [95, 140] on pre "public override void InitializeView ( EventArgs args ) { // Handle custom ADDF …" at bounding box center [276, 8] width 461 height 261
click at [111, 188] on code "CalcADDFItem" at bounding box center [113, 181] width 60 height 11
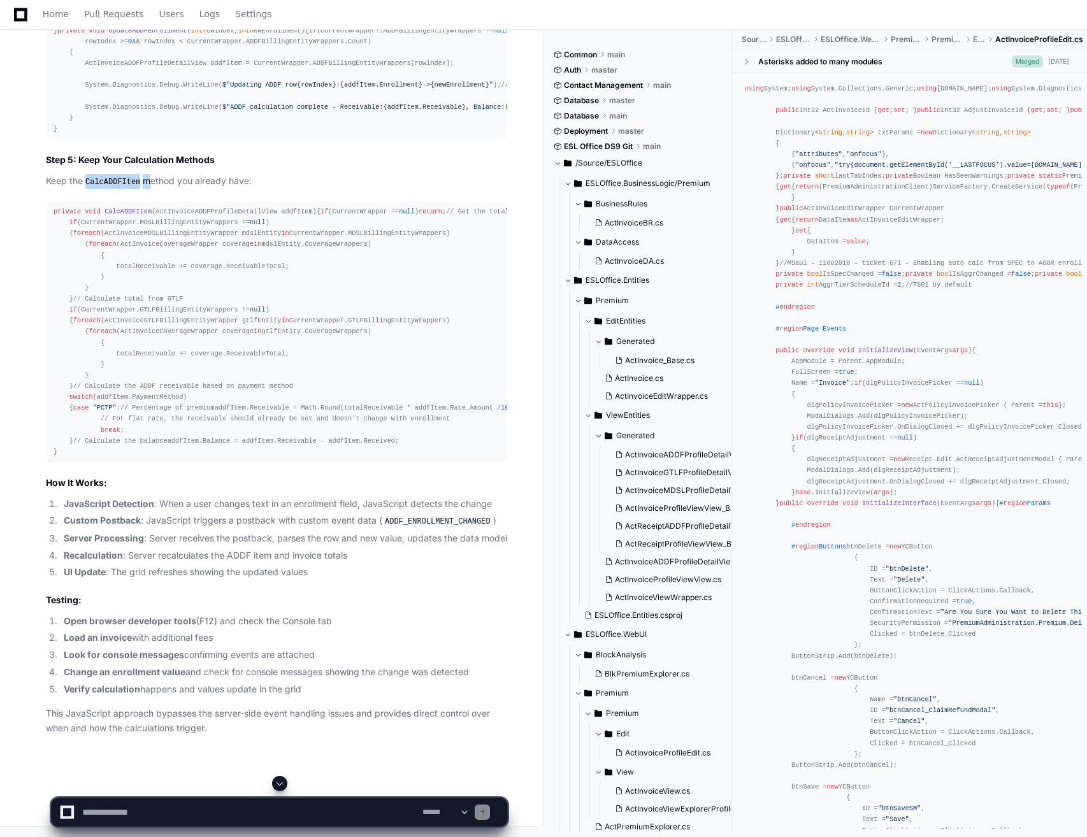
click at [111, 188] on code "CalcADDFItem" at bounding box center [113, 181] width 60 height 11
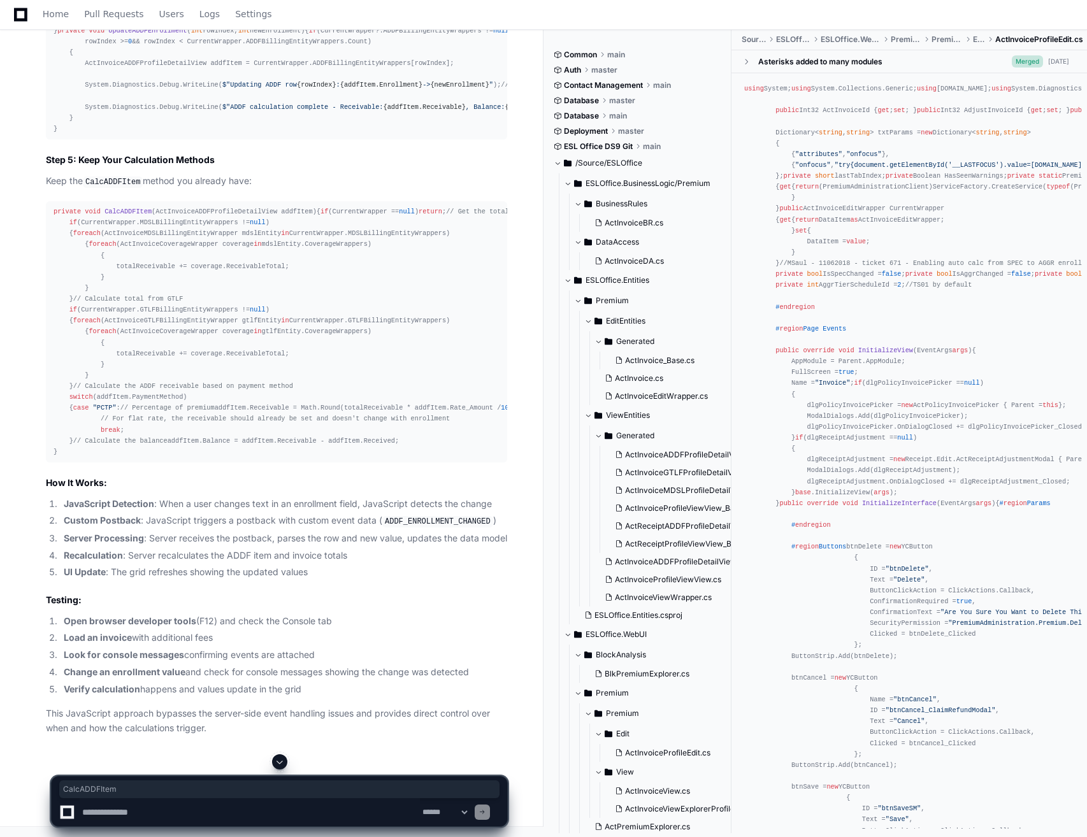
click at [133, 457] on div "private void CalcADDFItem ( ActInvoiceADDFProfileDetailView addfItem ) { if (Cu…" at bounding box center [277, 331] width 446 height 251
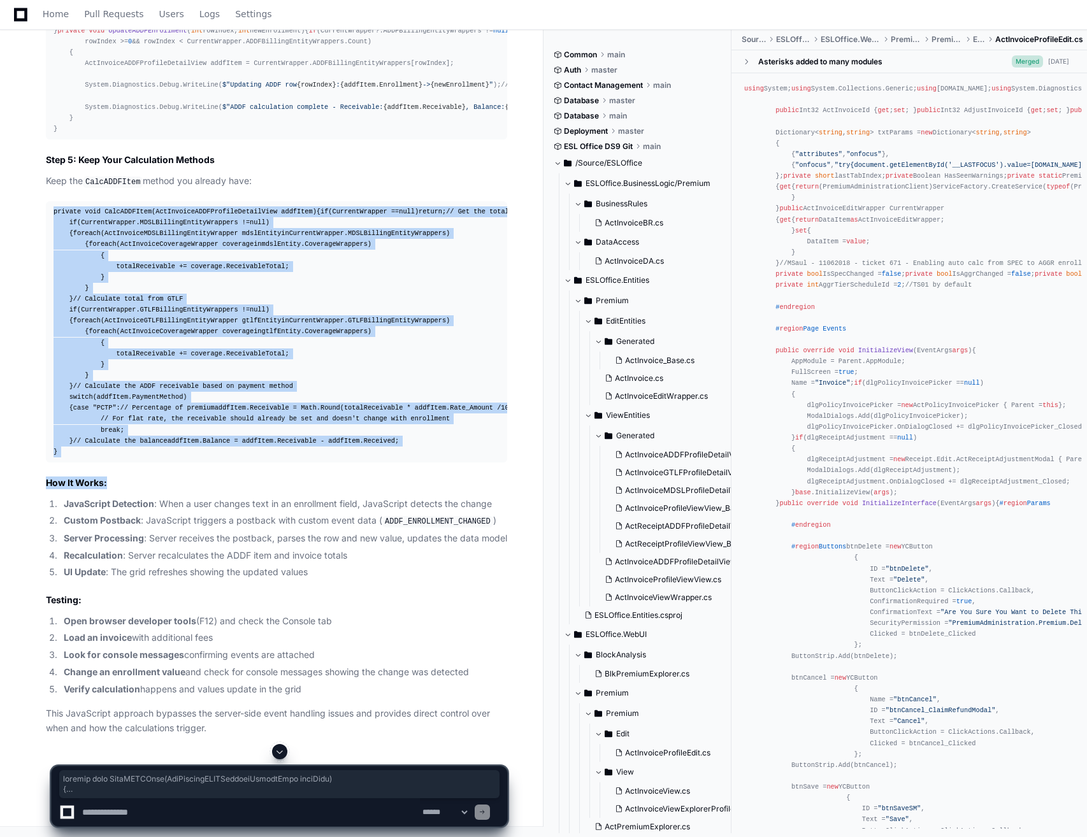
scroll to position [16378, 0]
drag, startPoint x: 53, startPoint y: 433, endPoint x: 150, endPoint y: 575, distance: 172.8
click at [150, 463] on pre "private void CalcADDFItem ( ActInvoiceADDFProfileDetailView addfItem ) { if (Cu…" at bounding box center [276, 331] width 461 height 261
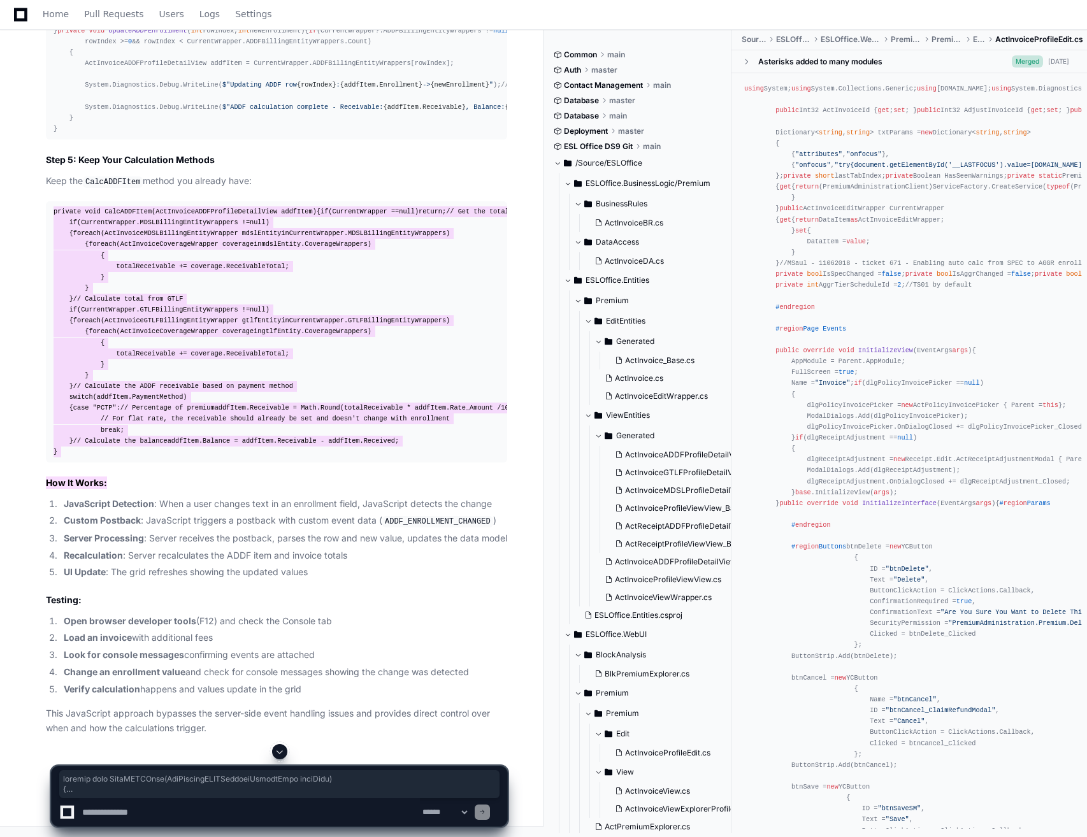
scroll to position [13957, 0]
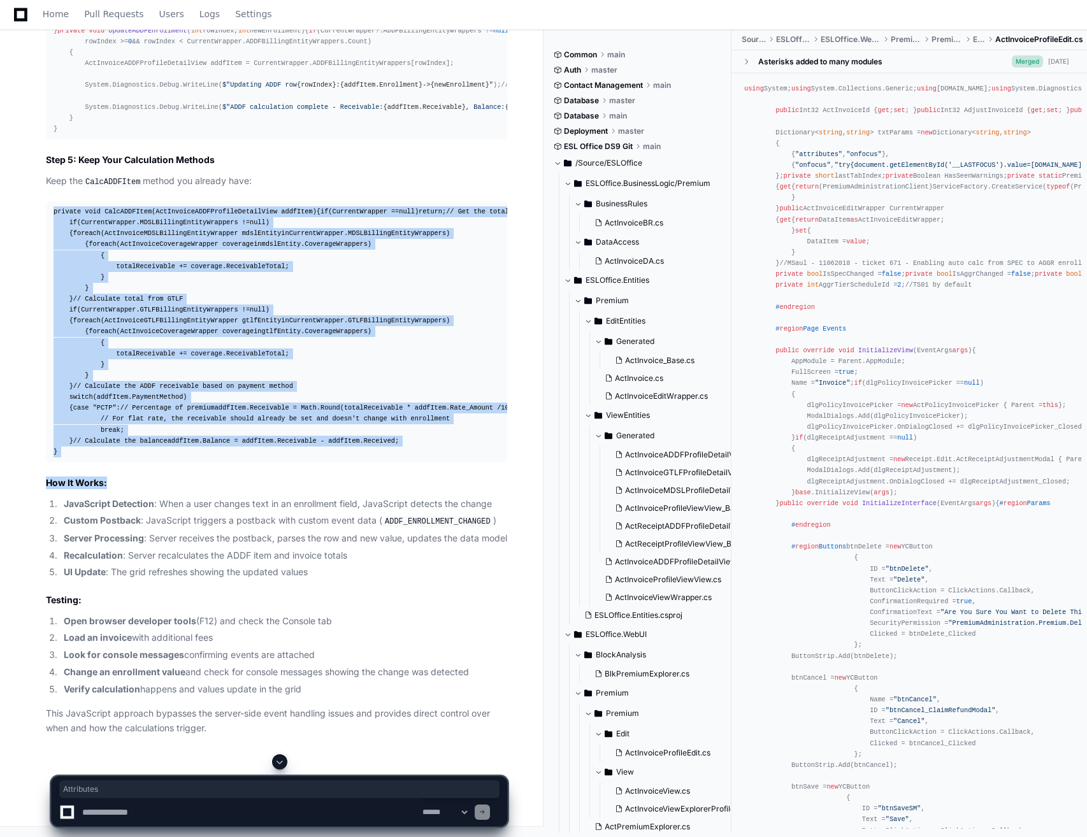
drag, startPoint x: 184, startPoint y: 477, endPoint x: 148, endPoint y: 475, distance: 36.4
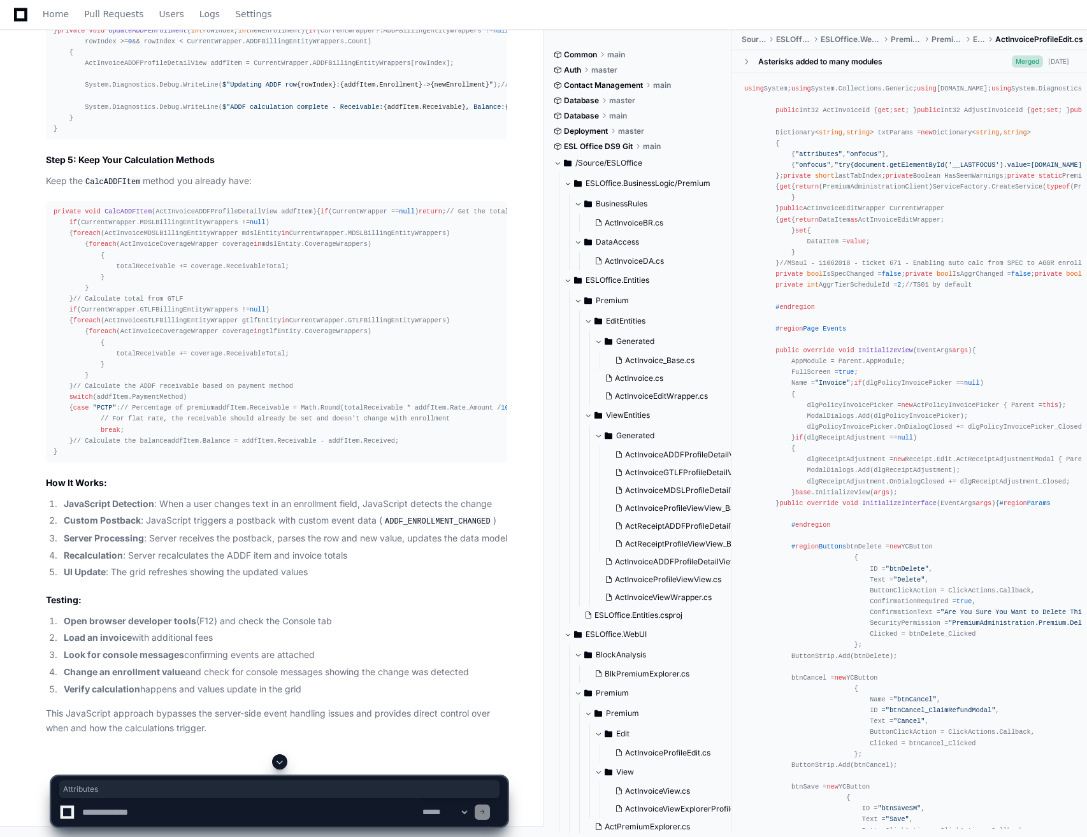
click at [139, 824] on textarea at bounding box center [250, 812] width 340 height 28
type textarea "**********"
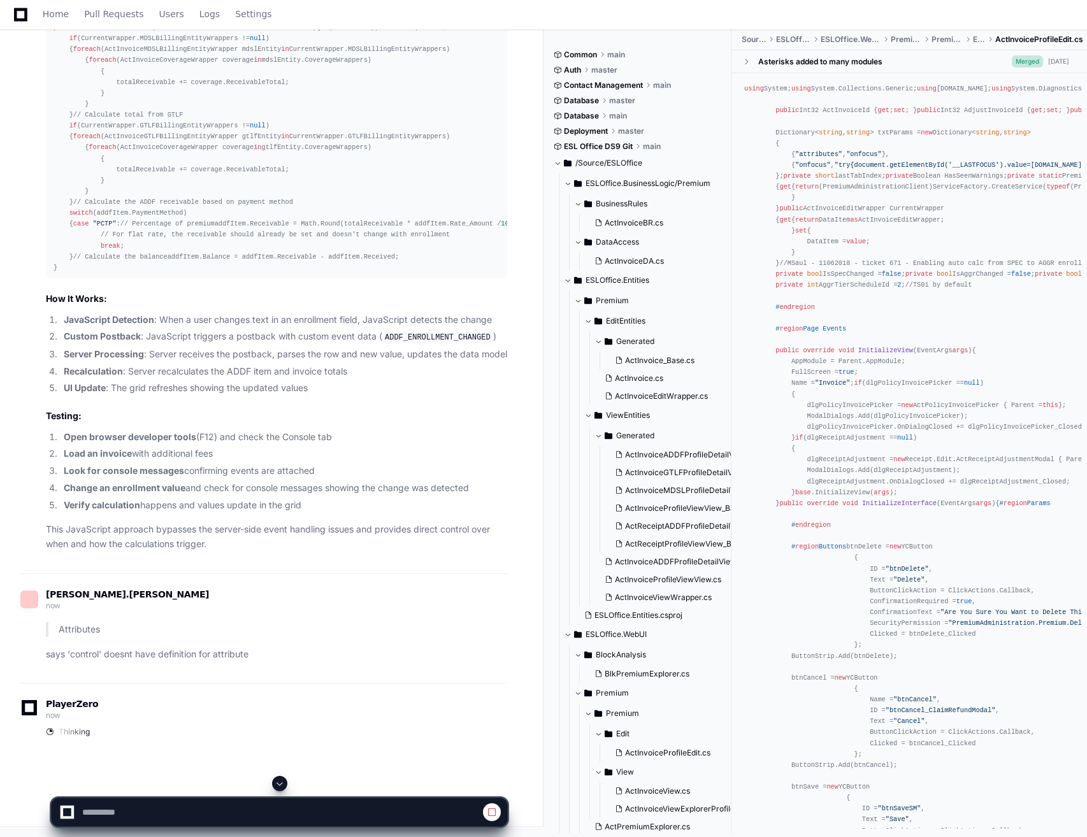
click at [279, 783] on span at bounding box center [280, 783] width 10 height 10
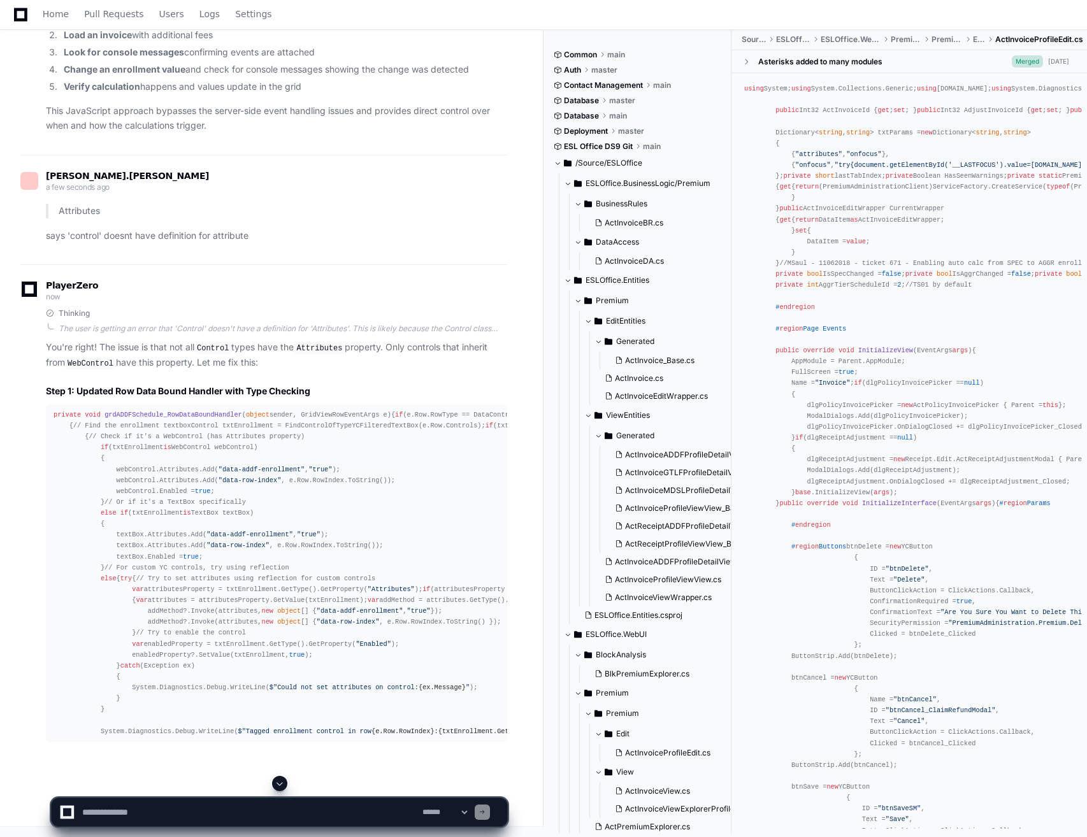
scroll to position [17260, 0]
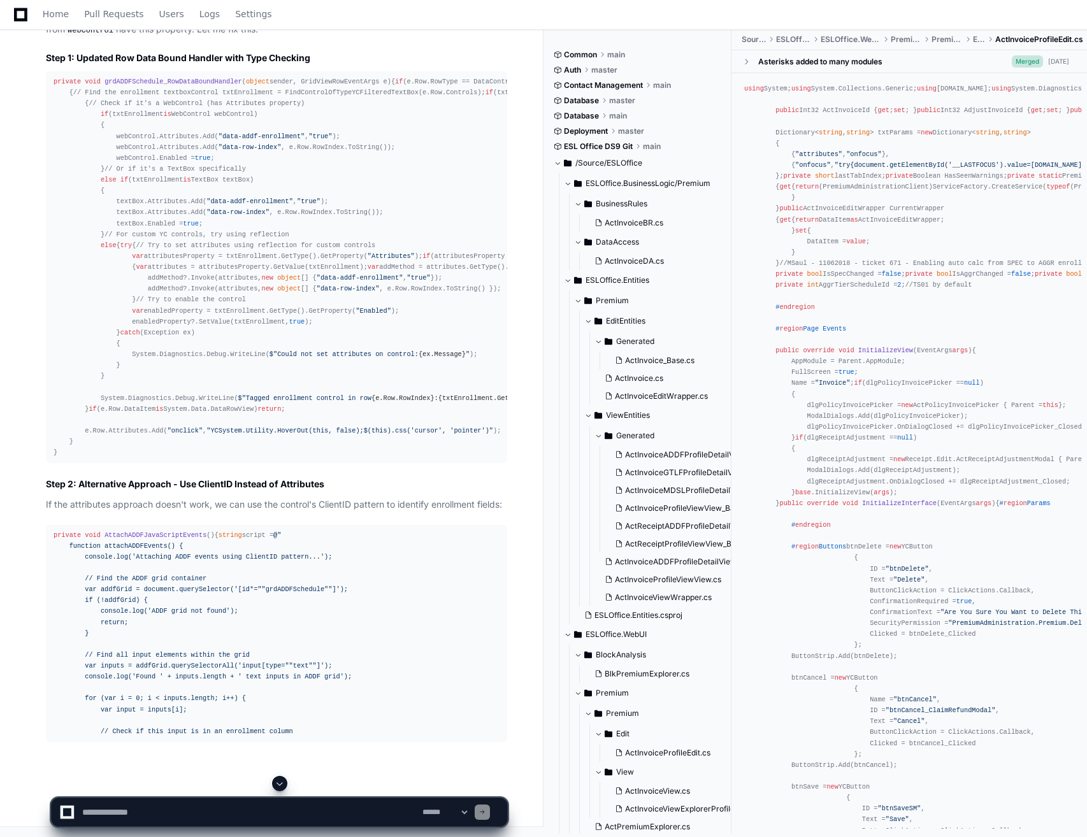
click at [279, 784] on span at bounding box center [280, 783] width 10 height 10
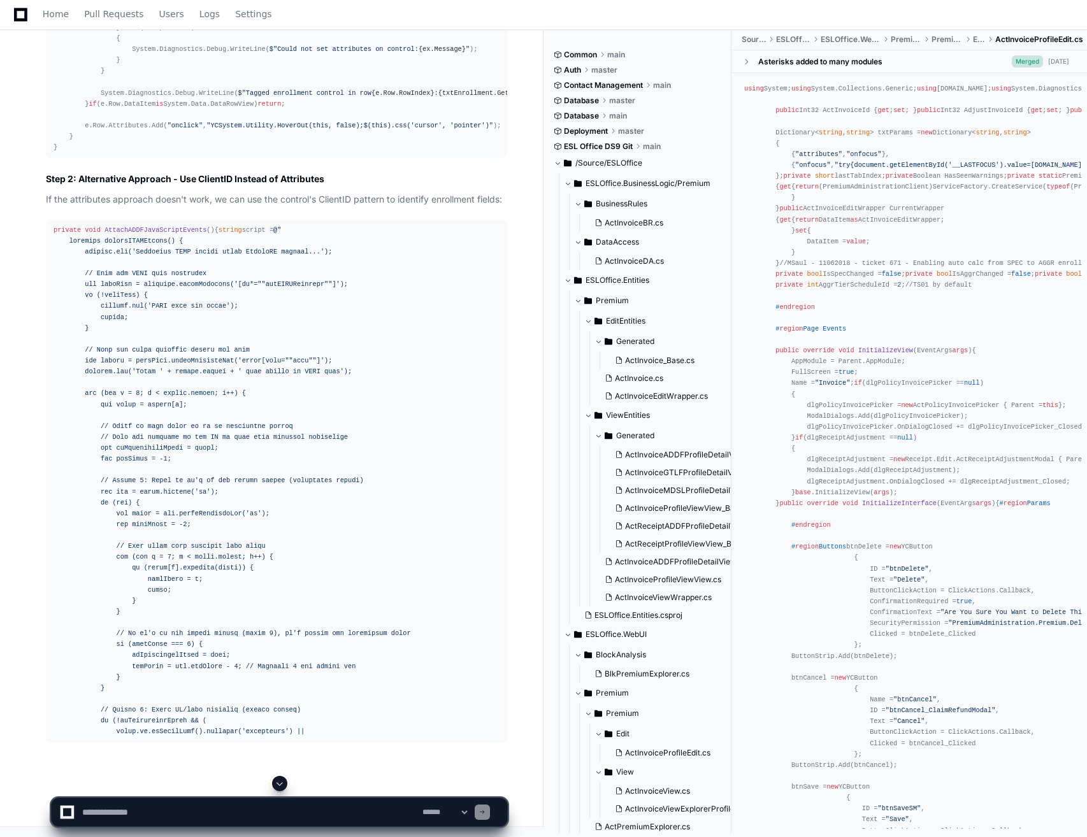
scroll to position [17404, 0]
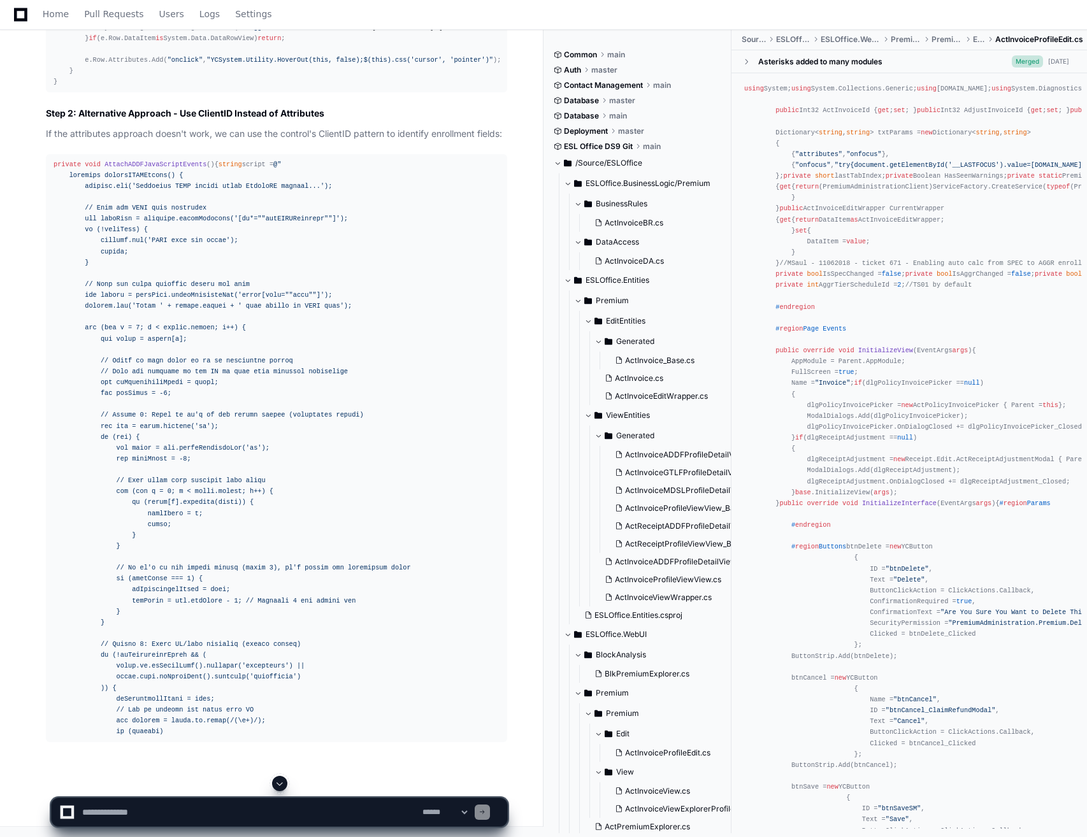
drag, startPoint x: 64, startPoint y: 581, endPoint x: 69, endPoint y: 102, distance: 479.1
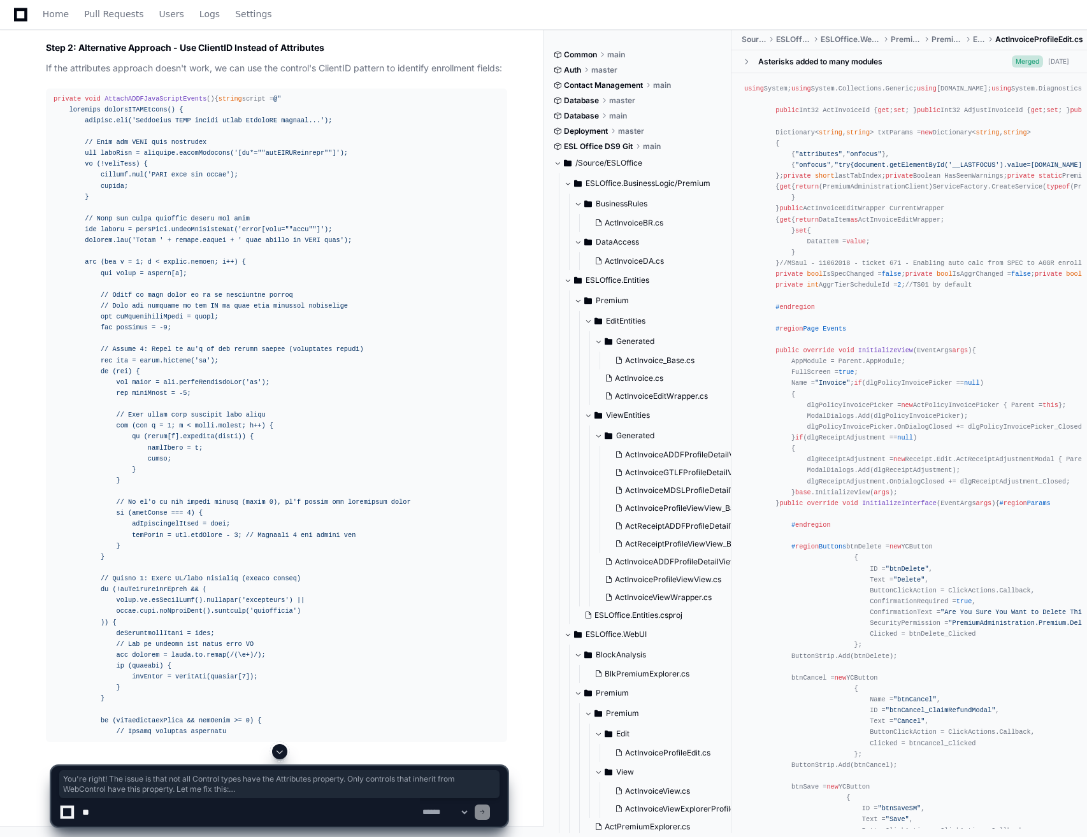
scroll to position [17404, 0]
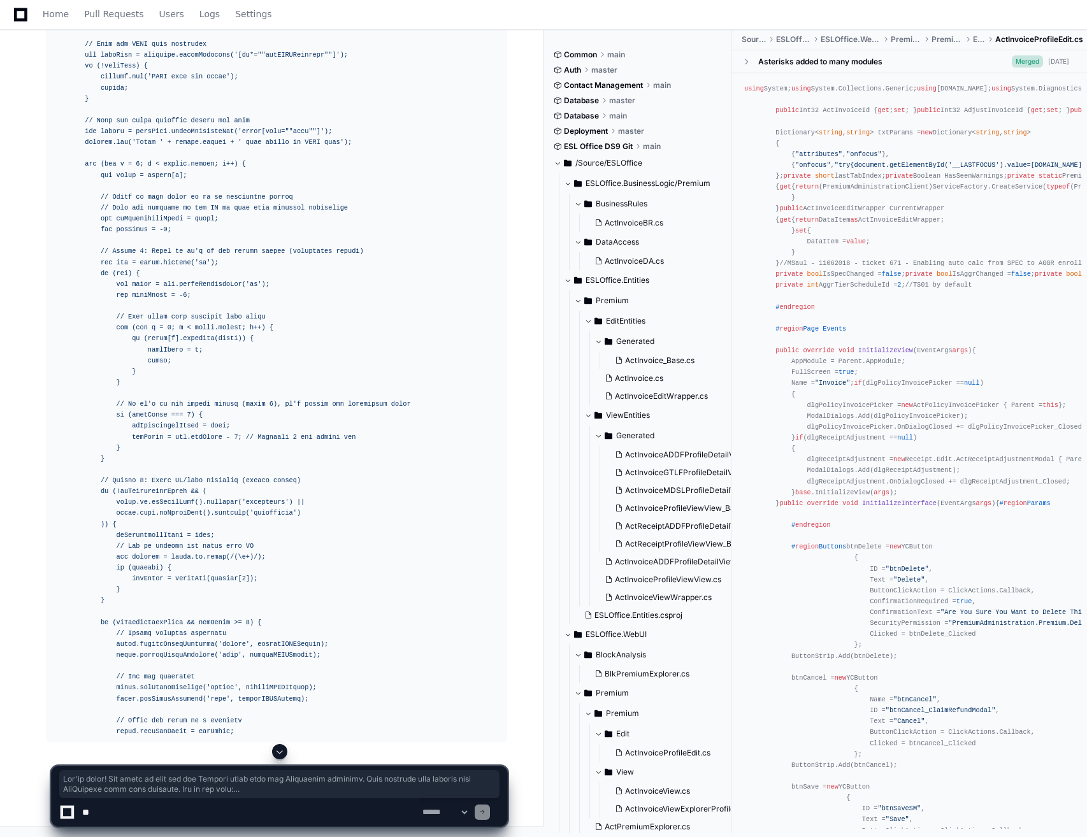
drag, startPoint x: 144, startPoint y: 738, endPoint x: 143, endPoint y: 746, distance: 7.7
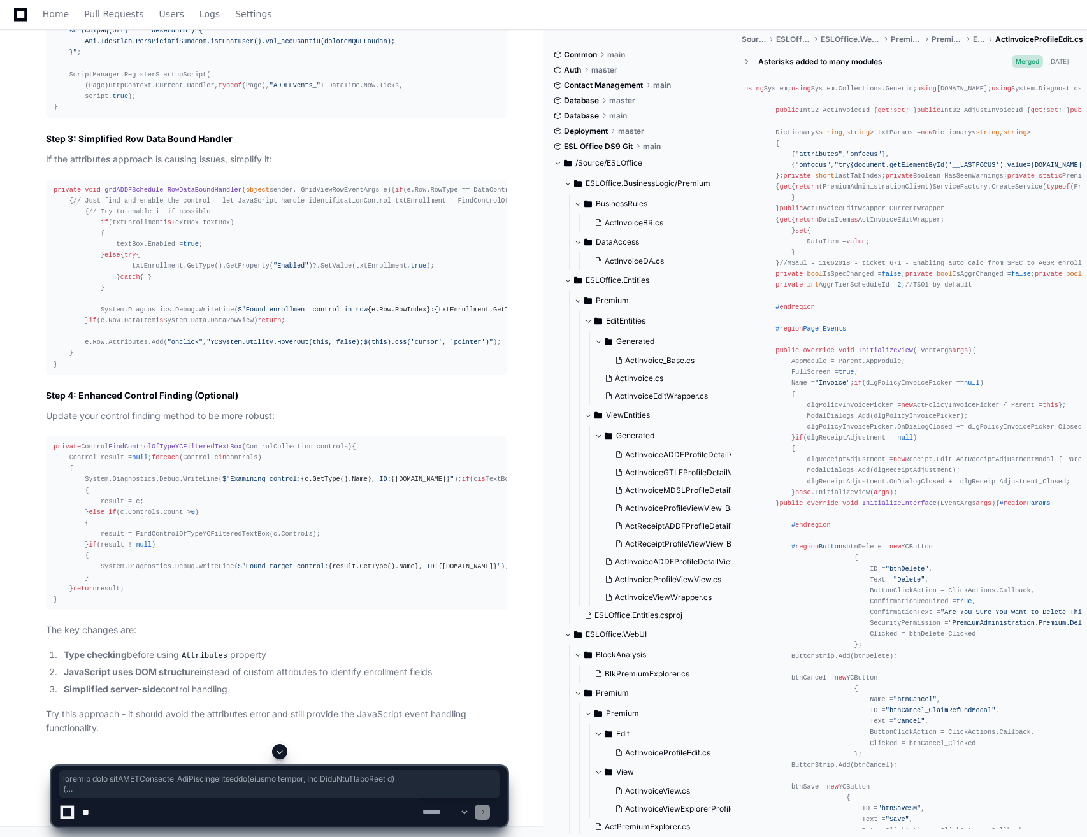
scroll to position [17537, 0]
drag, startPoint x: 54, startPoint y: 170, endPoint x: 185, endPoint y: 591, distance: 441.3
copy div "private void grdADDFSchedule_RowDataBoundHandler ( object sender, GridViewRowEv…"
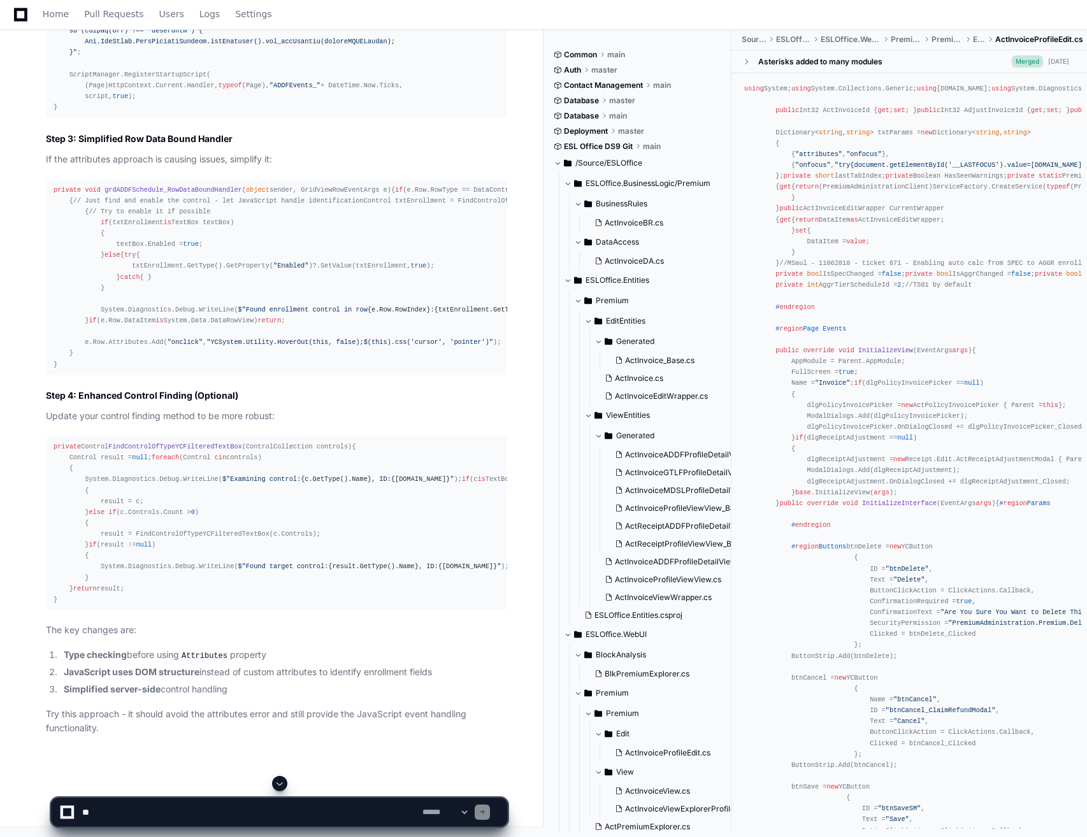
scroll to position [17346, 0]
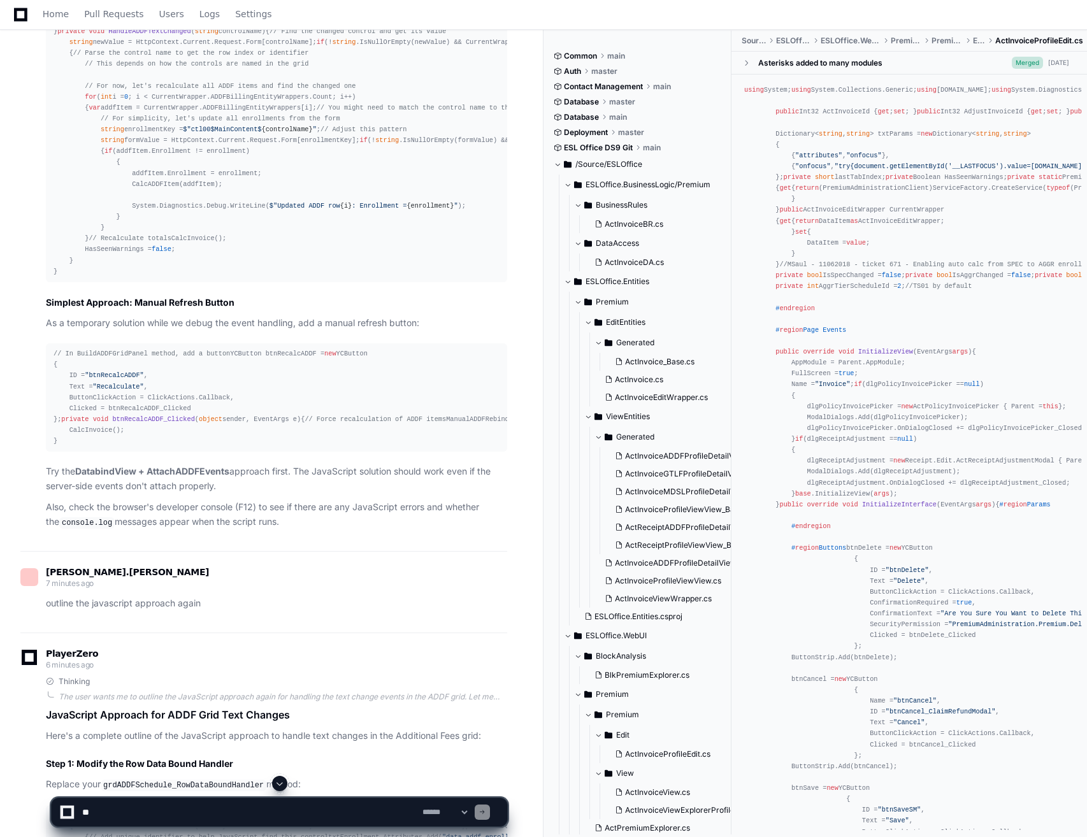
scroll to position [9328, 0]
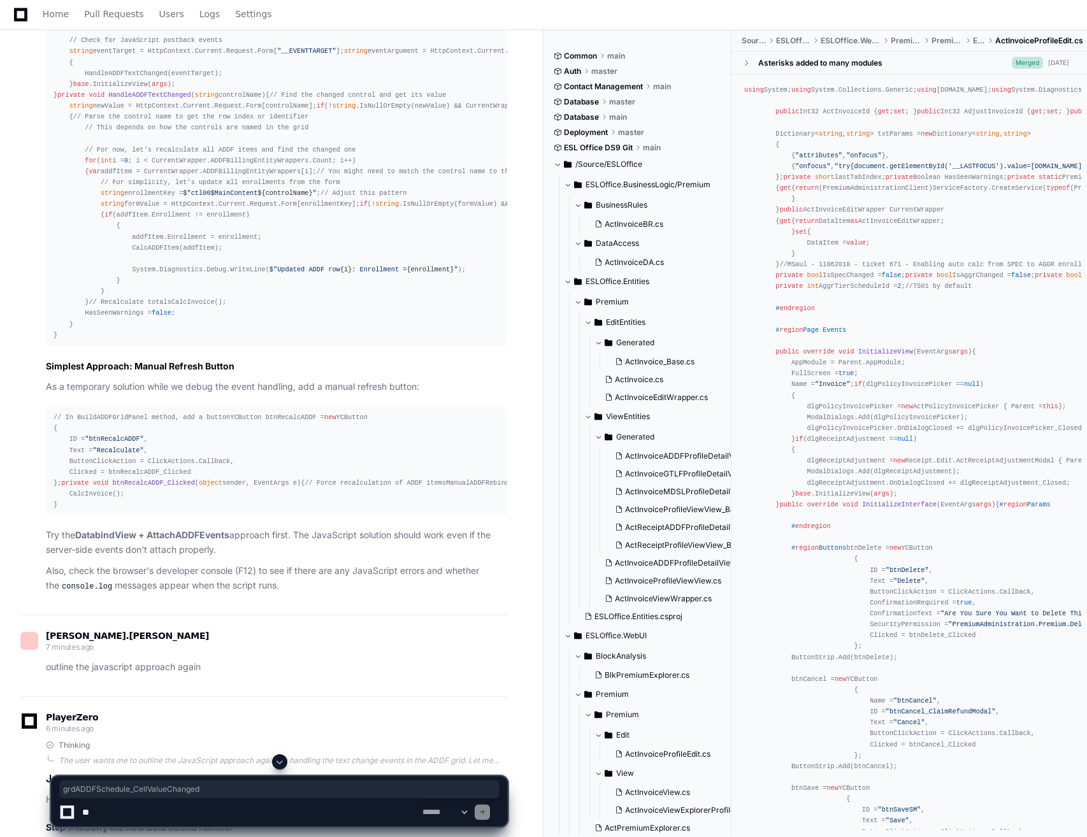
drag, startPoint x: 492, startPoint y: 354, endPoint x: 393, endPoint y: 356, distance: 99.4
click at [134, 807] on textarea at bounding box center [250, 812] width 340 height 28
type textarea "**********"
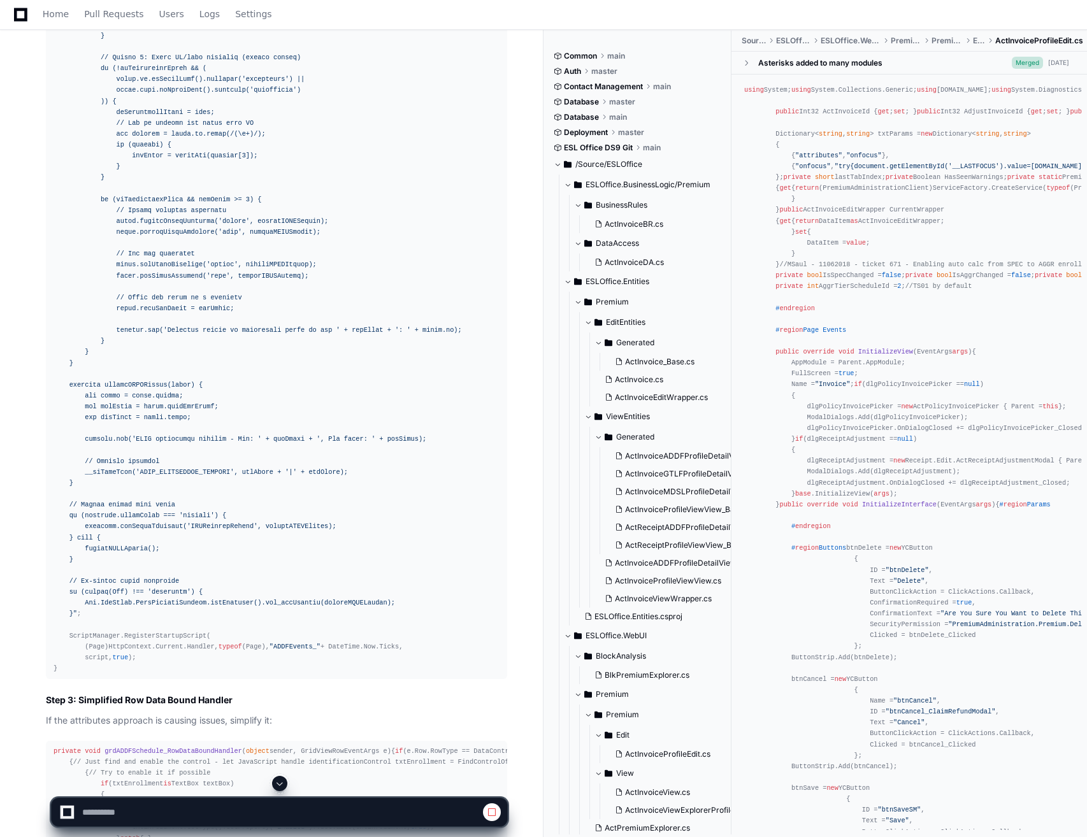
scroll to position [13979, 0]
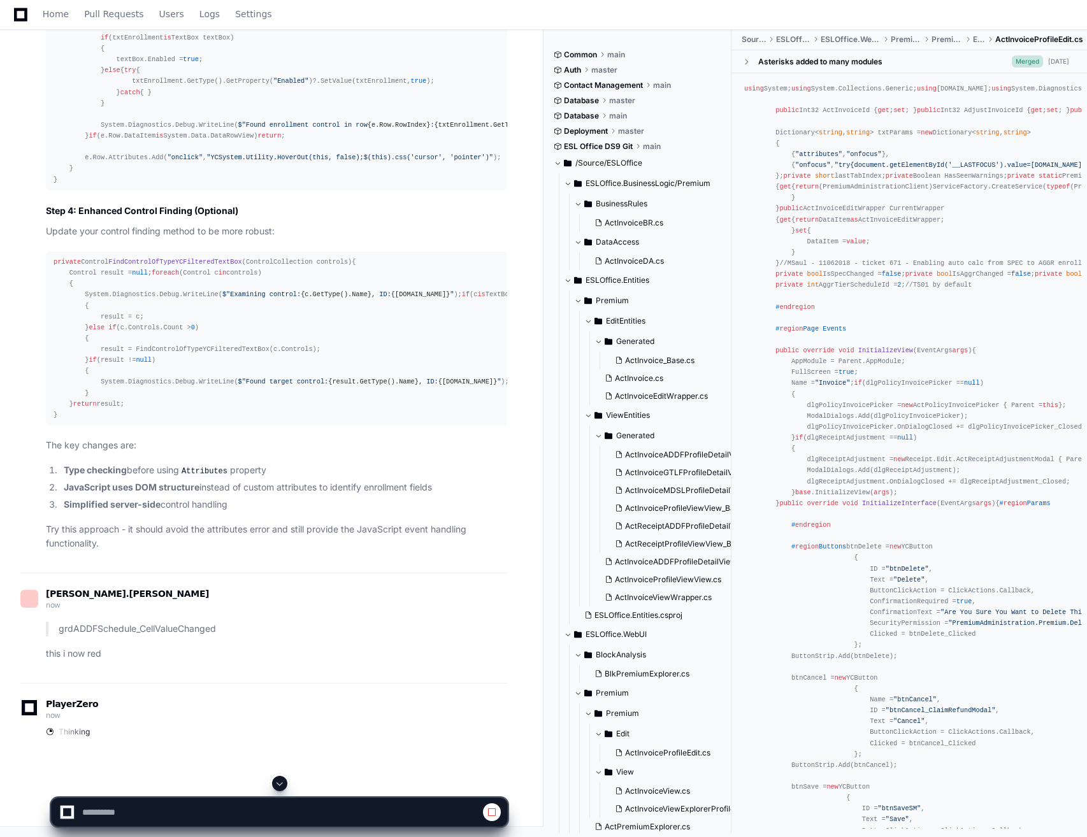
click at [280, 782] on span at bounding box center [280, 783] width 10 height 10
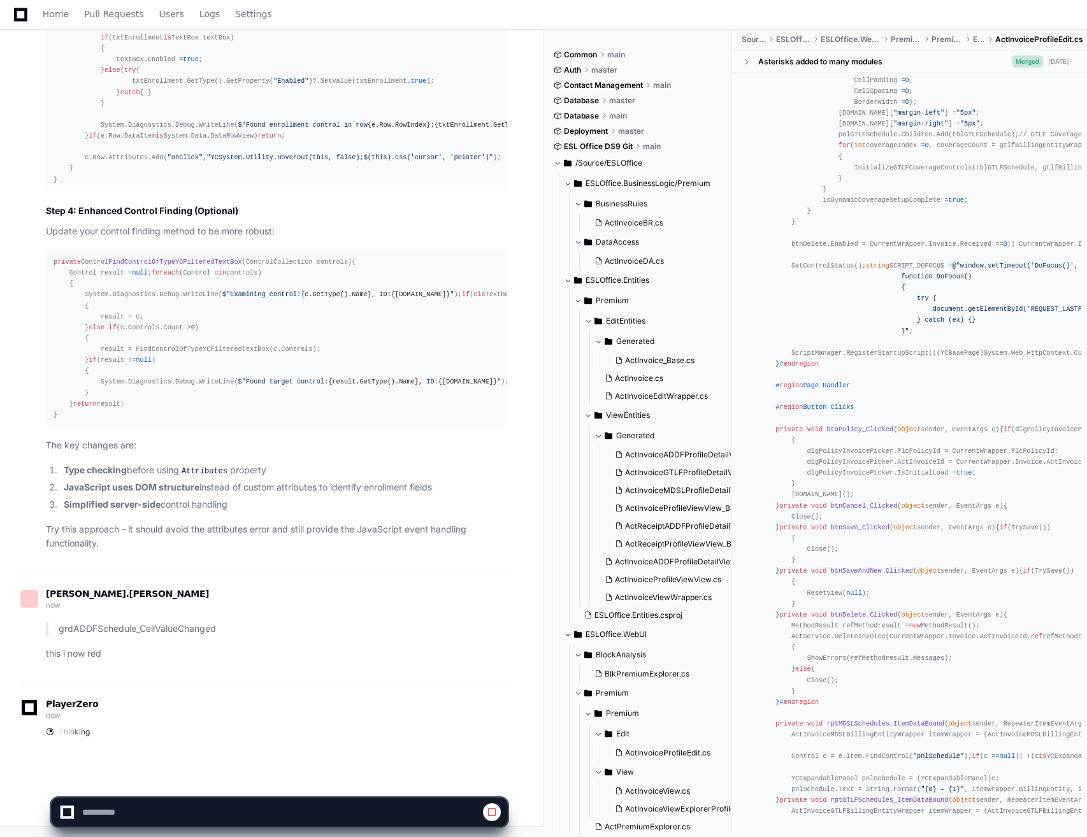
click at [422, 204] on h2 "Step 4: Enhanced Control Finding (Optional)" at bounding box center [276, 210] width 461 height 13
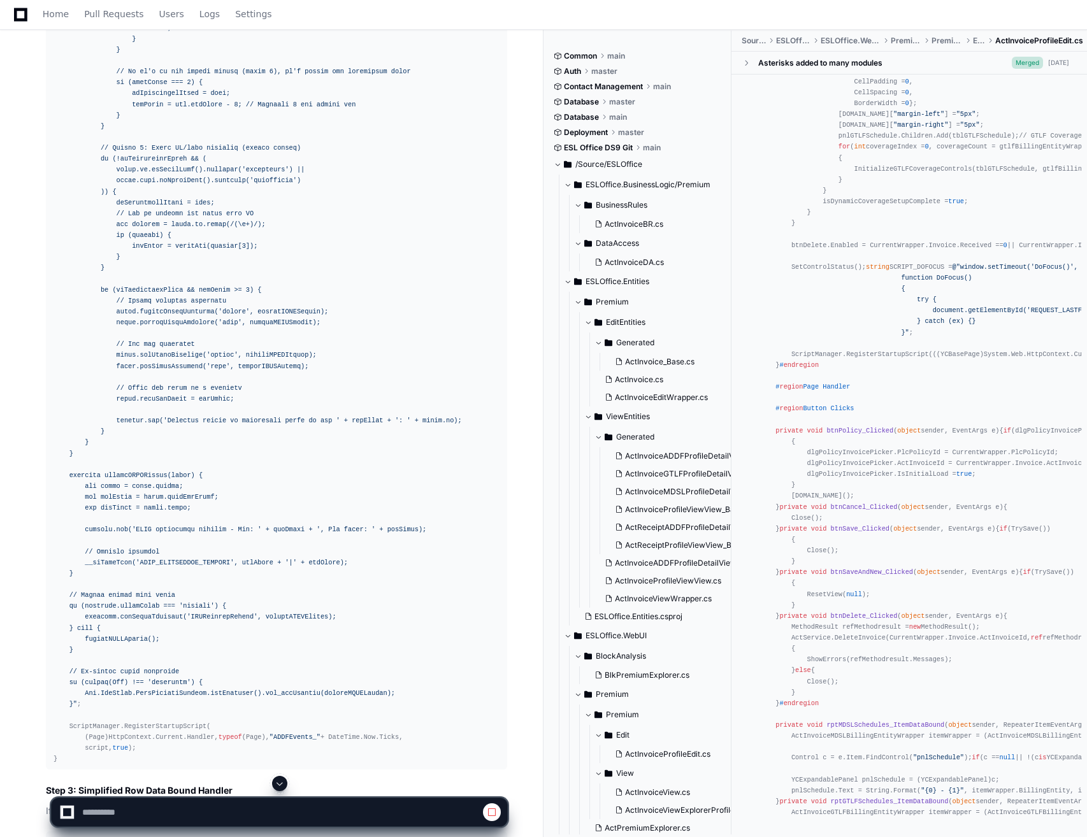
scroll to position [13506, 0]
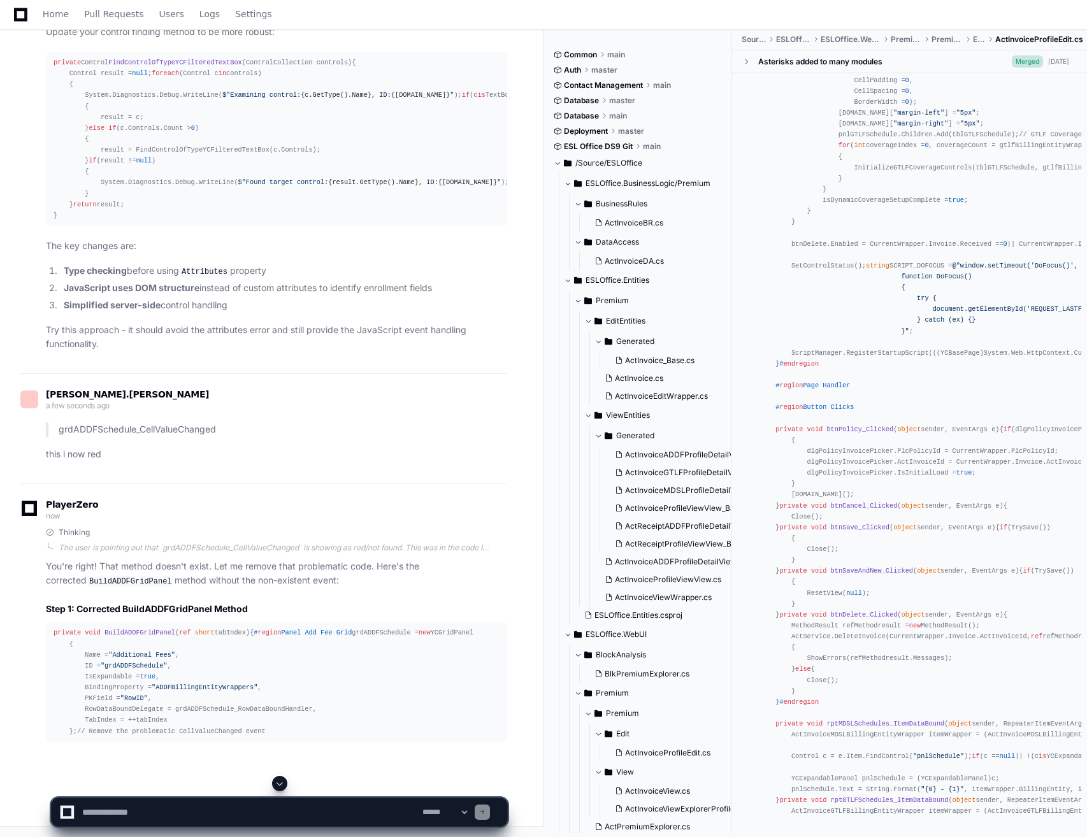
click at [278, 785] on span at bounding box center [280, 783] width 10 height 10
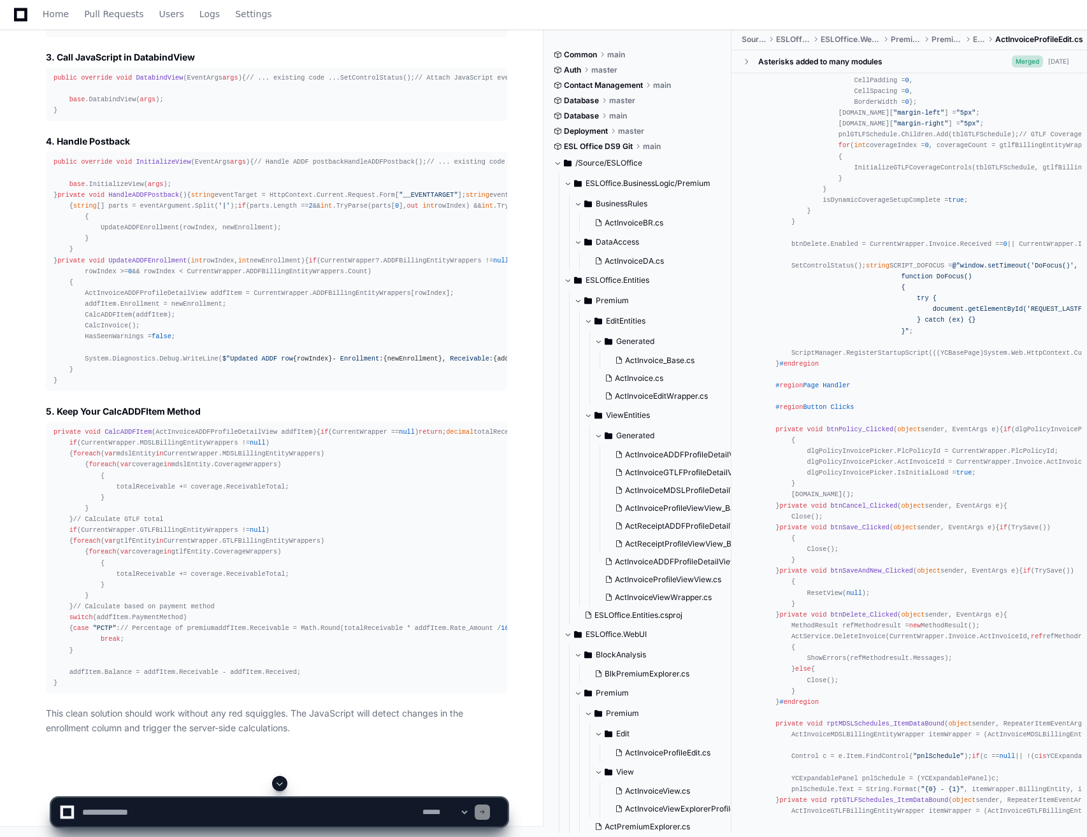
scroll to position [20302, 0]
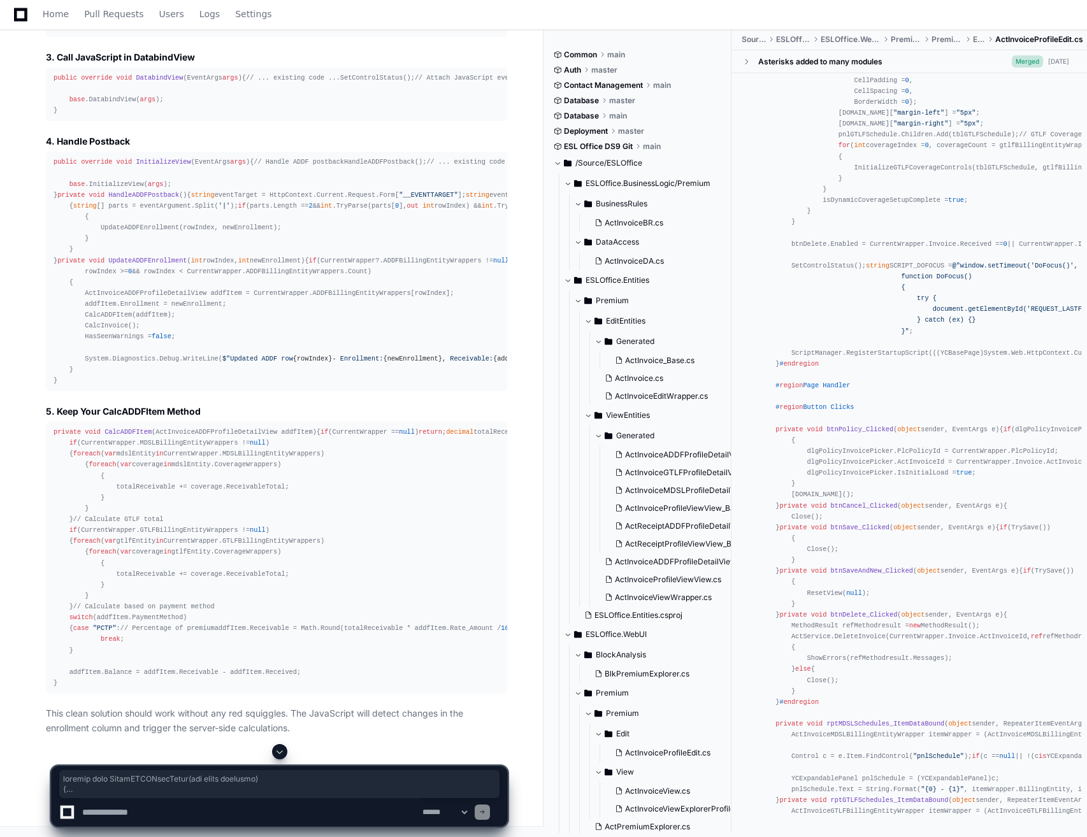
drag, startPoint x: 71, startPoint y: 510, endPoint x: 51, endPoint y: 228, distance: 282.9
copy div "private void BuildADDFGridPanel ( ref short tabIndex ) { # region Panel Add Fee…"
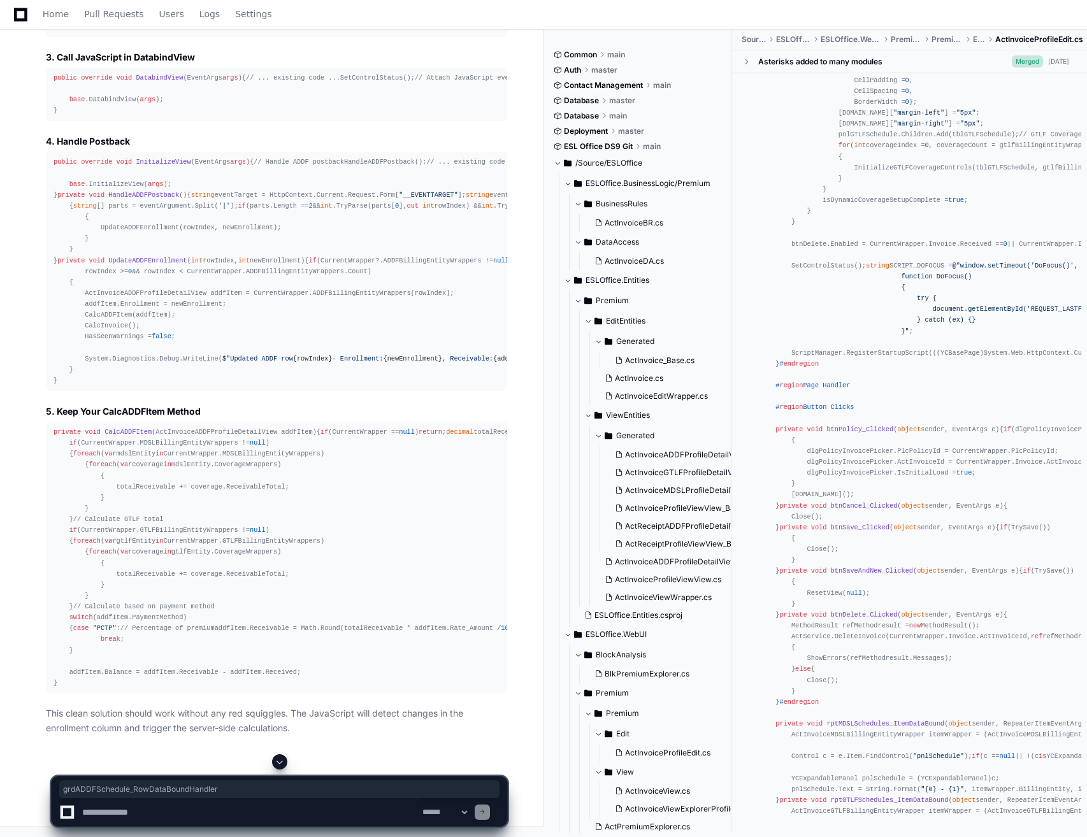
copy span "grdADDFSchedule_RowDataBoundHandler"
drag, startPoint x: 62, startPoint y: 638, endPoint x: 39, endPoint y: 302, distance: 336.6
copy div "private void grdADDFSchedule_RowDataBoundHandler ( object sender, GridViewRowEv…"
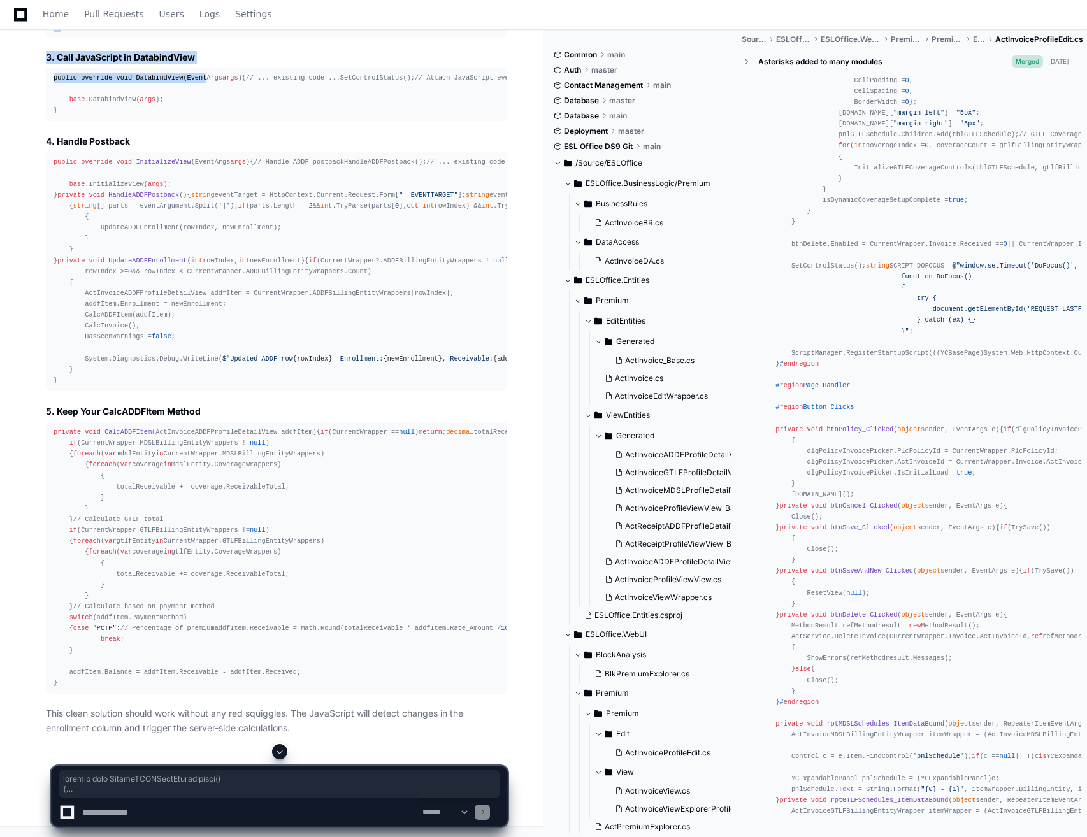
scroll to position [21697, 0]
drag, startPoint x: 51, startPoint y: 305, endPoint x: 149, endPoint y: 522, distance: 238.9
copy div "private void AttachADDFJavaScriptEvents () { string script = @" function attach…"
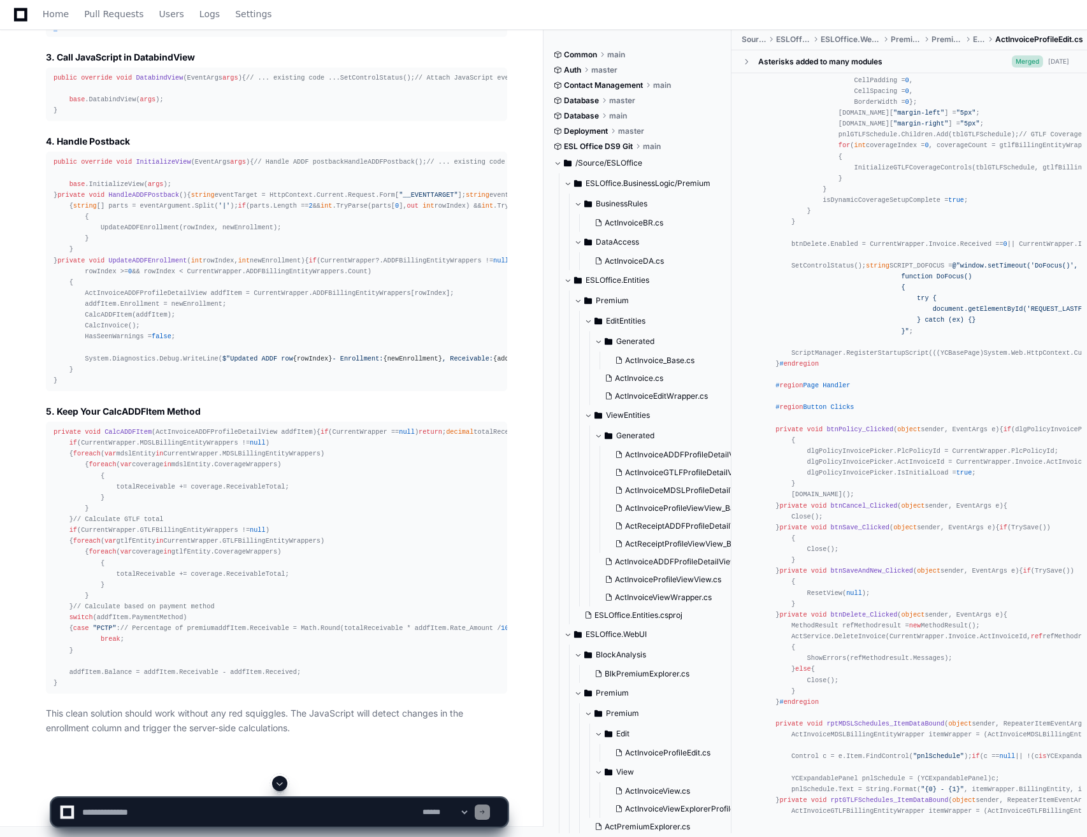
click at [159, 82] on span "DatabindView" at bounding box center [159, 78] width 47 height 8
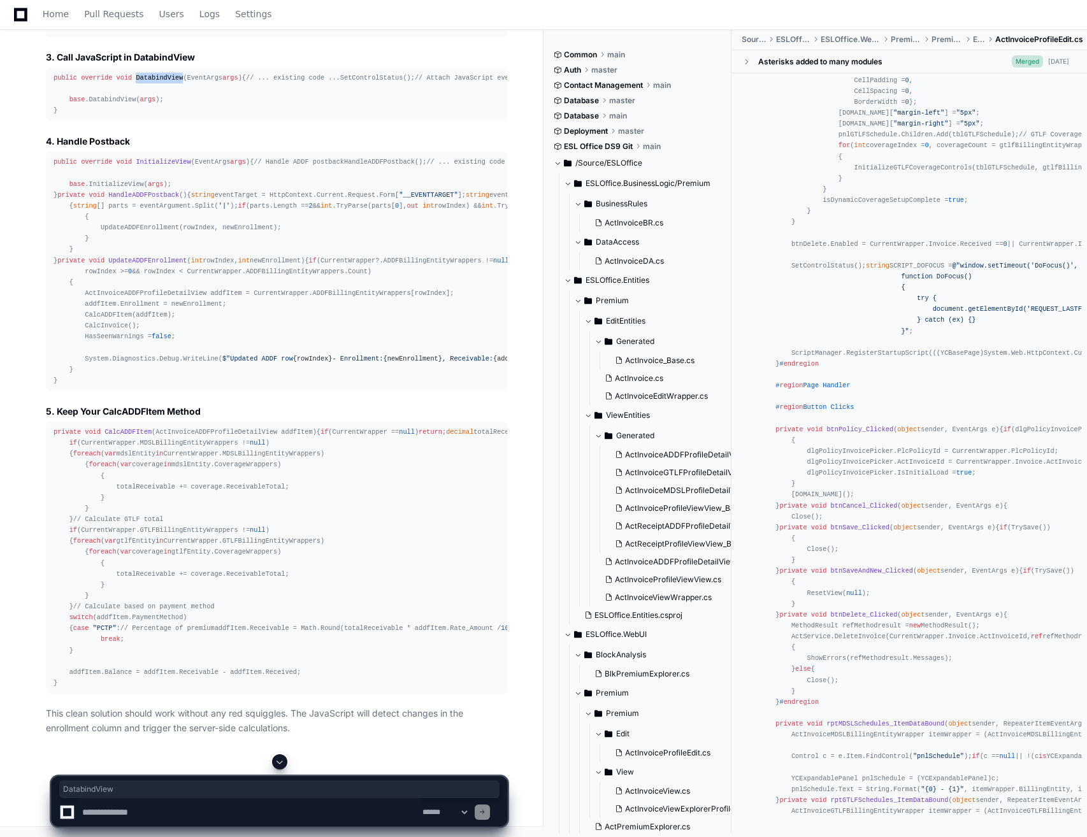
click at [159, 82] on span "DatabindView" at bounding box center [159, 78] width 47 height 8
copy span "DatabindView"
click at [146, 117] on div "public override void DatabindView ( EventArgs args ) { // ... existing code ...…" at bounding box center [277, 95] width 446 height 44
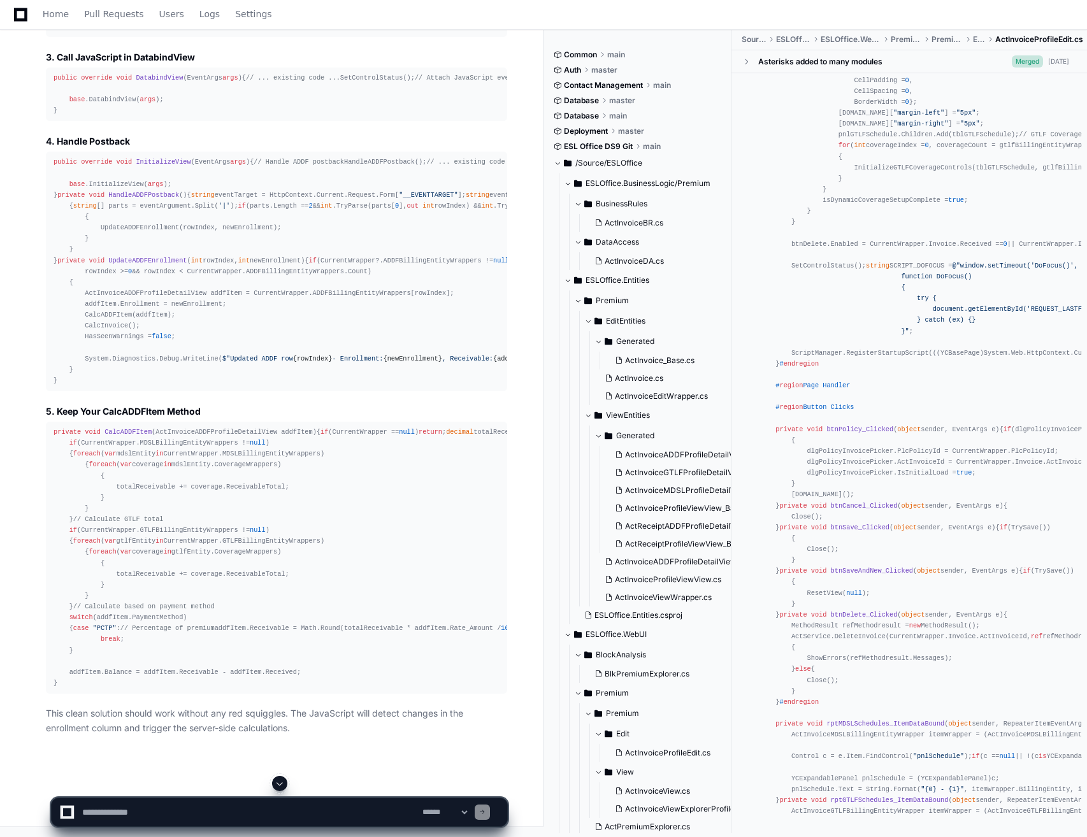
click at [146, 117] on div "public override void DatabindView ( EventArgs args ) { // ... existing code ...…" at bounding box center [277, 95] width 446 height 44
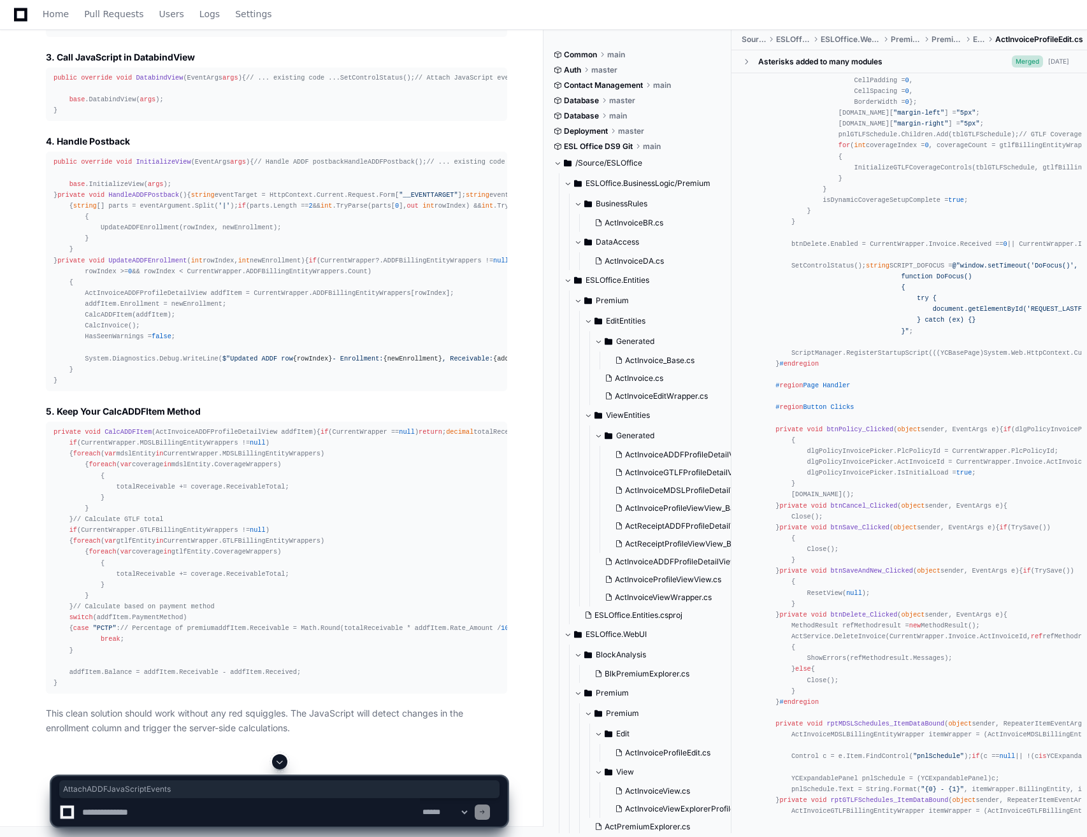
copy div "AttachADDFJavaScriptEvents"
drag, startPoint x: 64, startPoint y: 631, endPoint x: 40, endPoint y: 484, distance: 148.4
copy div "private void HandleADDFPostback () { string eventTarget = HttpContext.Current.R…"
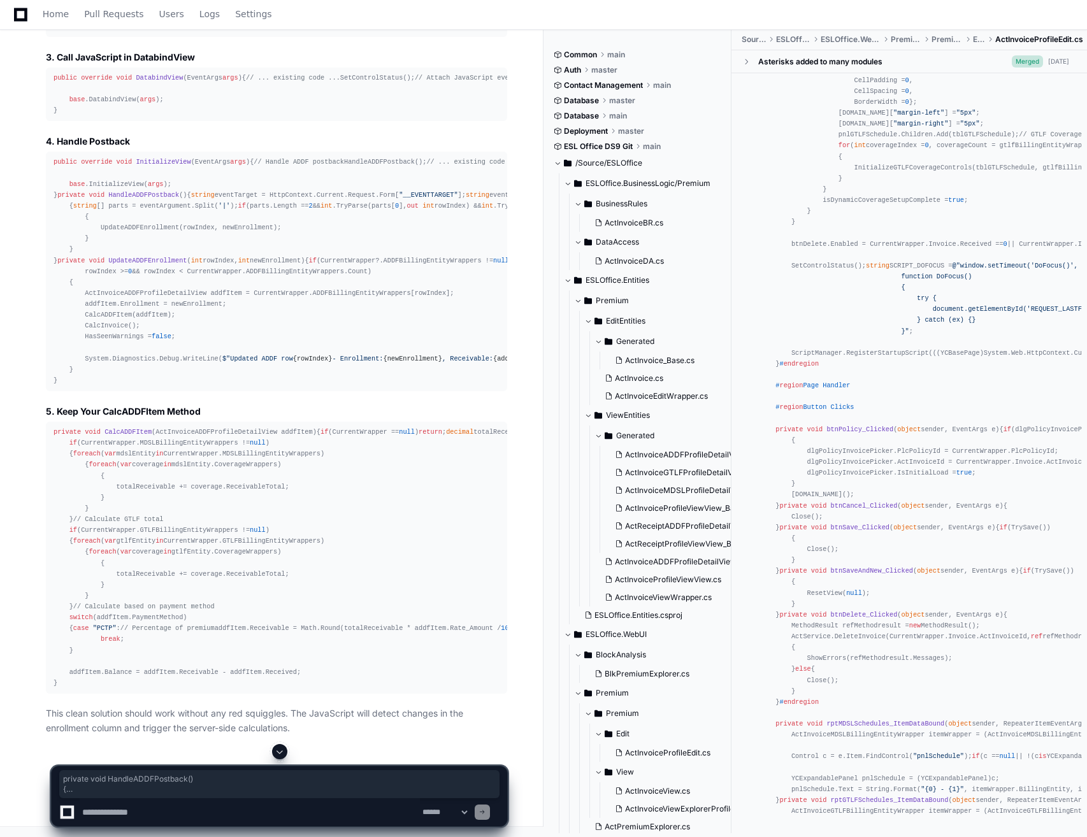
scroll to position [22397, 0]
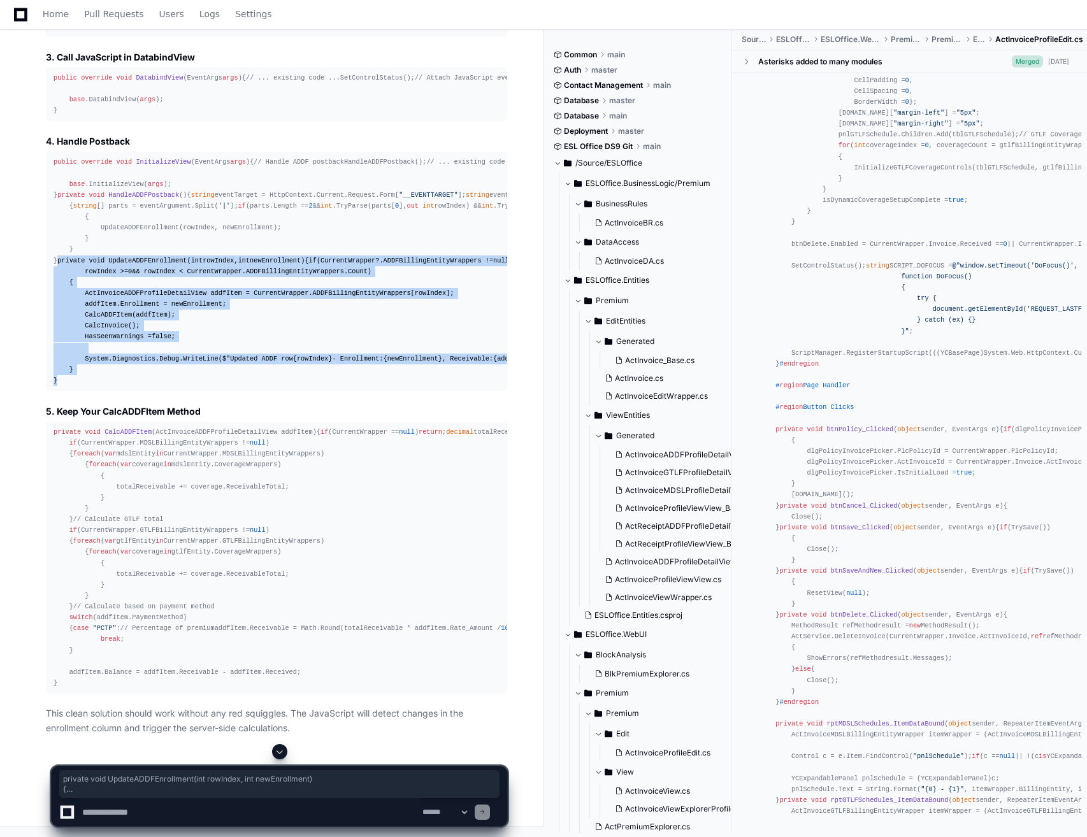
drag, startPoint x: 83, startPoint y: 472, endPoint x: 50, endPoint y: 330, distance: 145.9
click at [50, 330] on pre "public override void InitializeView ( EventArgs args ) { // Handle ADDF postbac…" at bounding box center [276, 272] width 461 height 240
copy div "private void UpdateADDFEnrollment ( int rowIndex, int newEnrollment ) { if (Cur…"
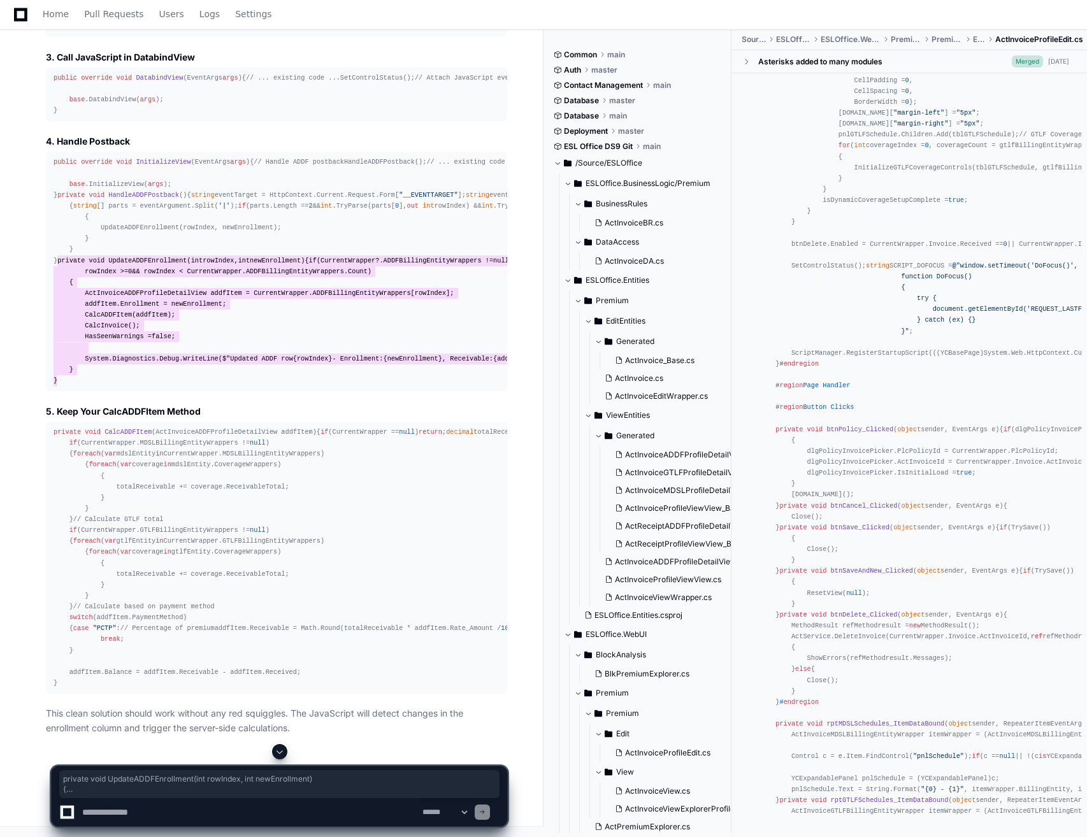
scroll to position [22716, 0]
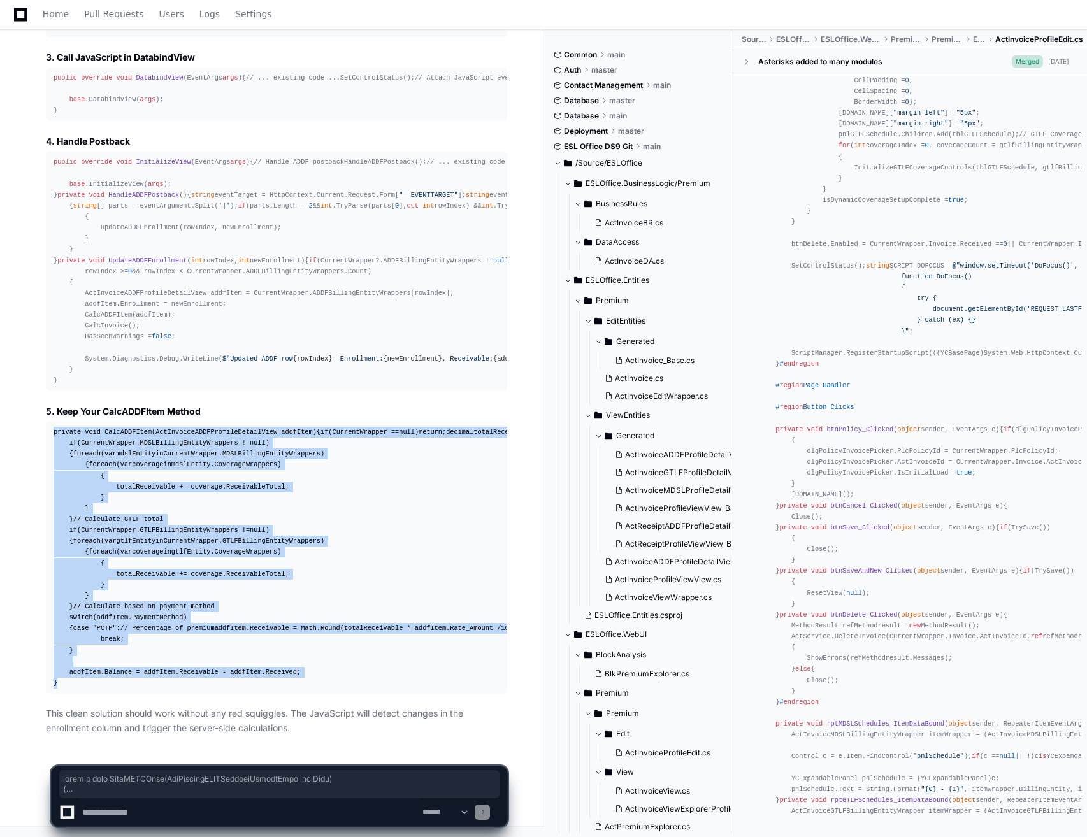
drag, startPoint x: 64, startPoint y: 683, endPoint x: 54, endPoint y: 206, distance: 476.6
click at [54, 427] on div "private void CalcADDFItem ( ActInvoiceADDFProfileDetailView addfItem ) { if (Cu…" at bounding box center [277, 558] width 446 height 262
copy div "private void CalcADDFItem ( ActInvoiceADDFProfileDetailView addfItem ) { if (Cu…"
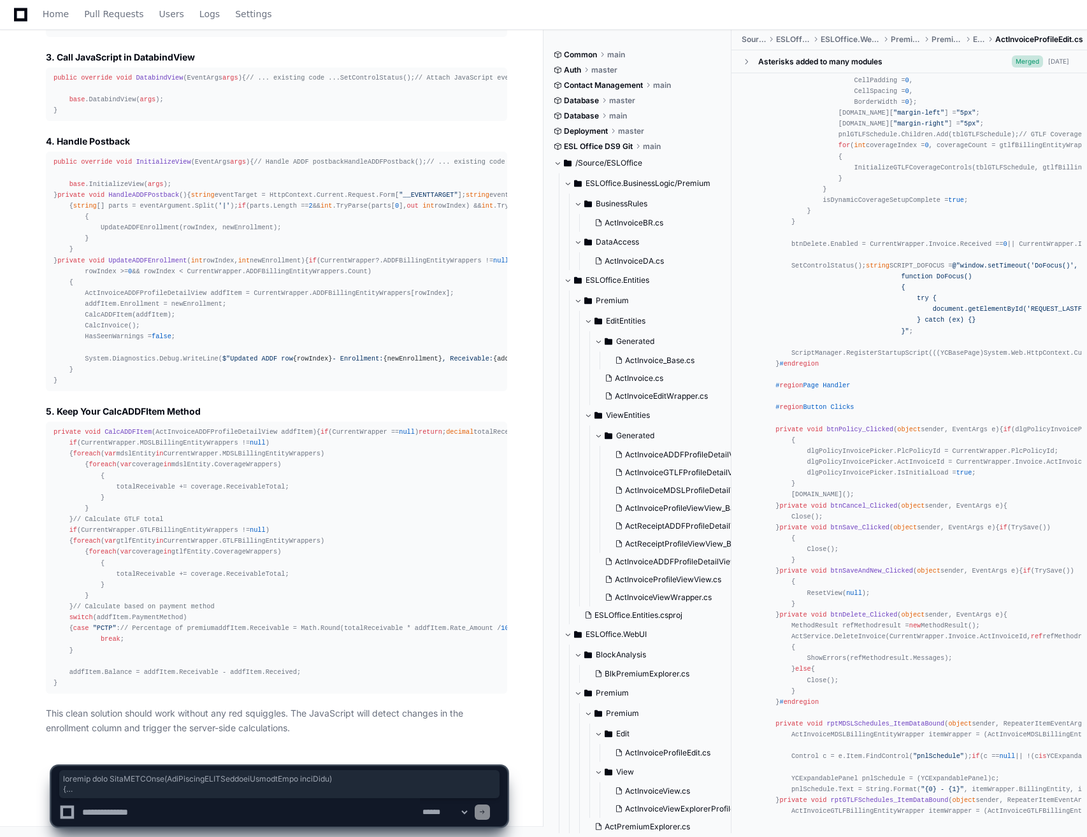
click at [243, 802] on textarea at bounding box center [250, 812] width 340 height 28
paste textarea "**********"
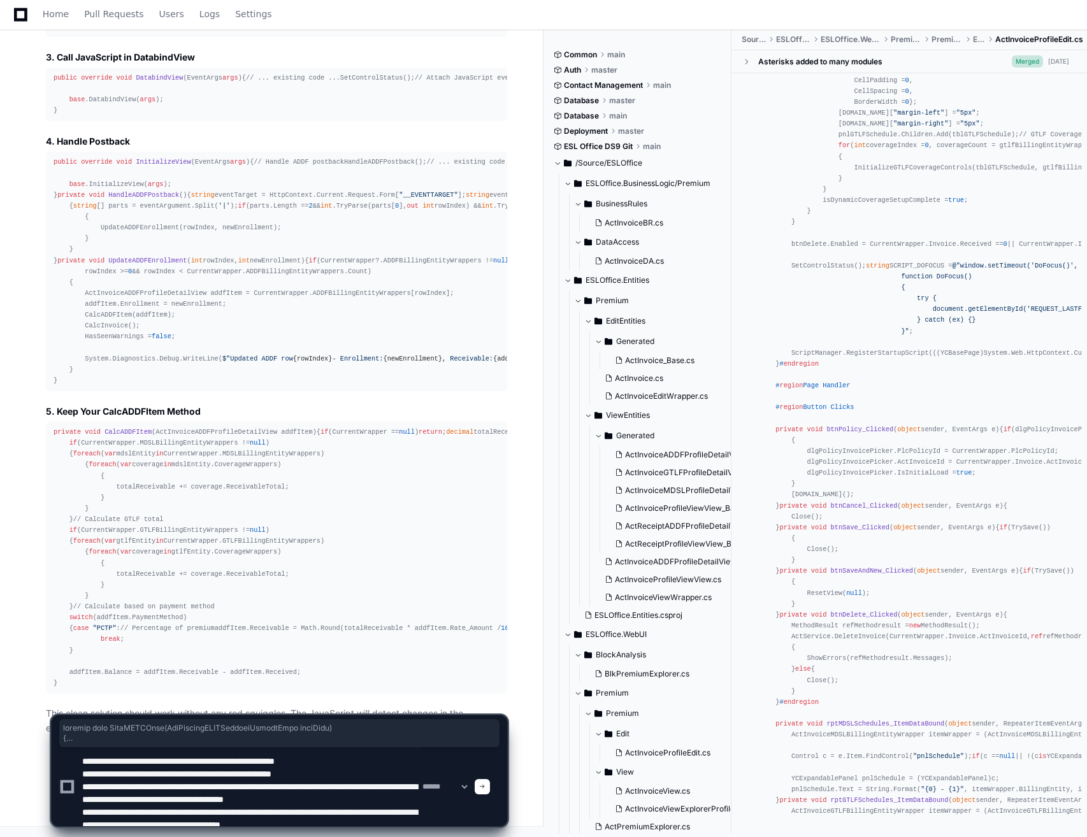
scroll to position [38, 0]
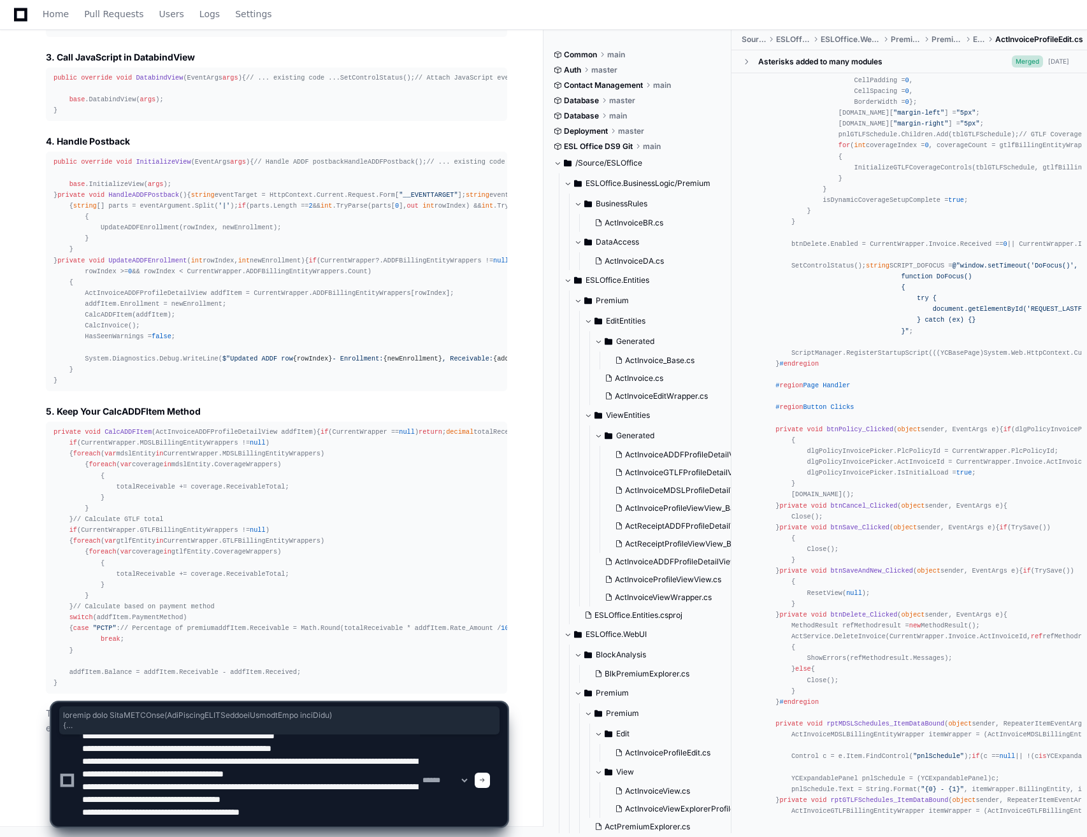
type textarea "**********"
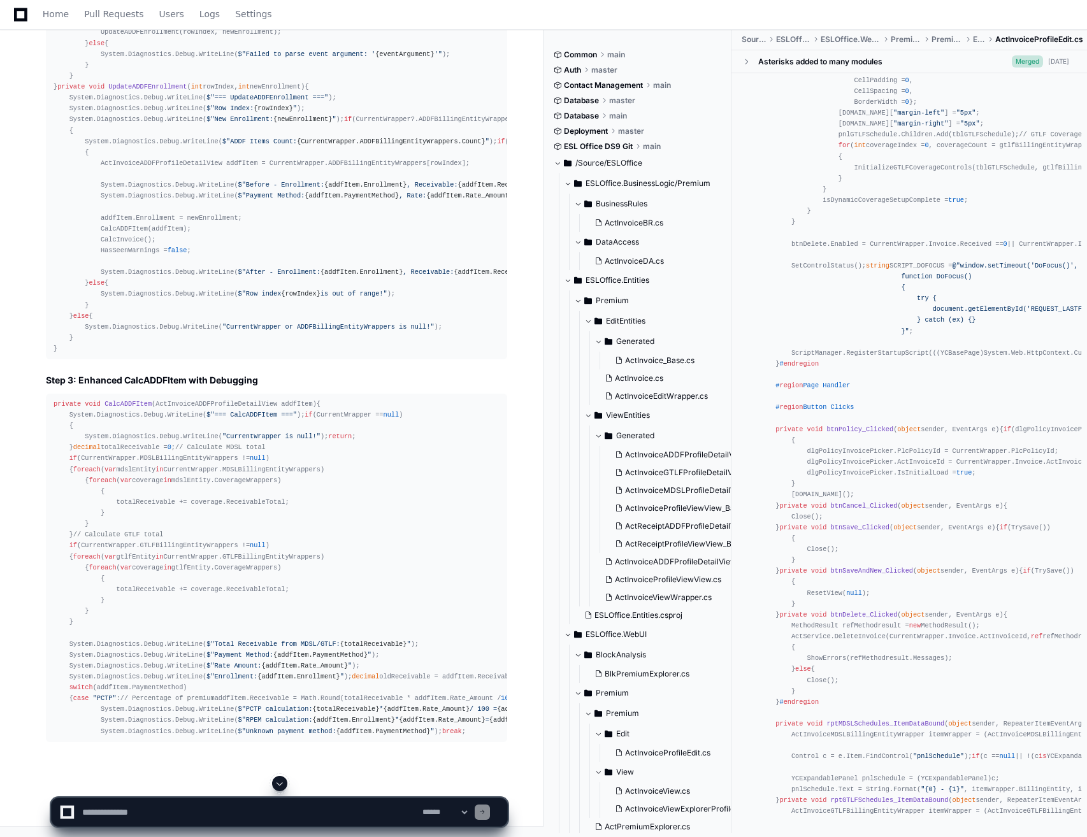
scroll to position [24118, 0]
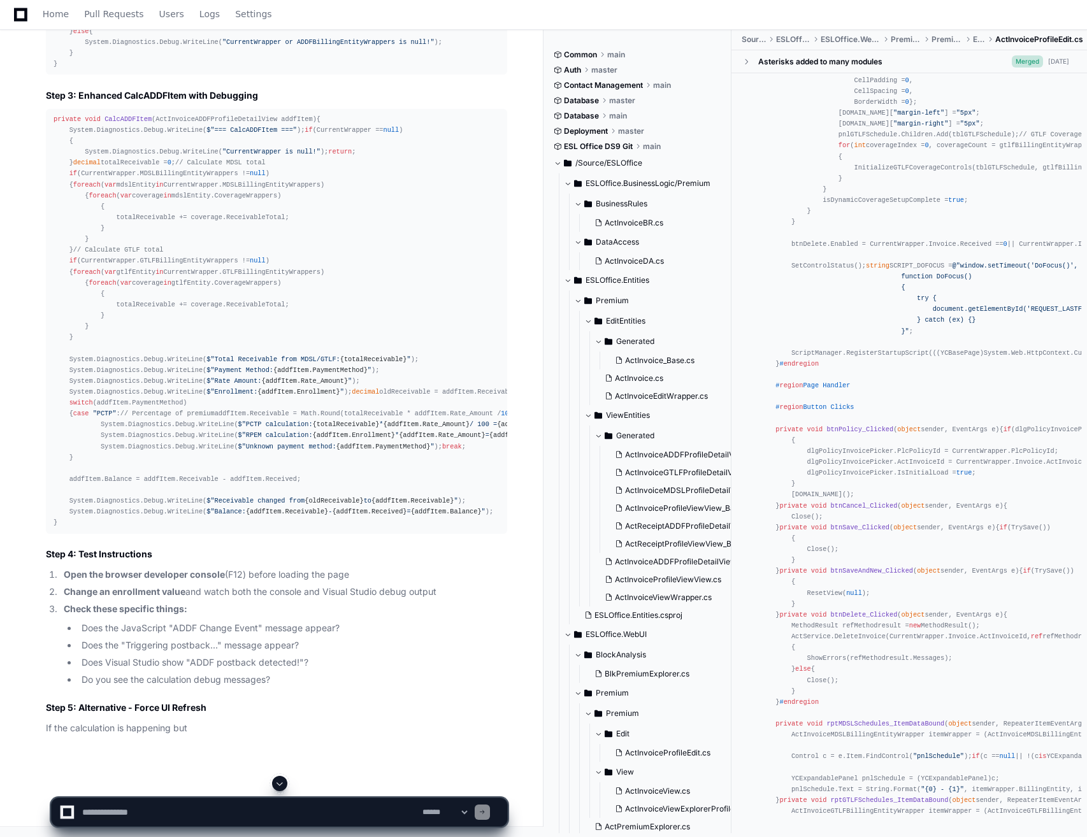
click at [279, 780] on span at bounding box center [280, 783] width 10 height 10
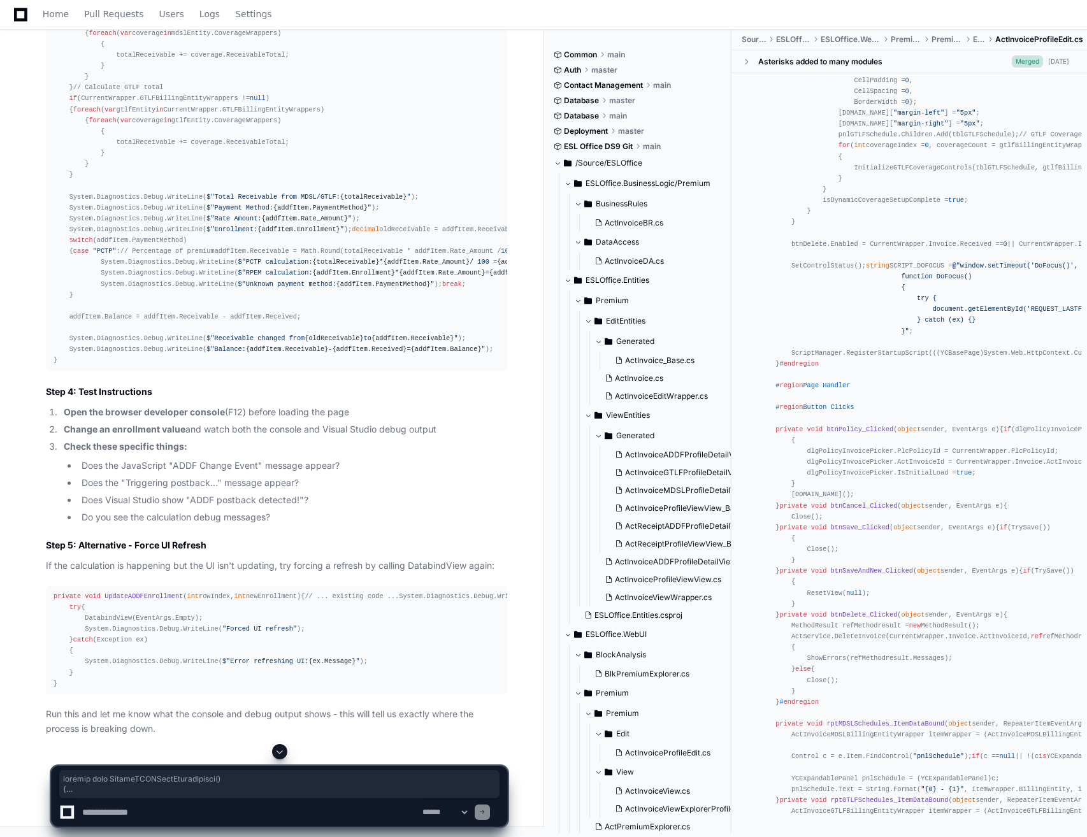
scroll to position [25263, 0]
drag, startPoint x: 54, startPoint y: 270, endPoint x: 107, endPoint y: 423, distance: 162.0
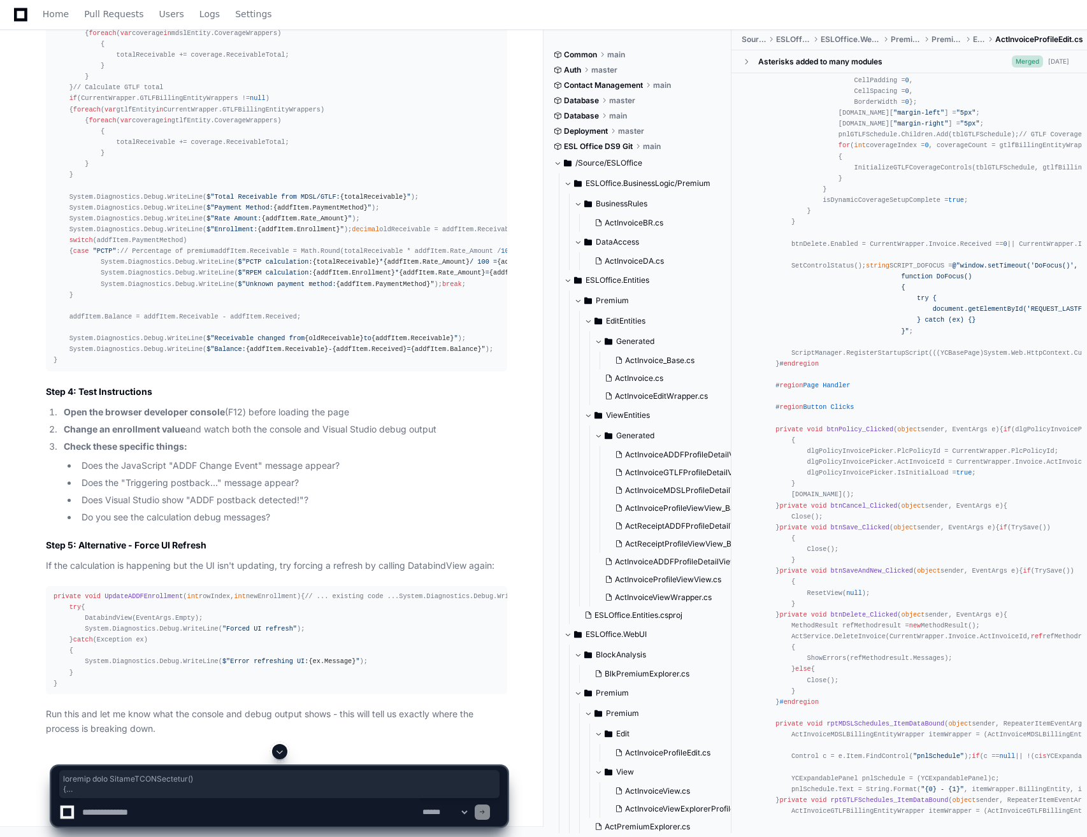
drag, startPoint x: 54, startPoint y: 431, endPoint x: 108, endPoint y: 696, distance: 270.4
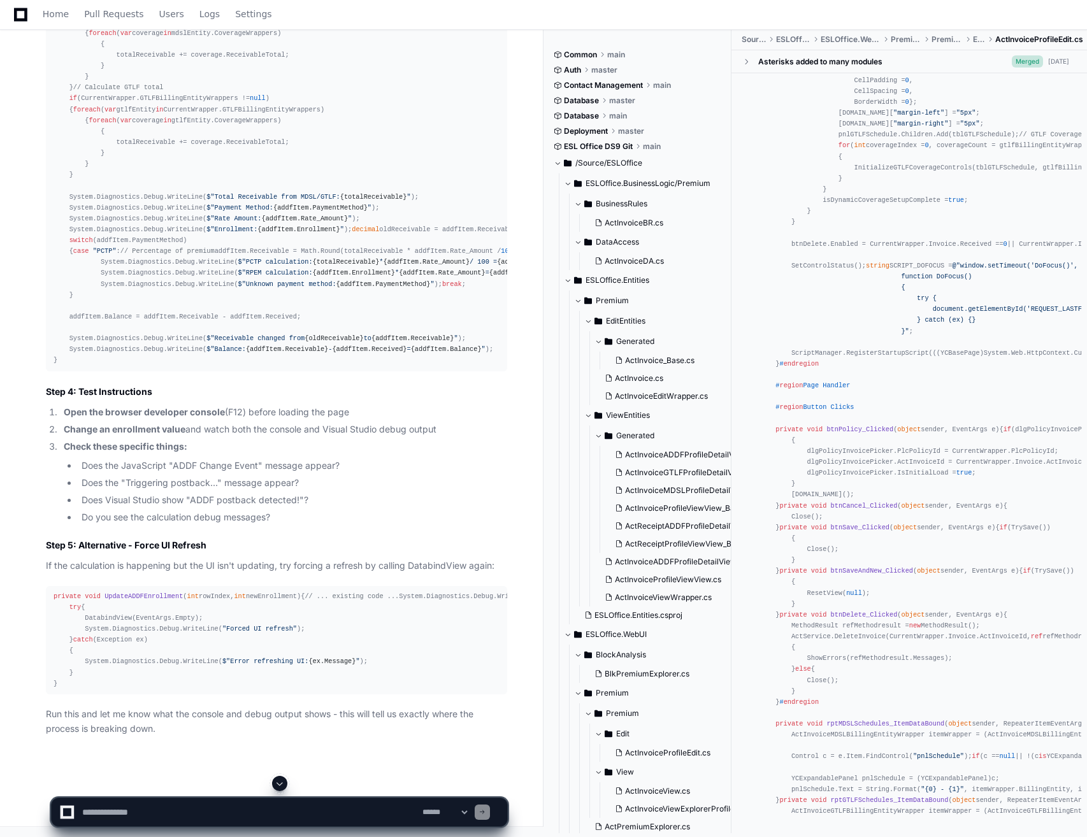
drag, startPoint x: 147, startPoint y: 464, endPoint x: 131, endPoint y: 458, distance: 16.9
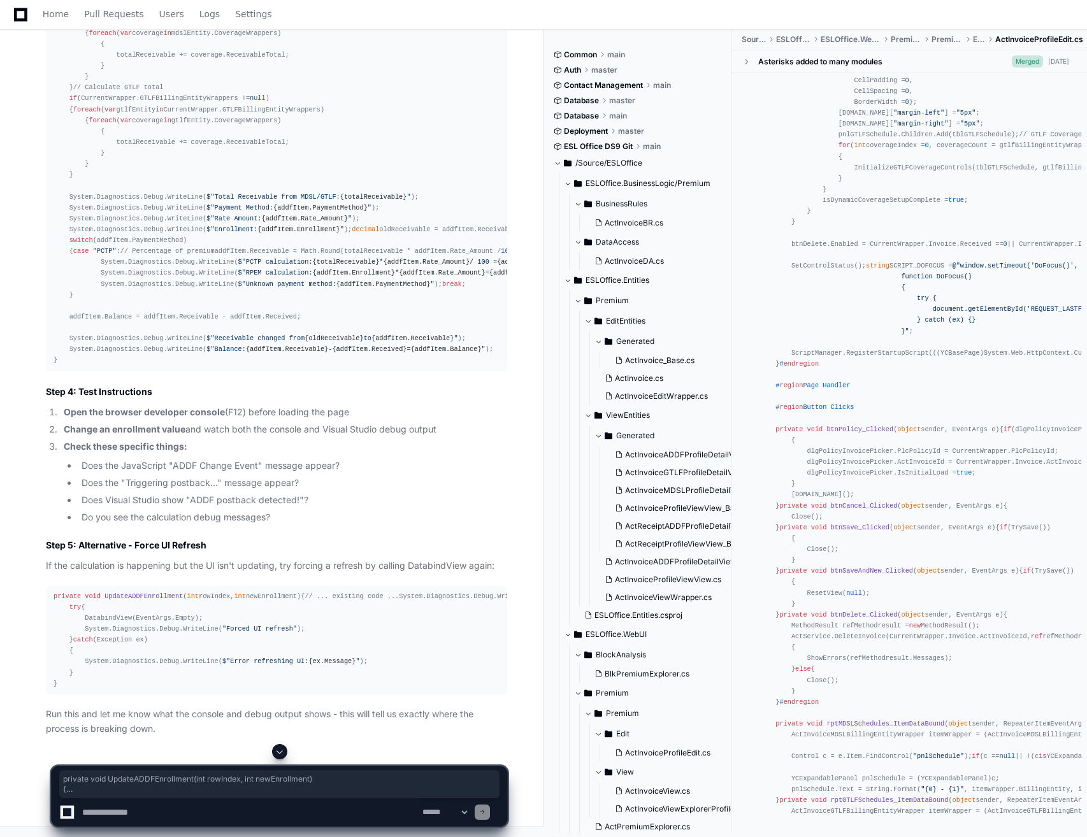
scroll to position [25908, 0]
drag, startPoint x: 55, startPoint y: 452, endPoint x: 68, endPoint y: 501, distance: 50.7
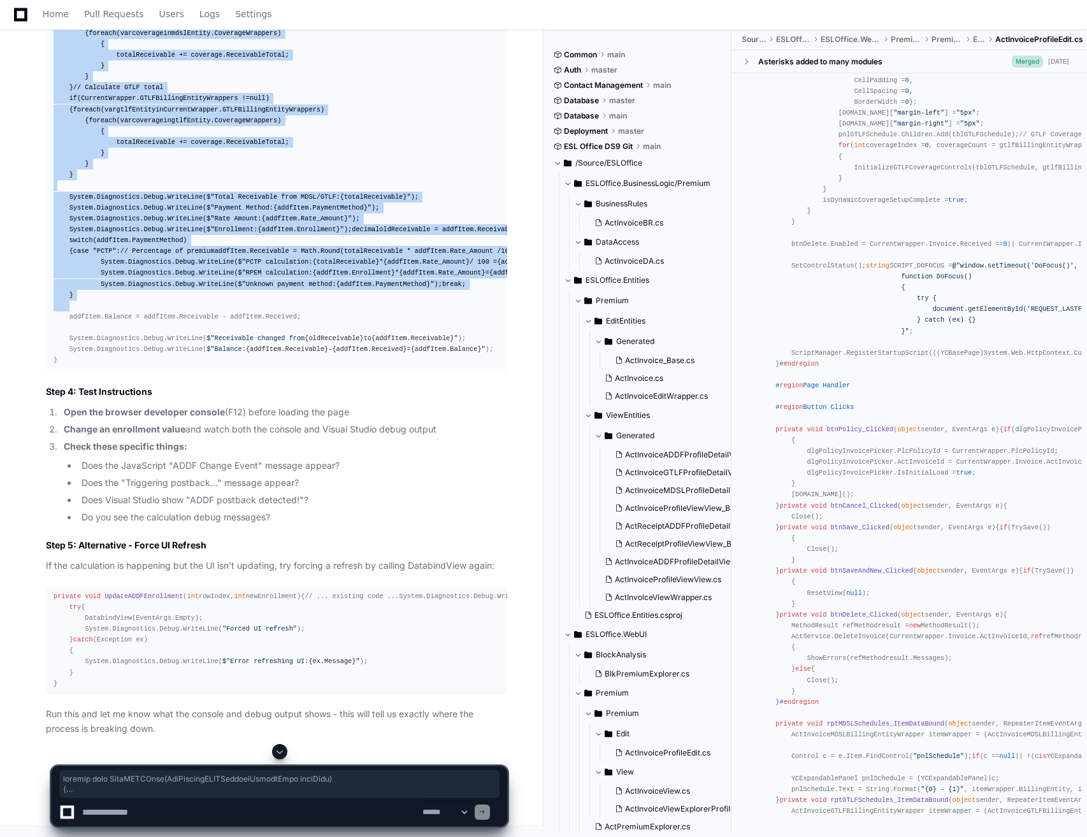
scroll to position [26609, 0]
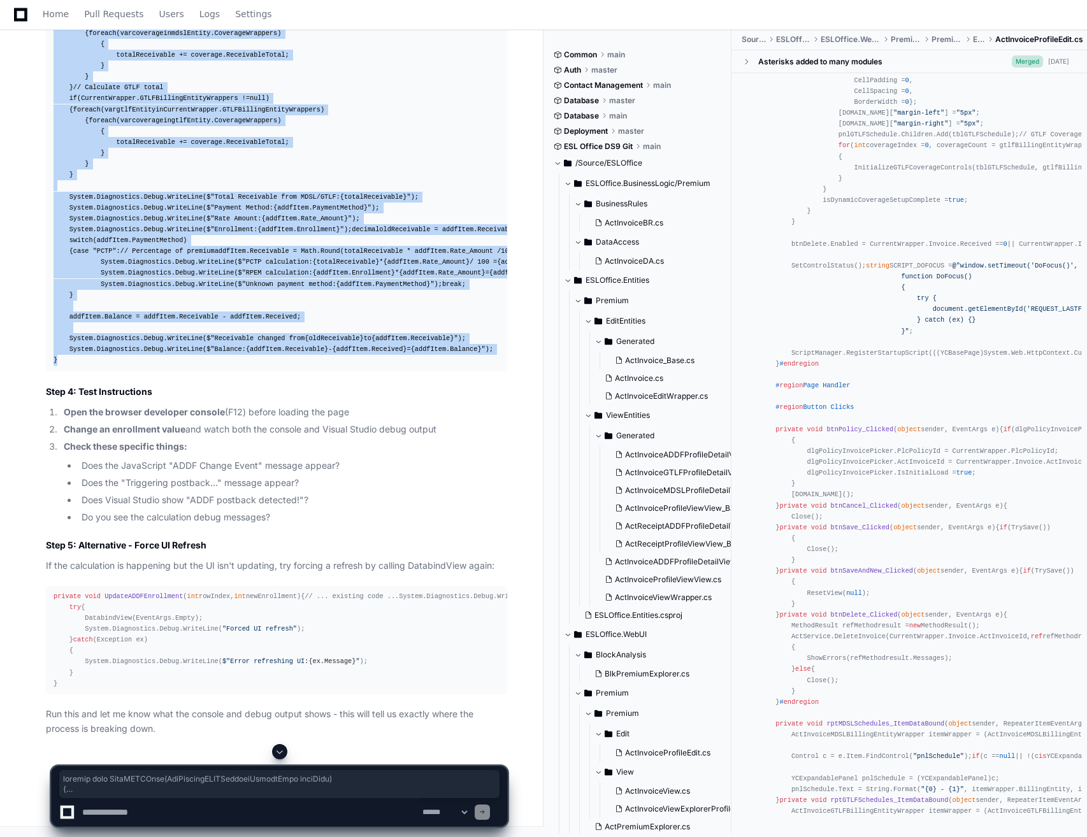
drag, startPoint x: 52, startPoint y: 301, endPoint x: 87, endPoint y: 575, distance: 276.1
click at [87, 371] on pre "private void CalcADDFItem ( ActInvoiceADDFProfileDetailView addfItem ) { System…" at bounding box center [276, 158] width 461 height 425
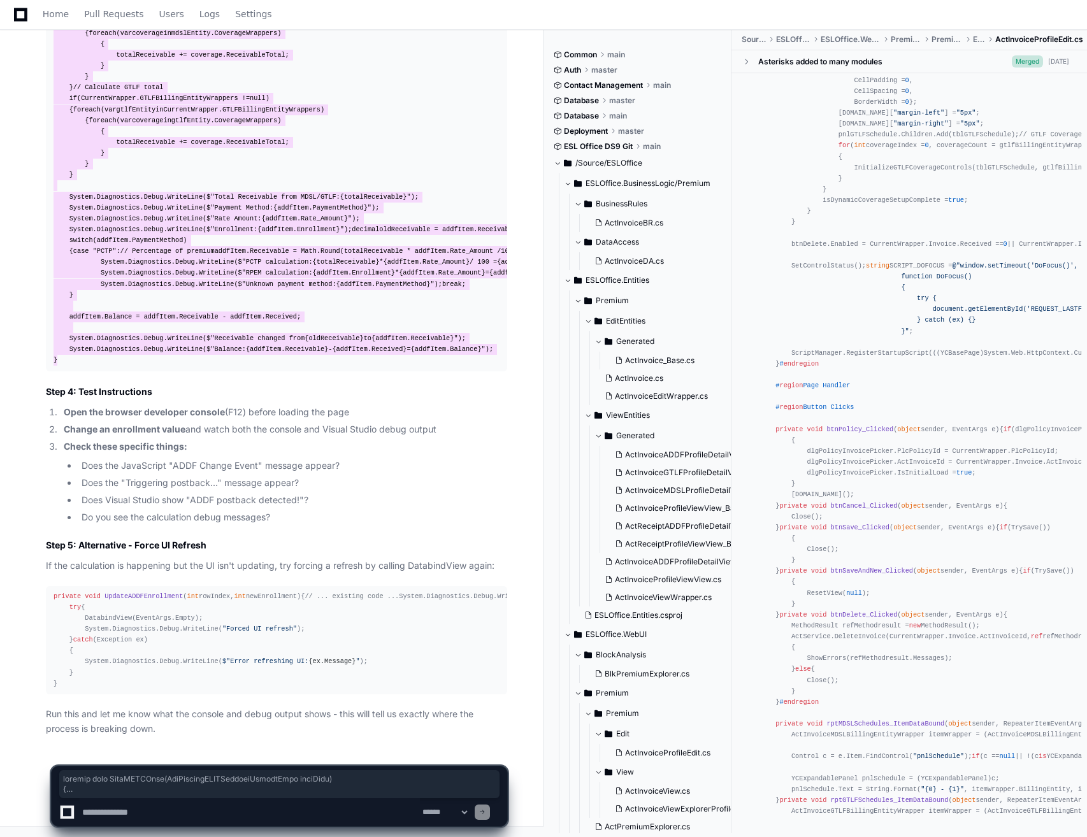
scroll to position [26915, 0]
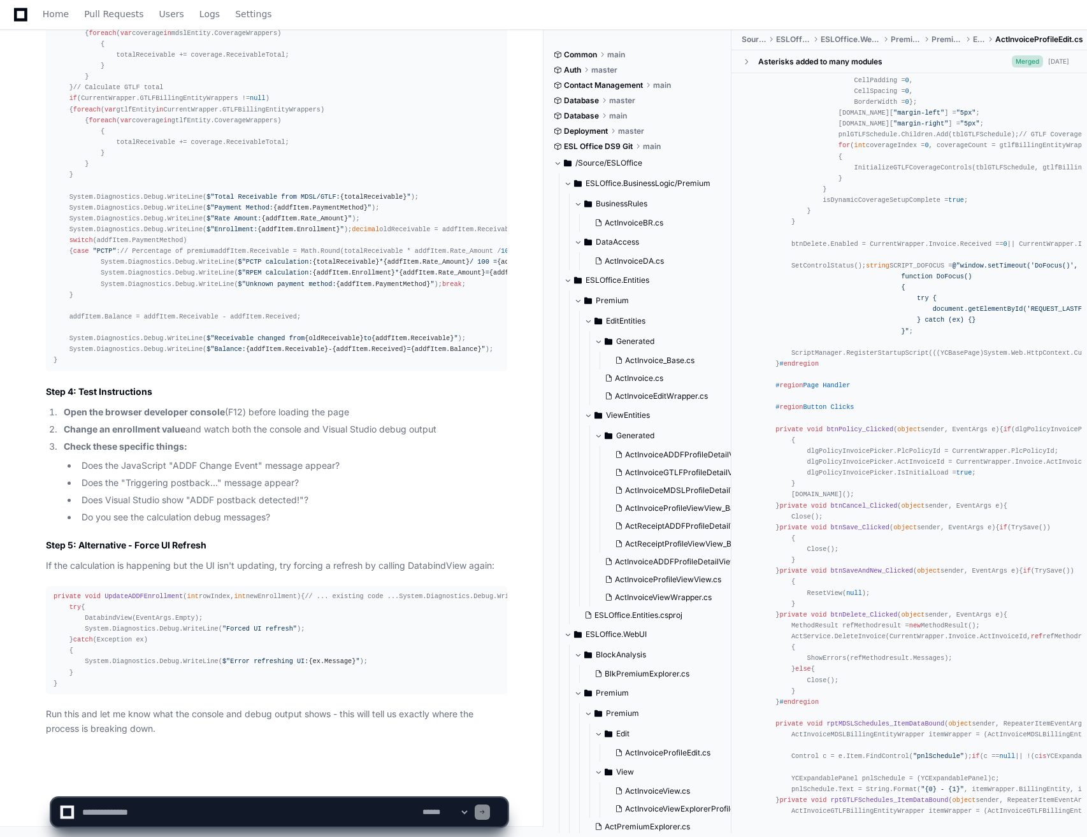
click at [238, 807] on textarea at bounding box center [250, 812] width 340 height 28
click at [122, 822] on textarea at bounding box center [250, 812] width 340 height 28
paste textarea "**********"
type textarea "**********"
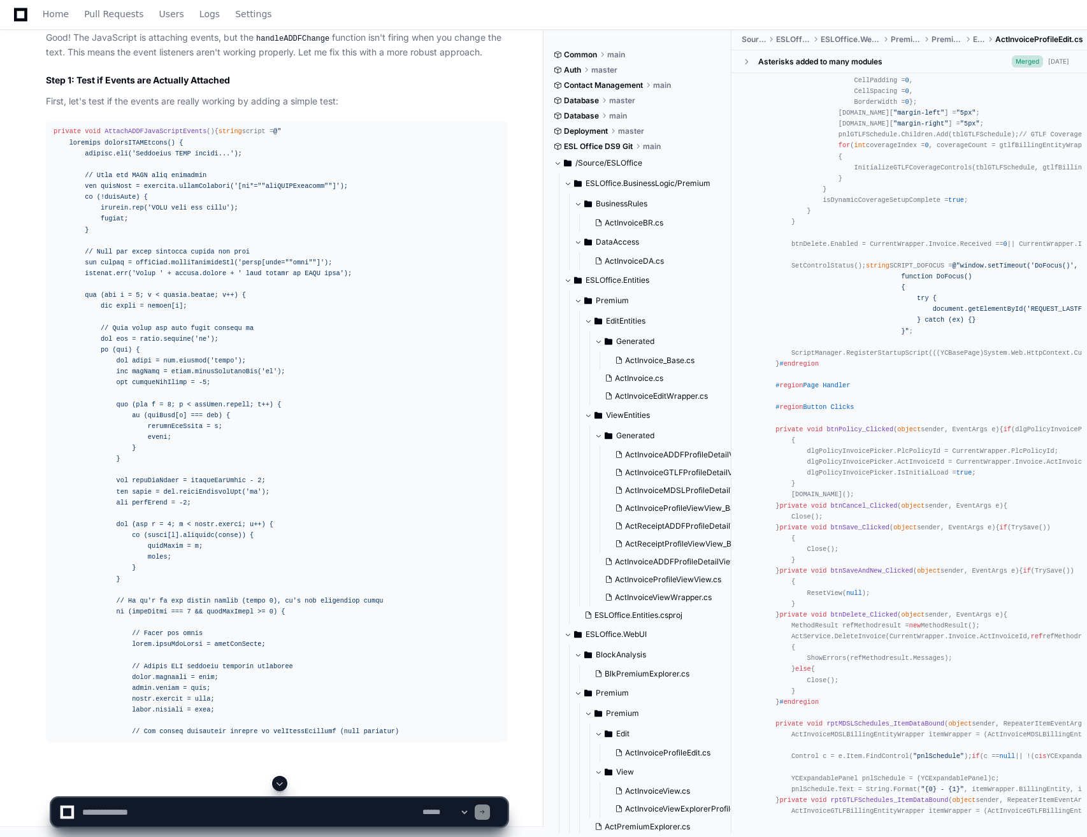
scroll to position [27835, 0]
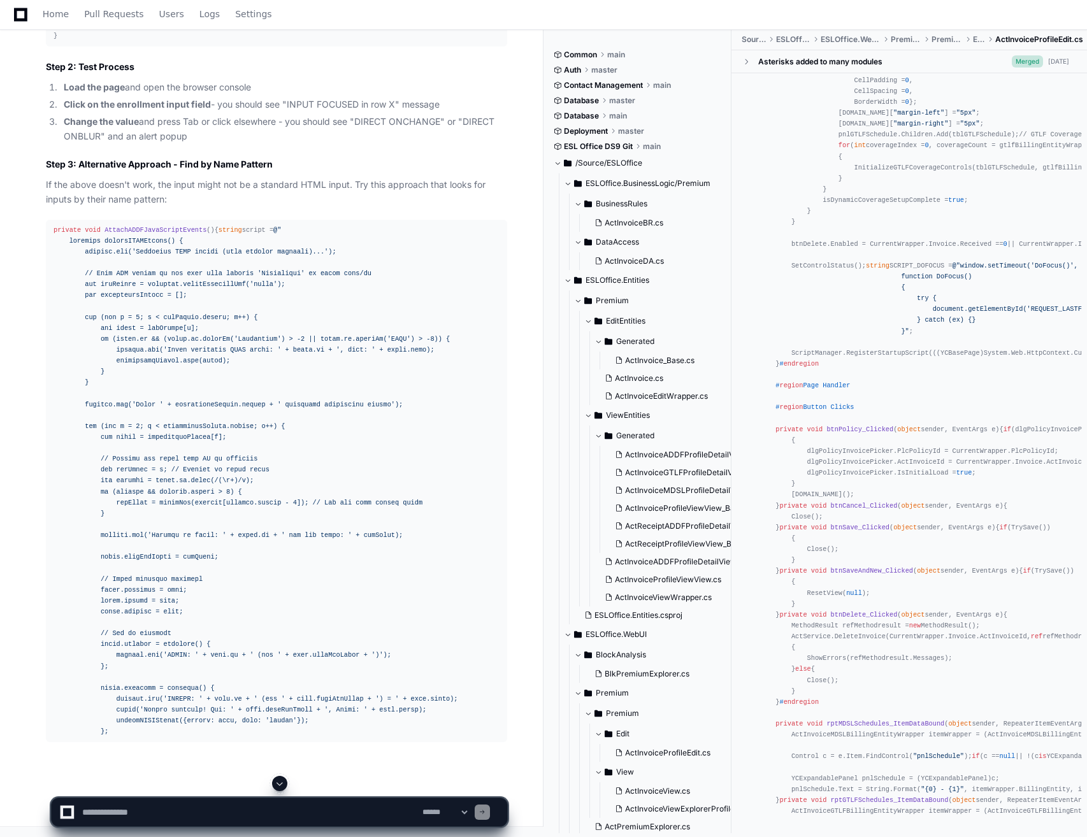
click at [275, 783] on span at bounding box center [280, 783] width 10 height 10
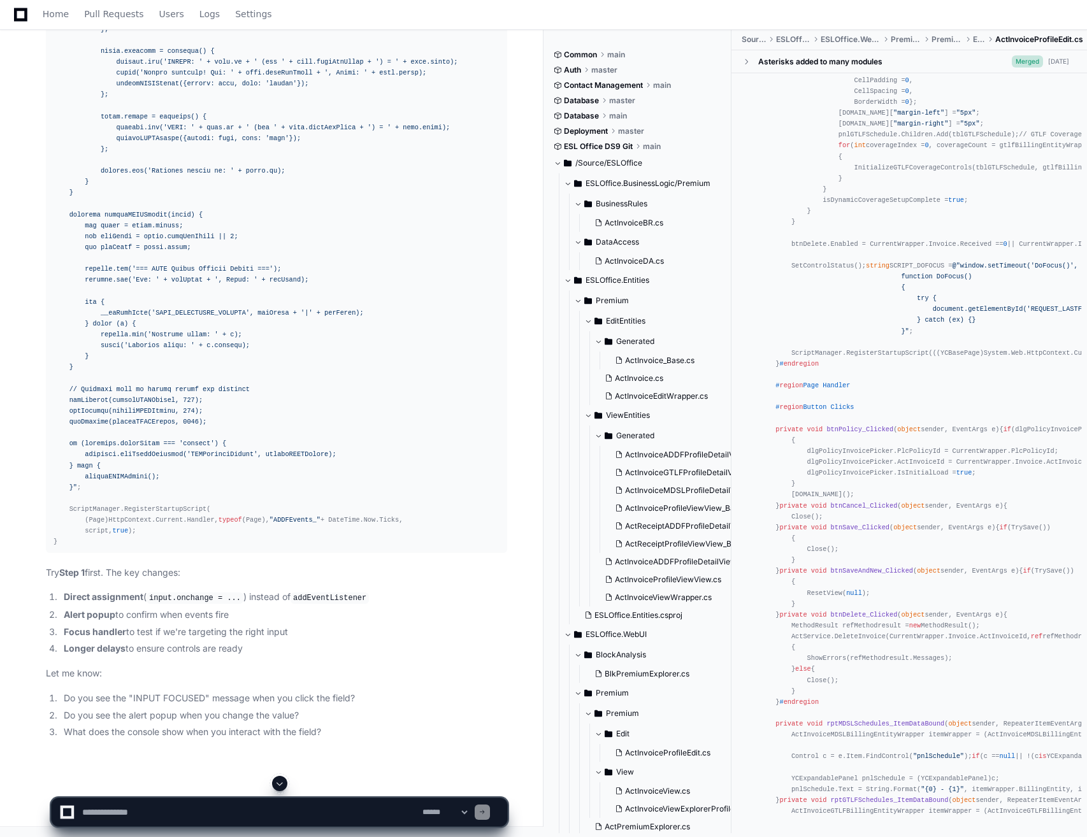
scroll to position [27321, 0]
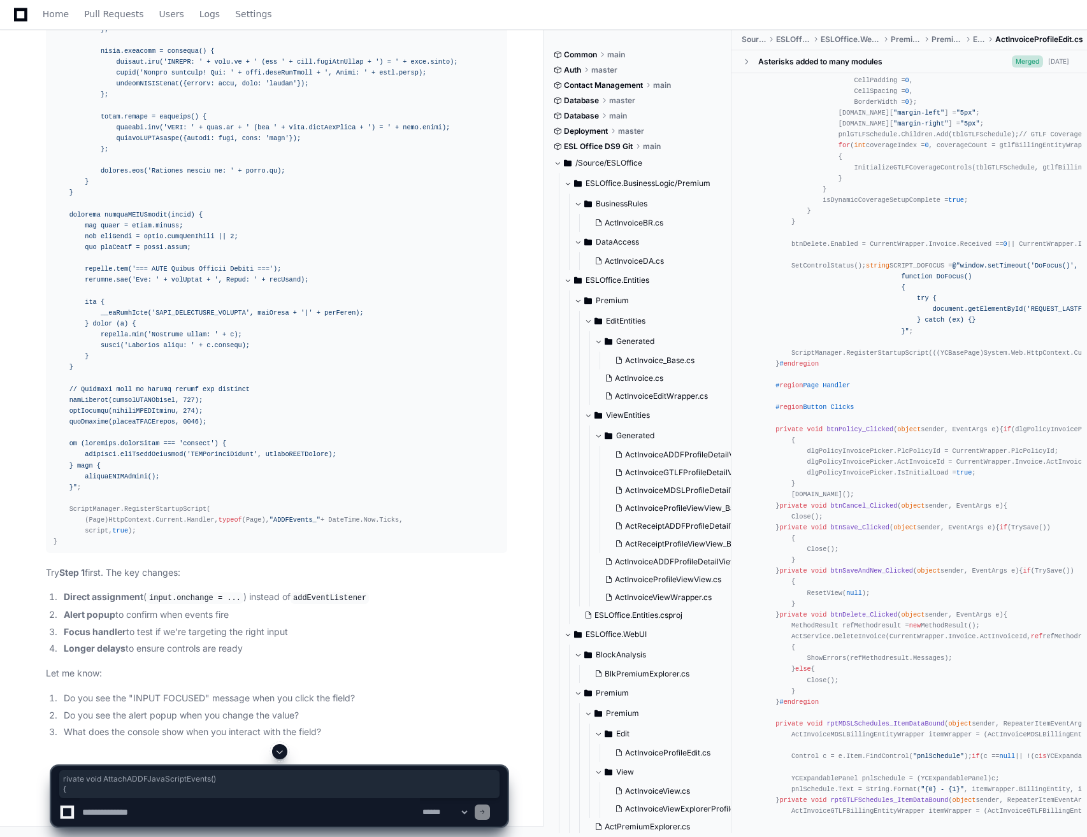
drag, startPoint x: 57, startPoint y: 623, endPoint x: 81, endPoint y: 633, distance: 26.3
drag, startPoint x: 53, startPoint y: 622, endPoint x: 127, endPoint y: 621, distance: 73.9
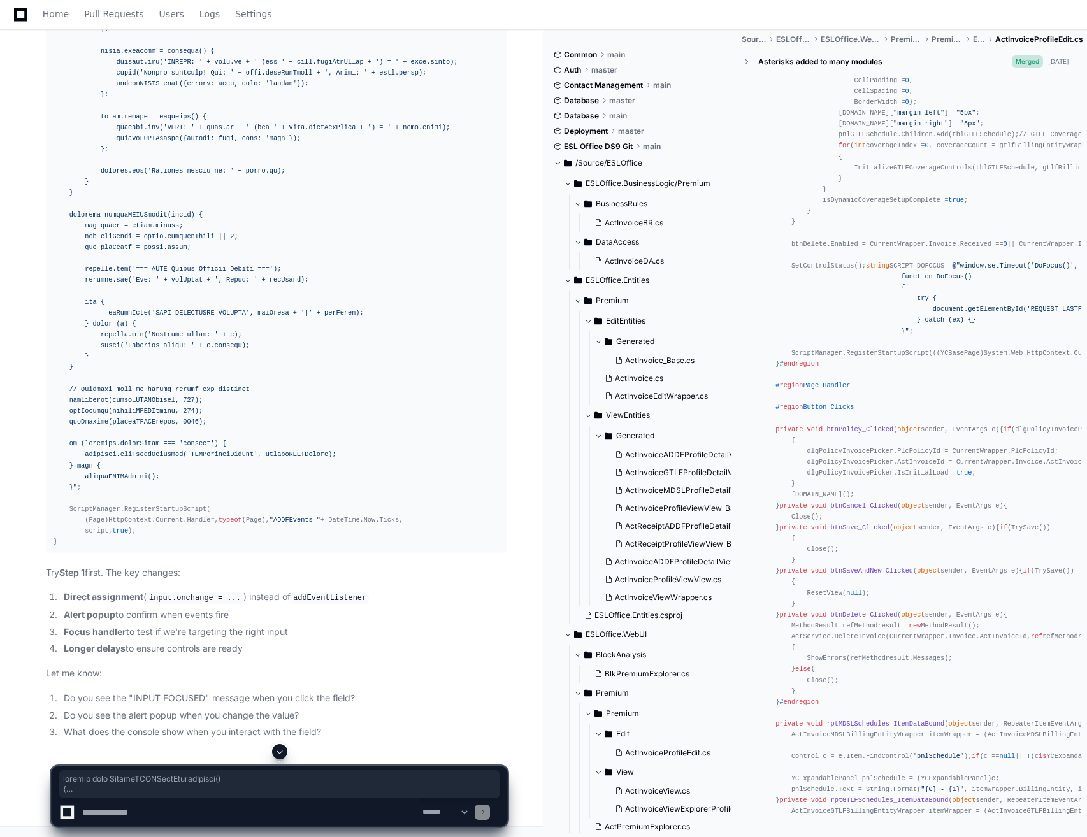
click at [140, 810] on textarea at bounding box center [250, 812] width 340 height 28
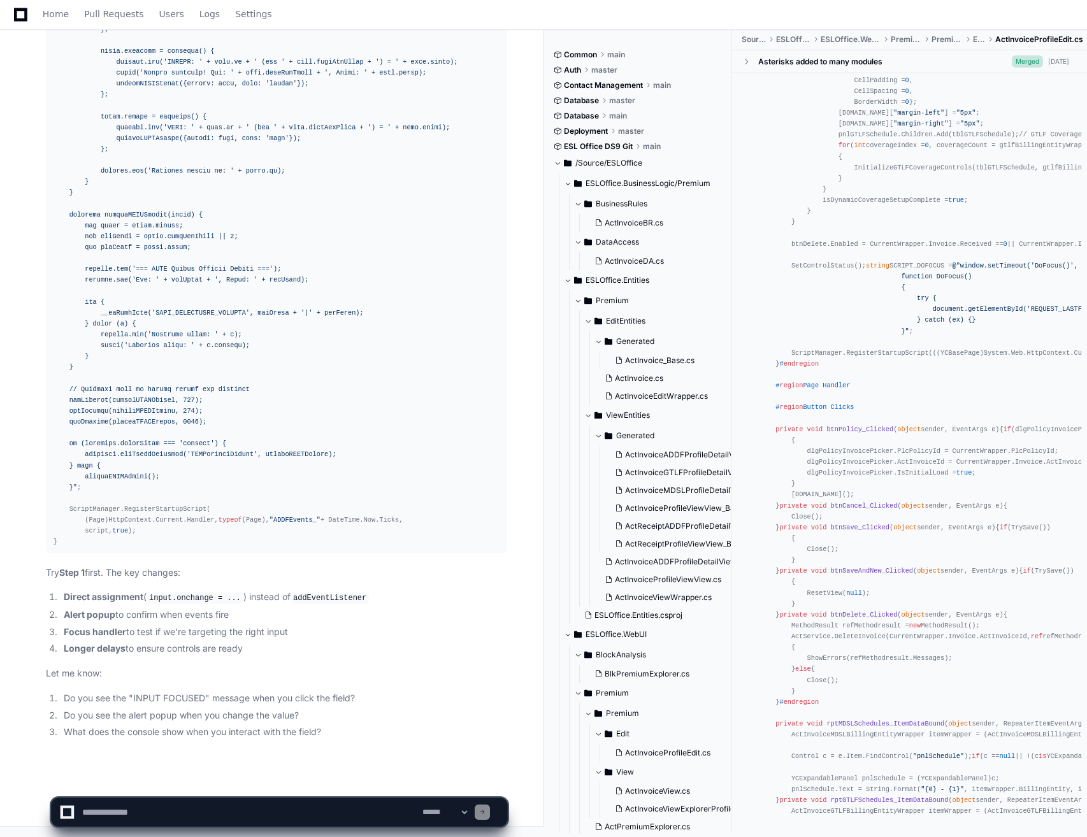
scroll to position [29996, 0]
click at [166, 806] on textarea at bounding box center [250, 812] width 340 height 28
click at [228, 800] on textarea at bounding box center [250, 812] width 340 height 28
paste textarea "**********"
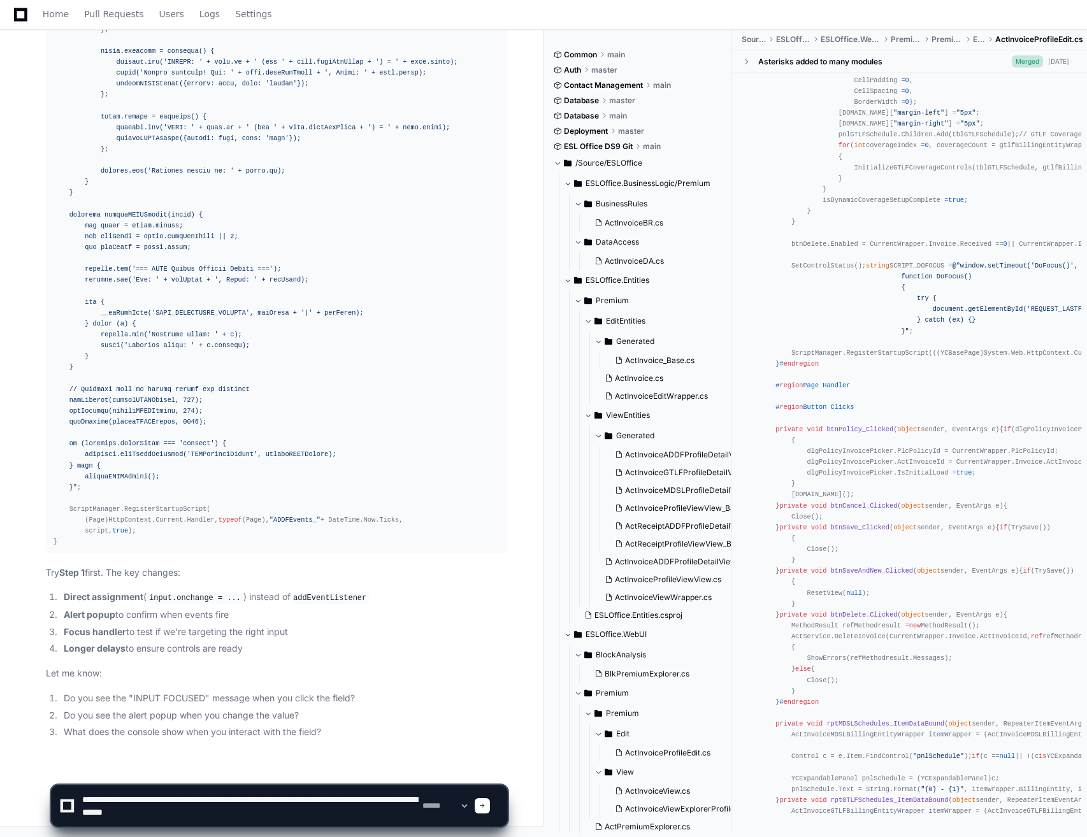
scroll to position [4, 0]
click at [258, 826] on textarea at bounding box center [250, 806] width 340 height 41
paste textarea "**********"
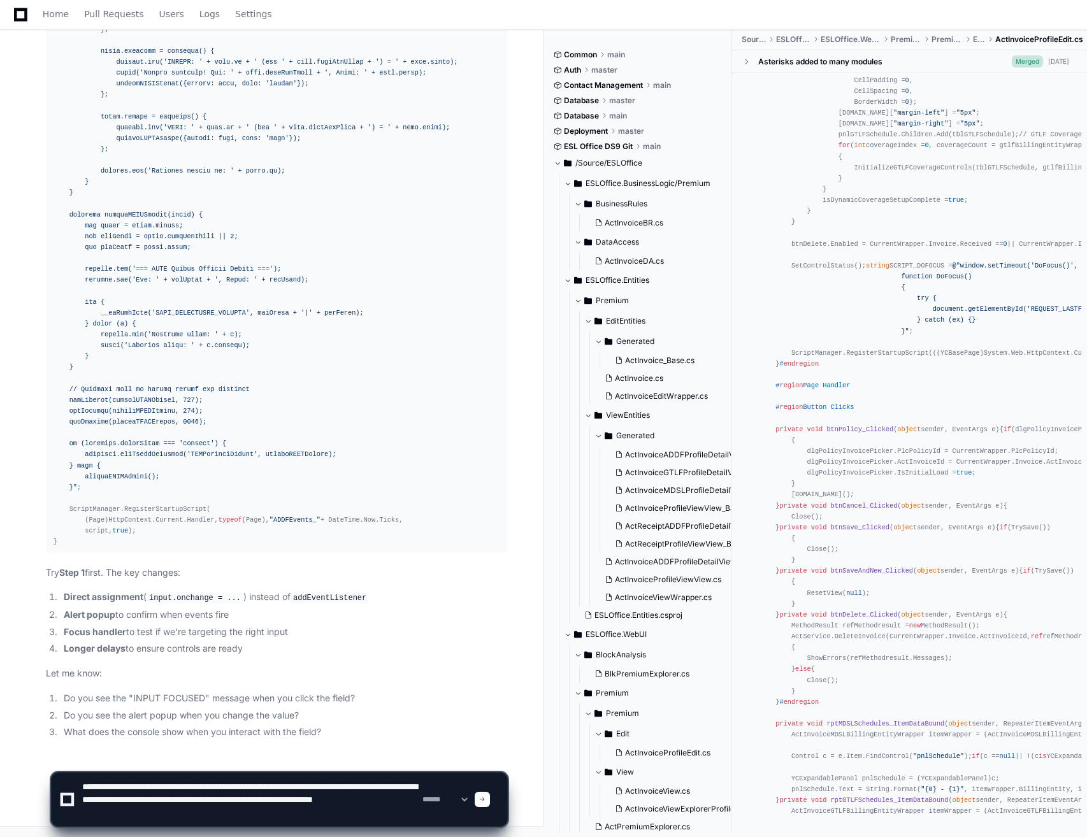
type textarea "**********"
drag, startPoint x: 384, startPoint y: 812, endPoint x: -24, endPoint y: 782, distance: 408.1
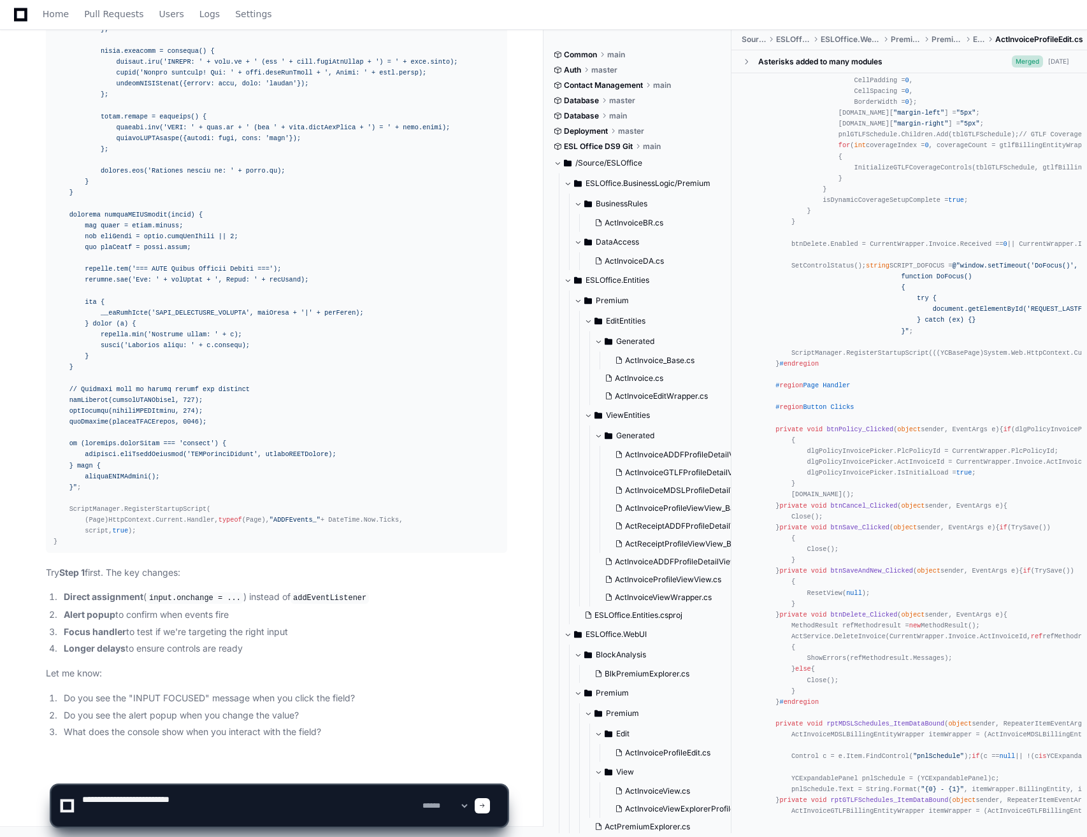
click at [196, 798] on textarea at bounding box center [250, 806] width 340 height 41
drag, startPoint x: 196, startPoint y: 798, endPoint x: 134, endPoint y: 797, distance: 61.8
click at [134, 797] on textarea at bounding box center [250, 806] width 340 height 41
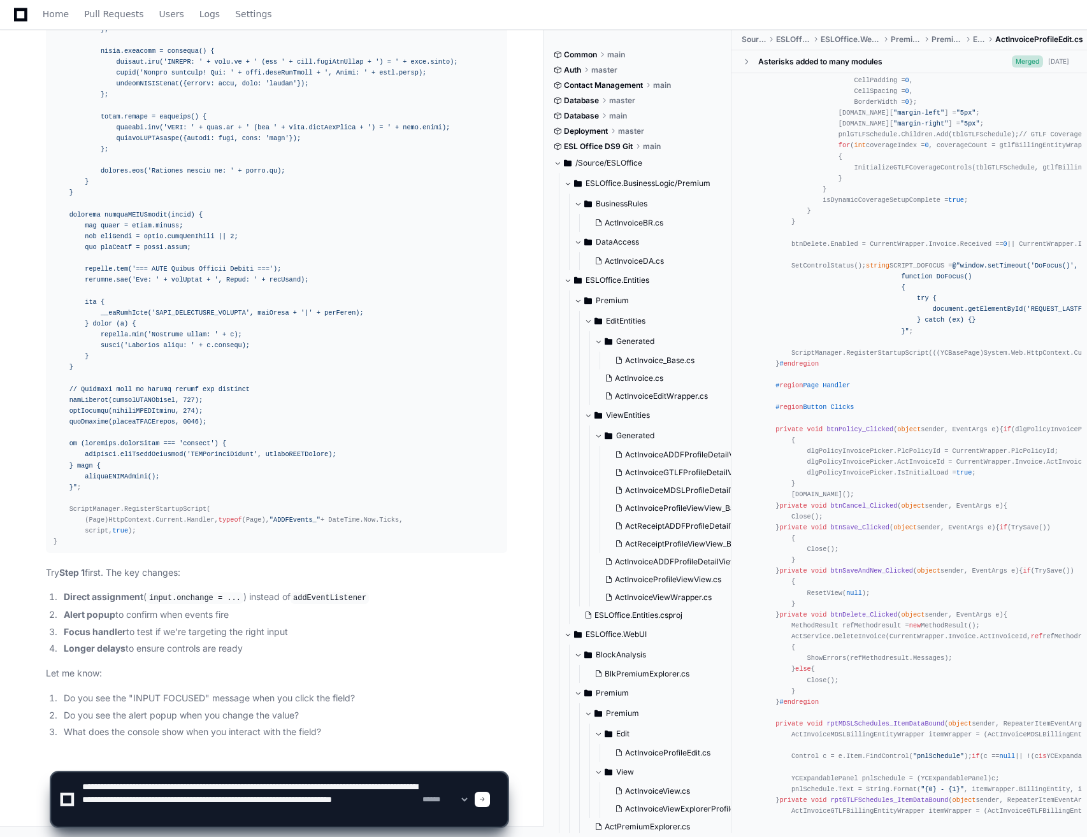
type textarea "**********"
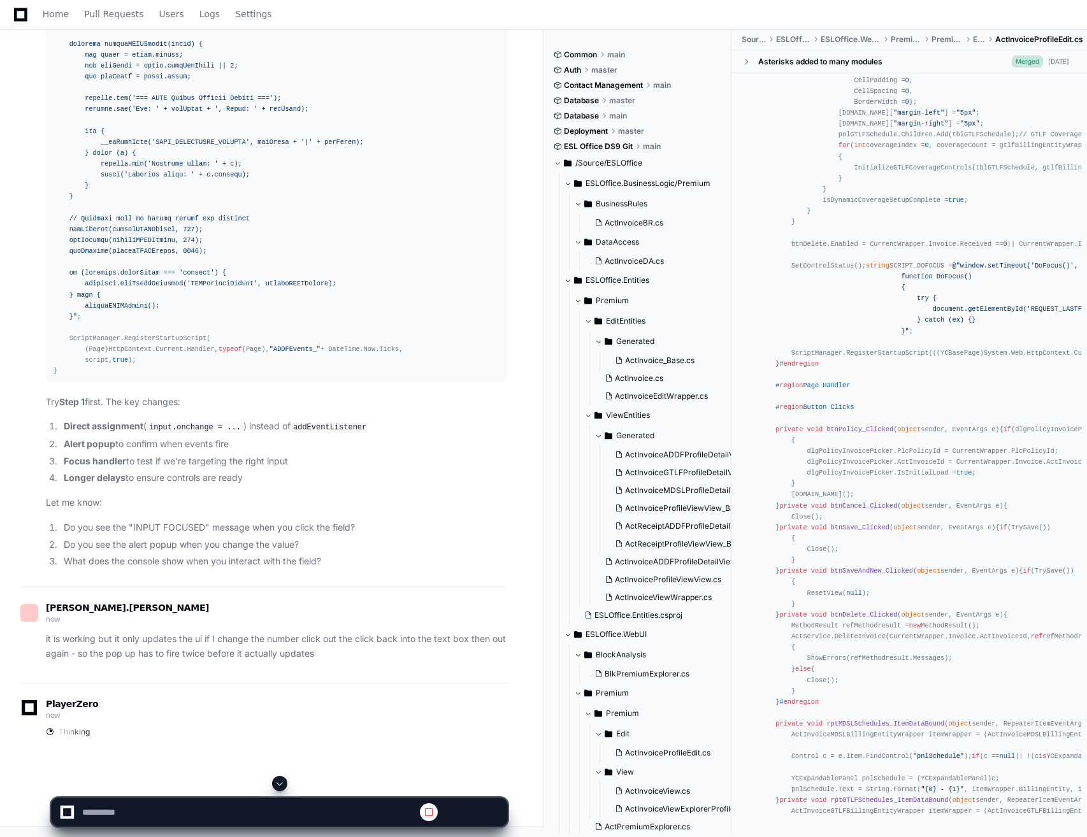
scroll to position [0, 0]
click at [276, 781] on span at bounding box center [280, 783] width 10 height 10
